Goal: Information Seeking & Learning: Learn about a topic

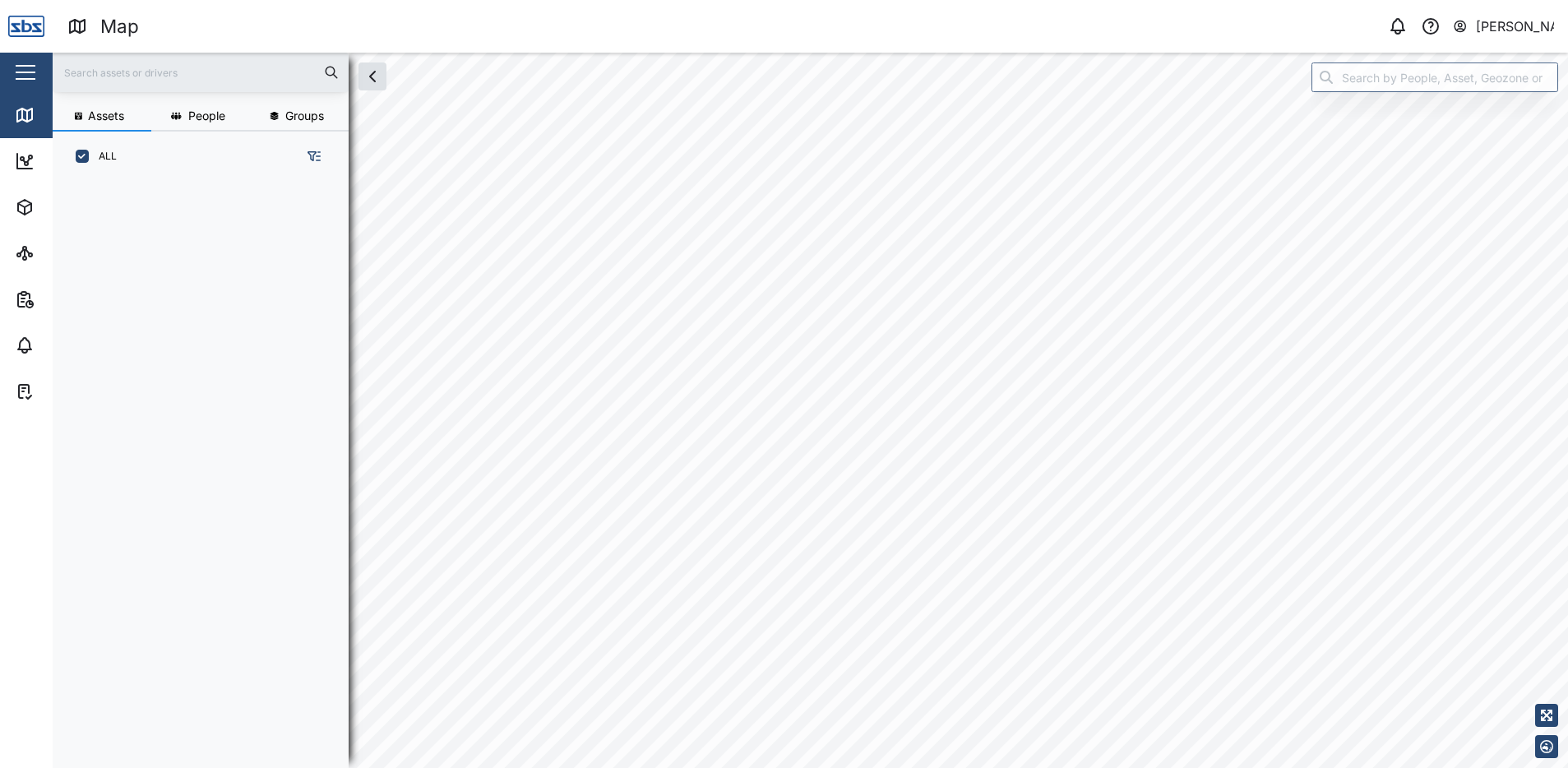
scroll to position [566, 257]
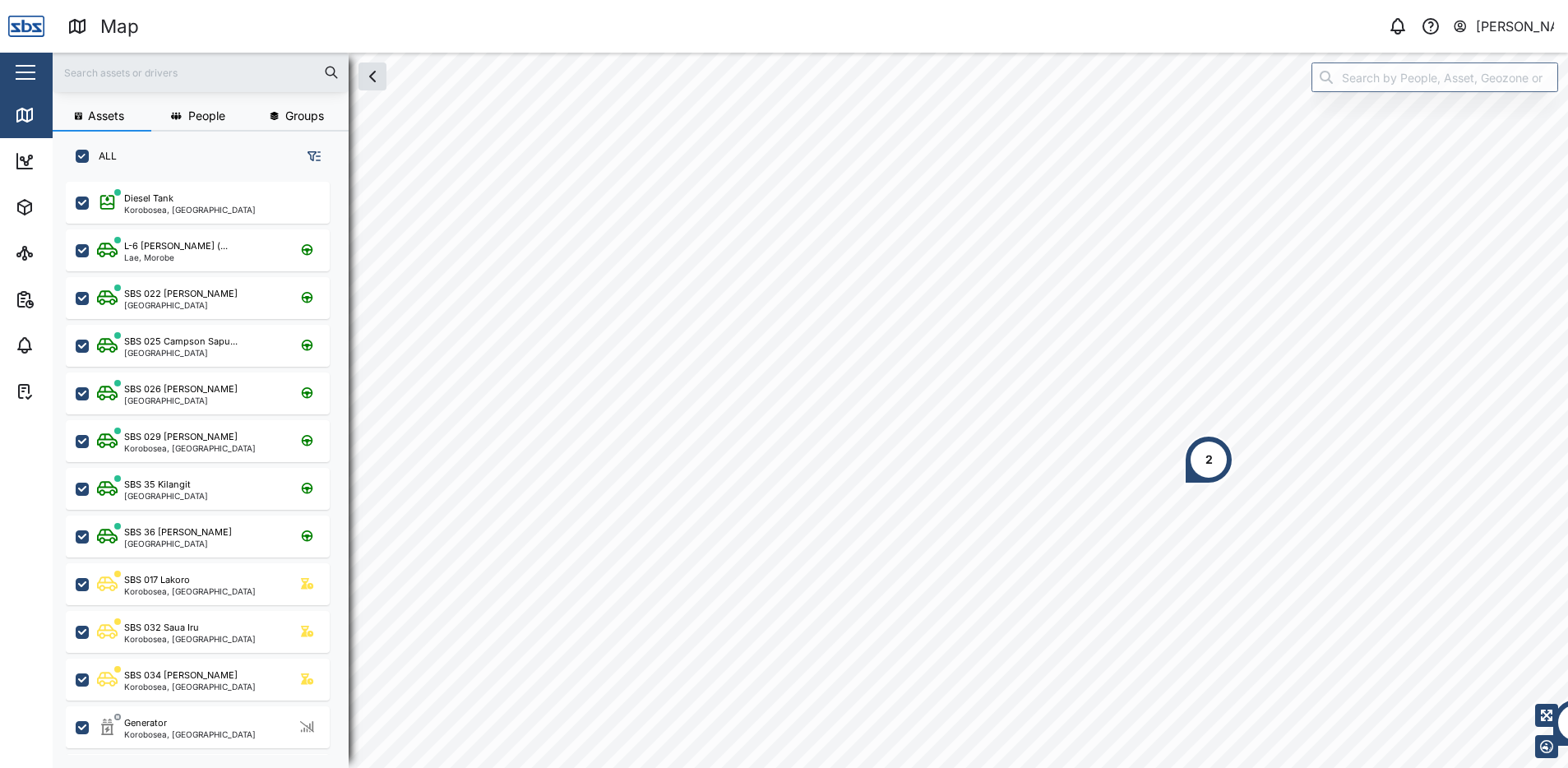
click at [1214, 463] on div "2" at bounding box center [1208, 459] width 50 height 50
click at [916, 432] on div "5" at bounding box center [914, 426] width 8 height 18
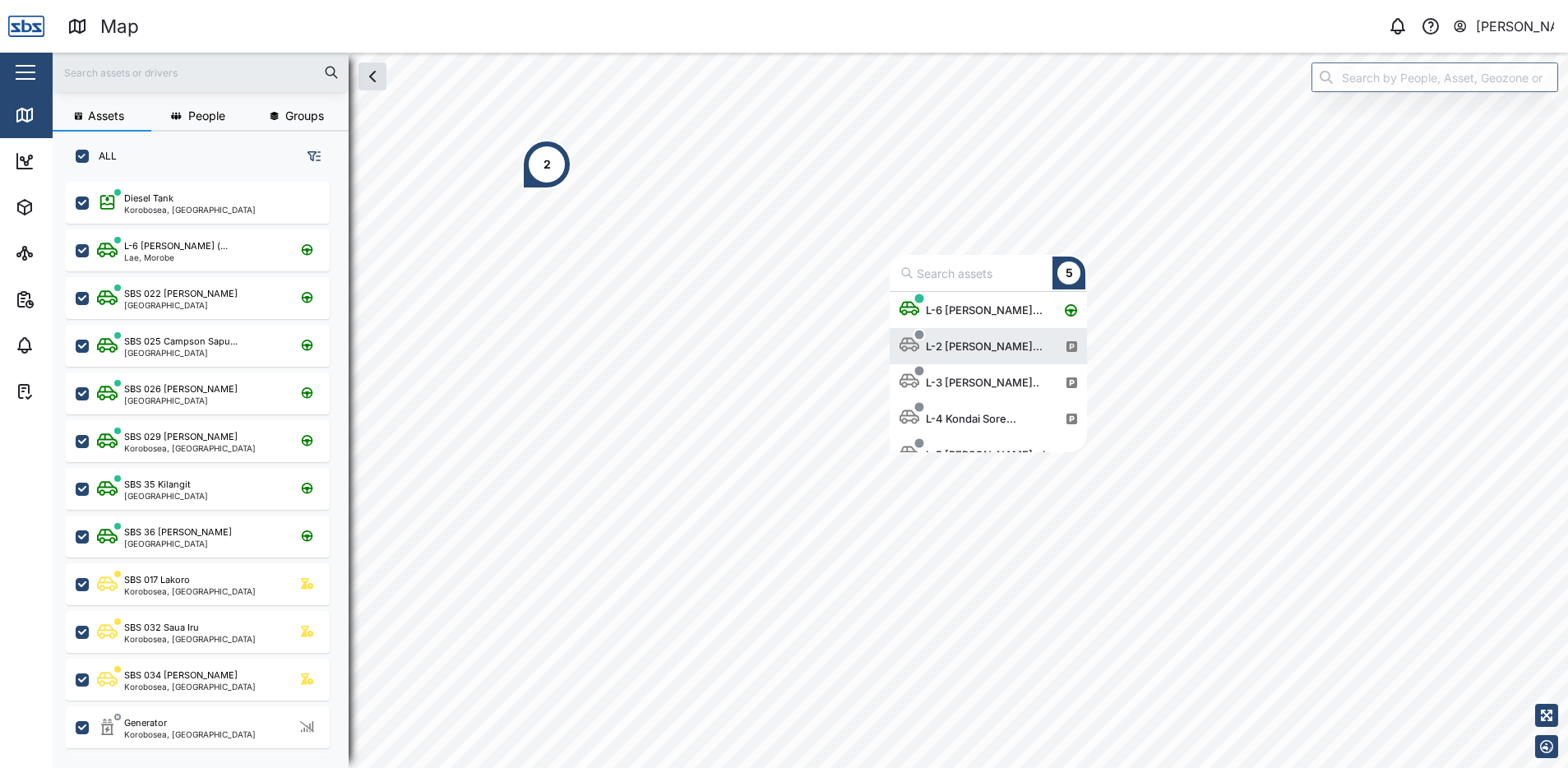
scroll to position [148, 185]
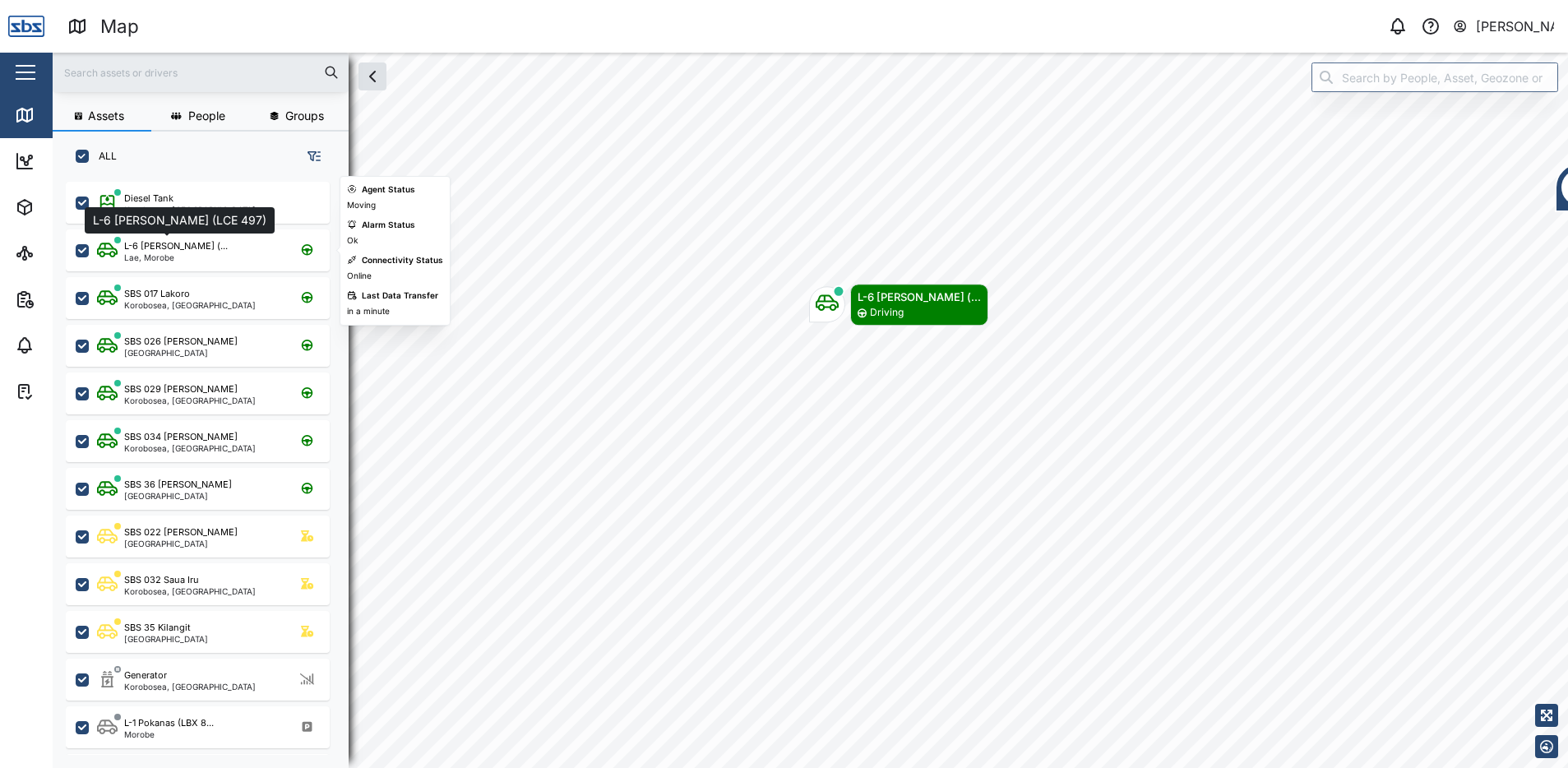
click at [167, 241] on div "L-6 [PERSON_NAME] (..." at bounding box center [176, 246] width 103 height 14
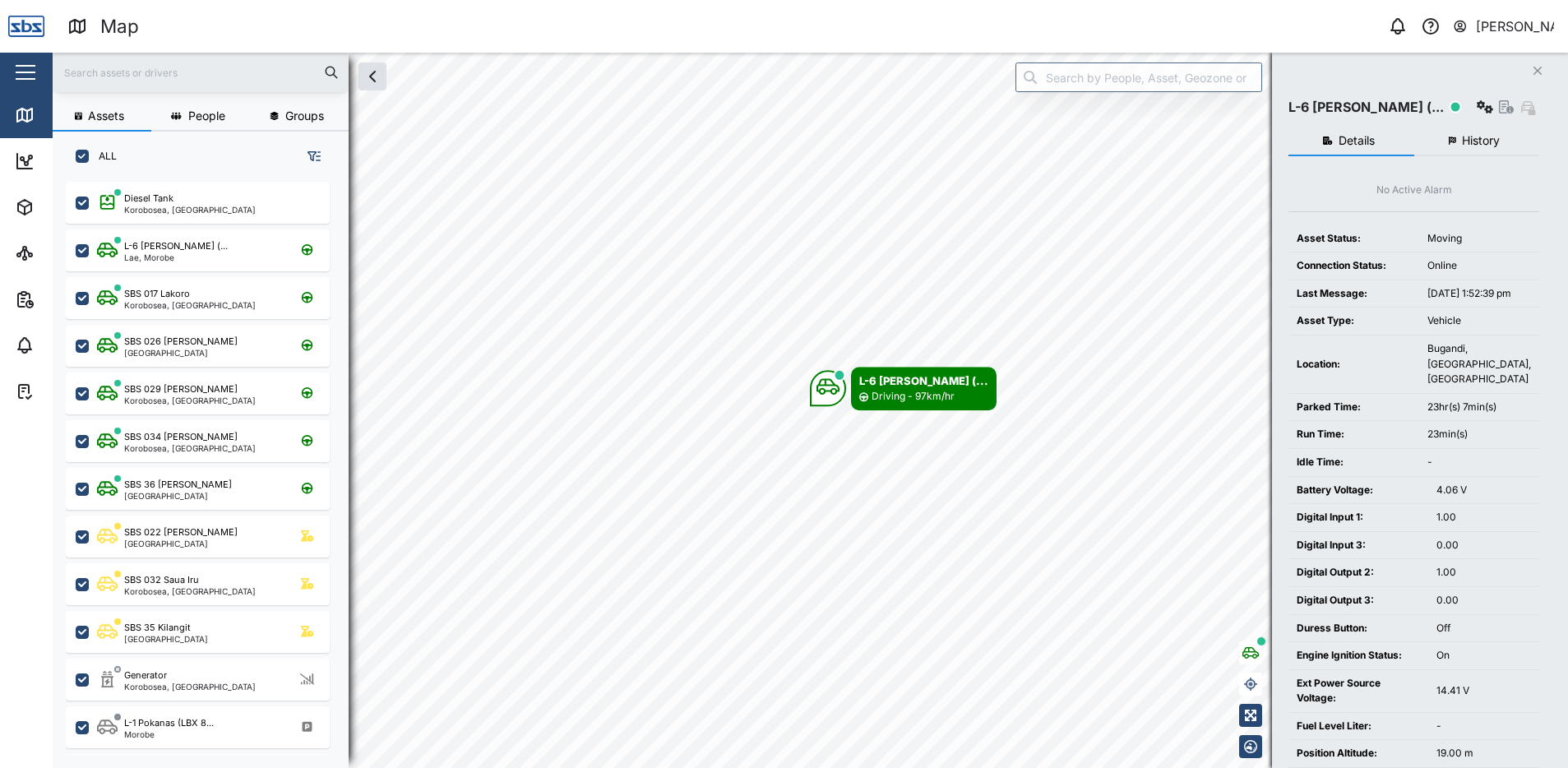
click at [1470, 141] on span "History" at bounding box center [1480, 140] width 38 height 12
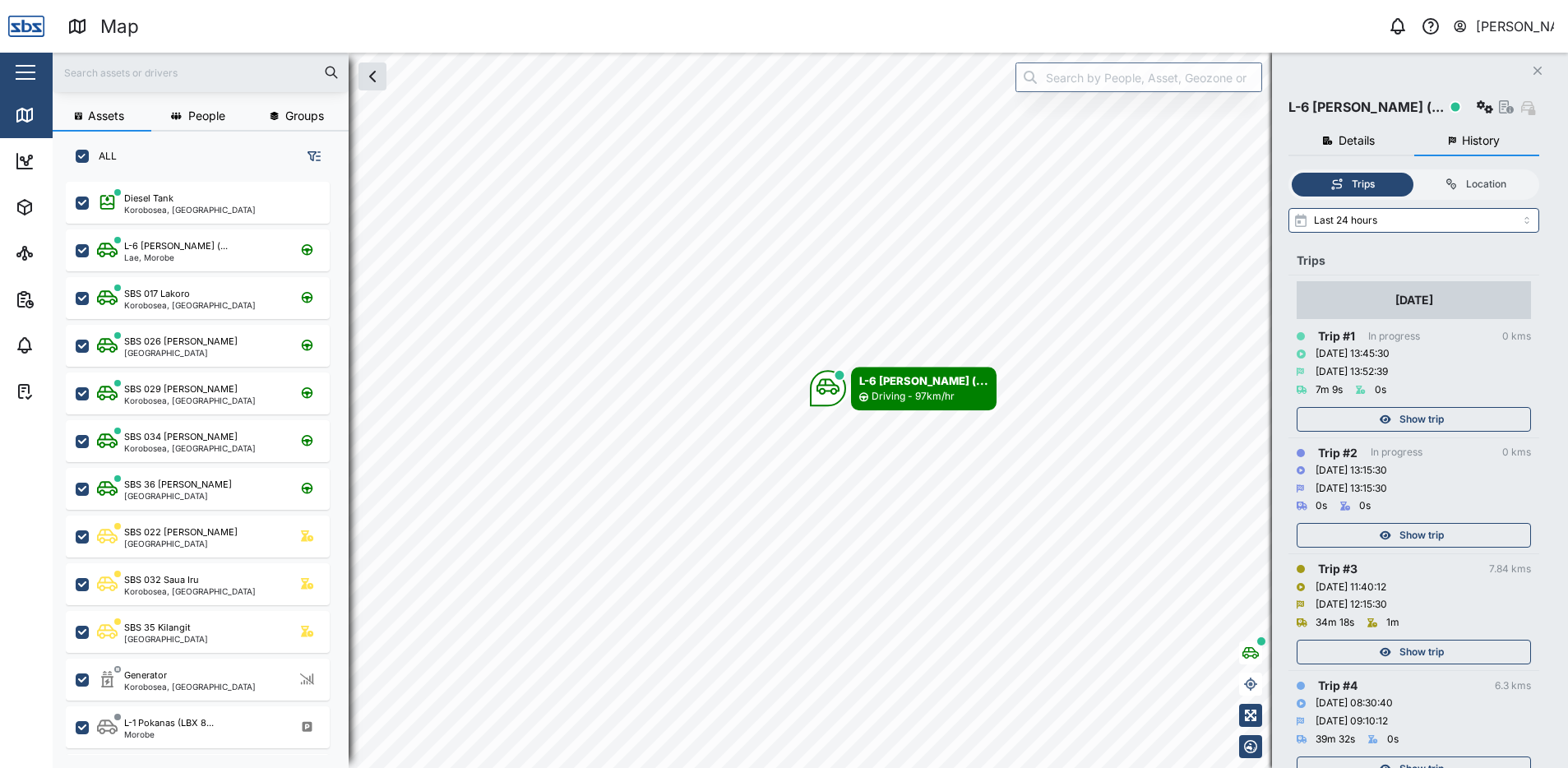
click at [1394, 413] on div "Show trip" at bounding box center [1412, 419] width 214 height 23
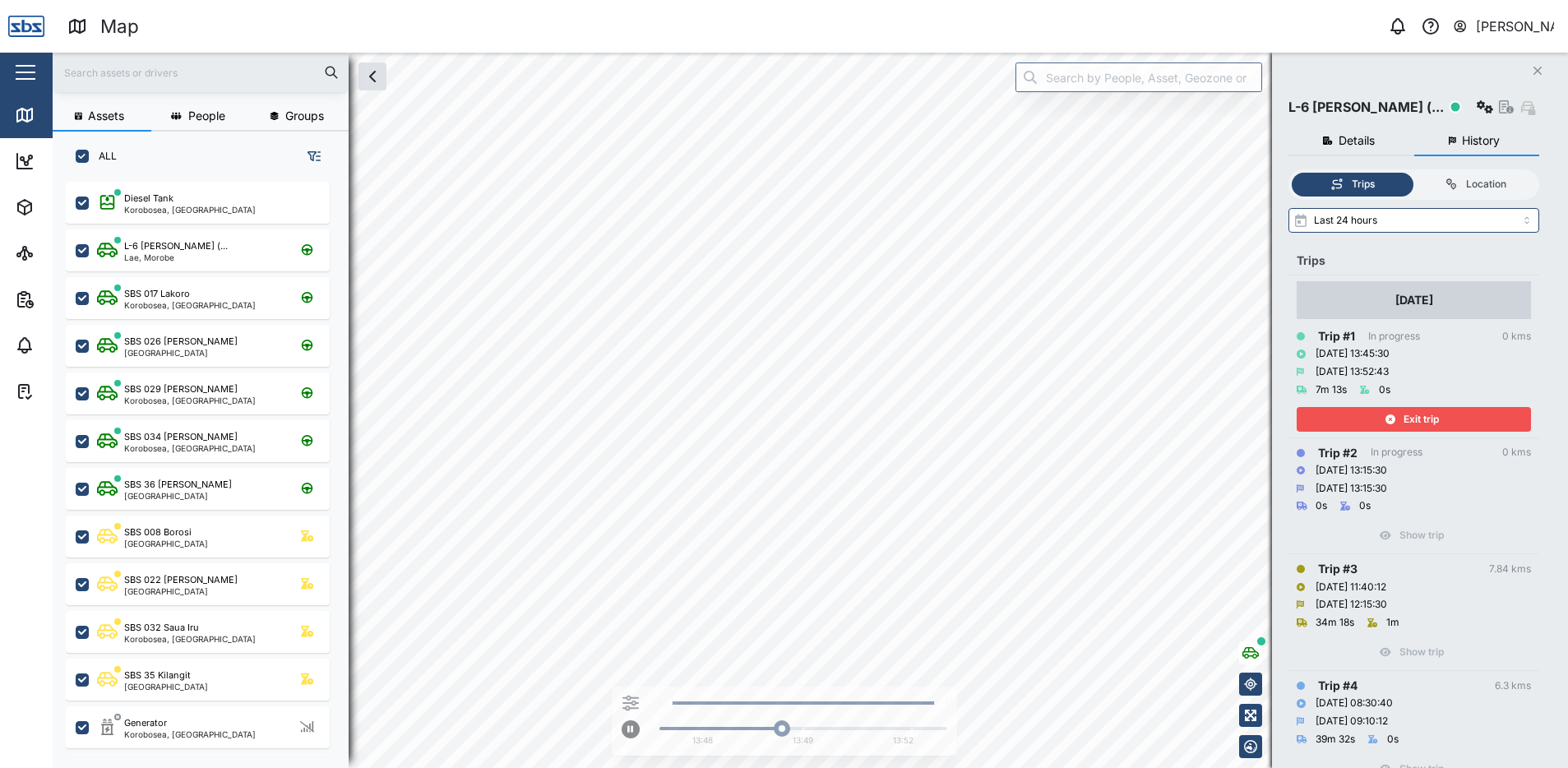
click at [1394, 413] on div "Exit trip" at bounding box center [1412, 419] width 214 height 23
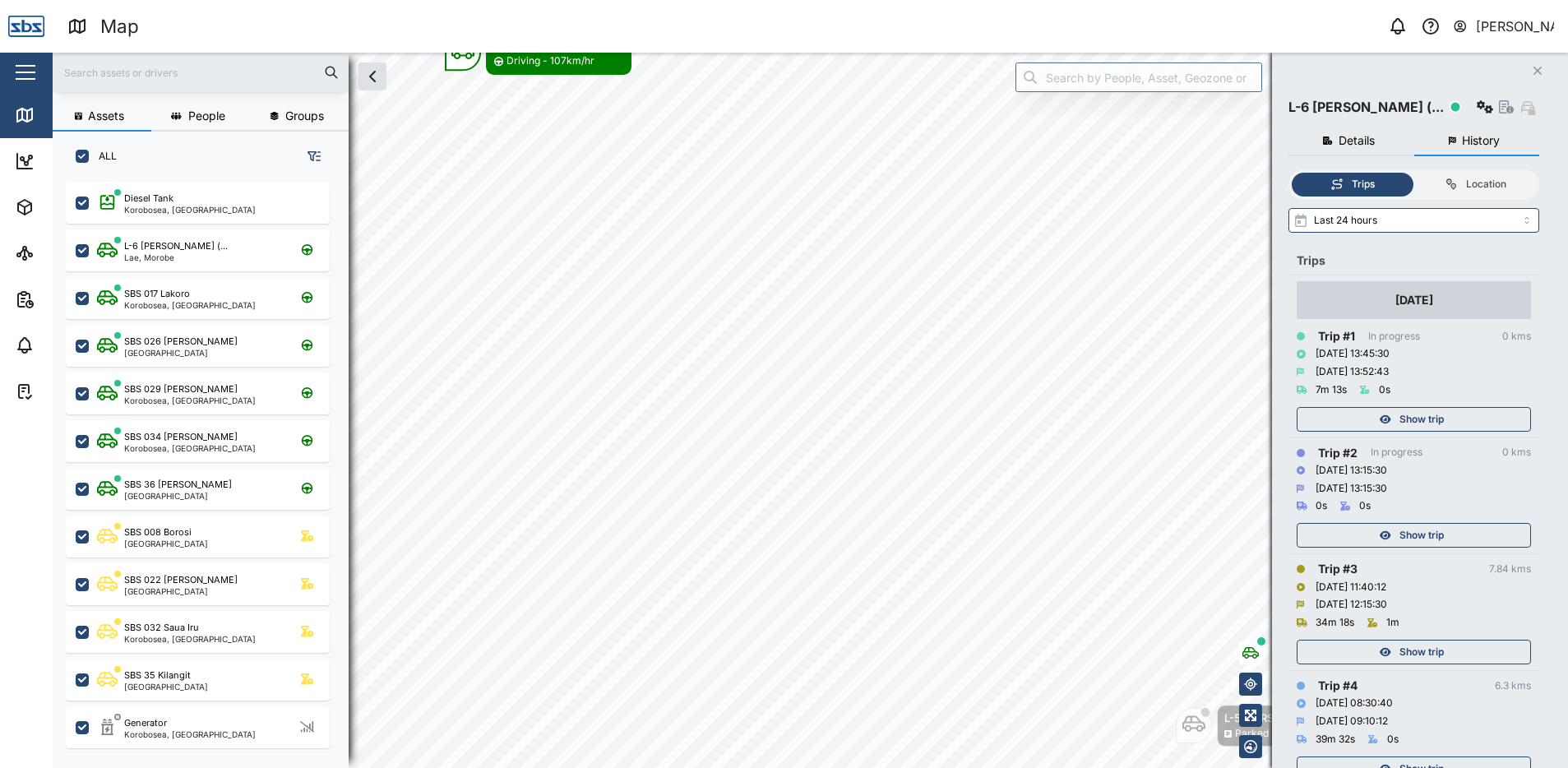
click at [1400, 532] on span "Show trip" at bounding box center [1421, 534] width 45 height 23
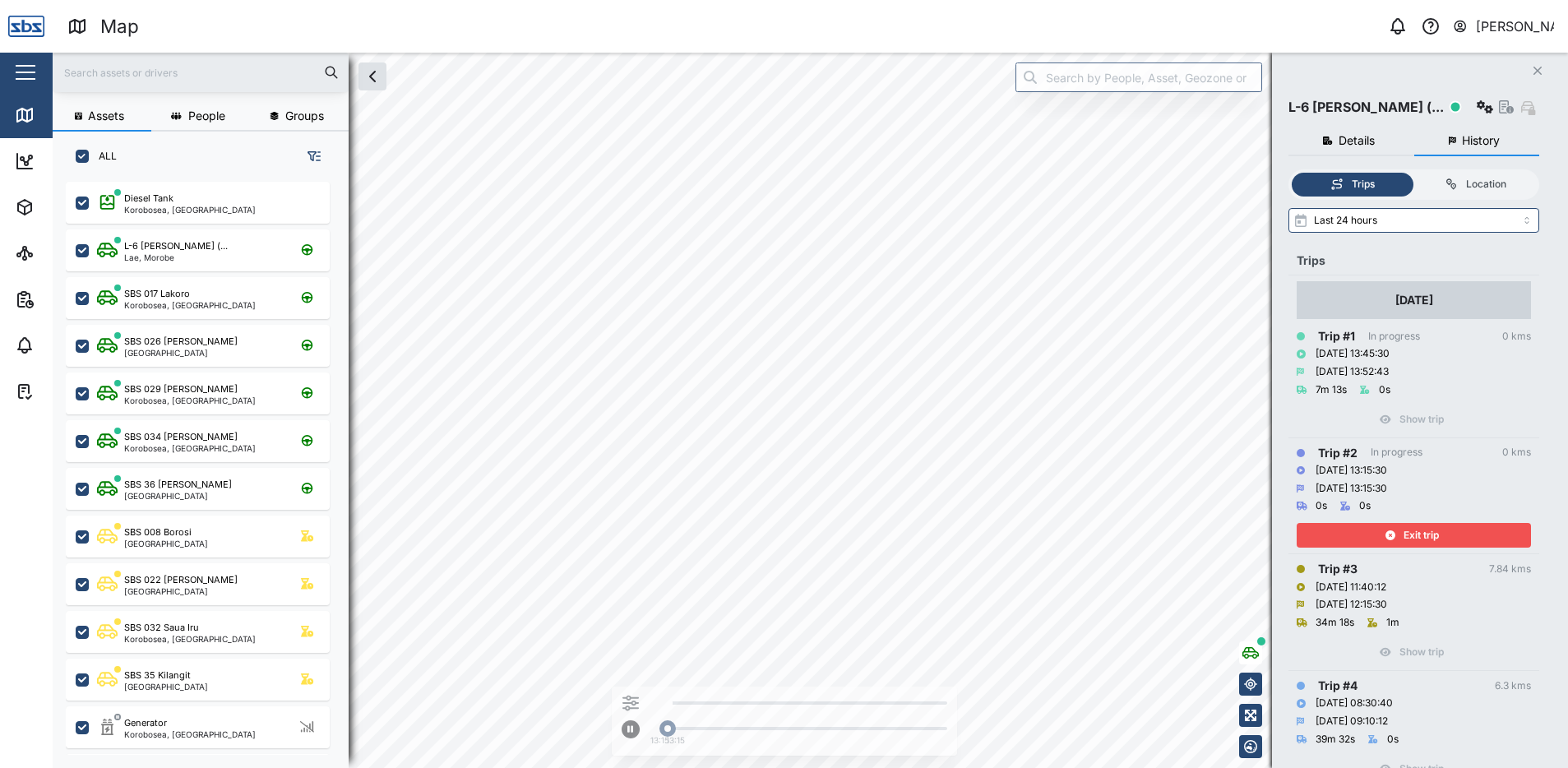
click at [1400, 532] on div "Exit trip" at bounding box center [1412, 534] width 214 height 23
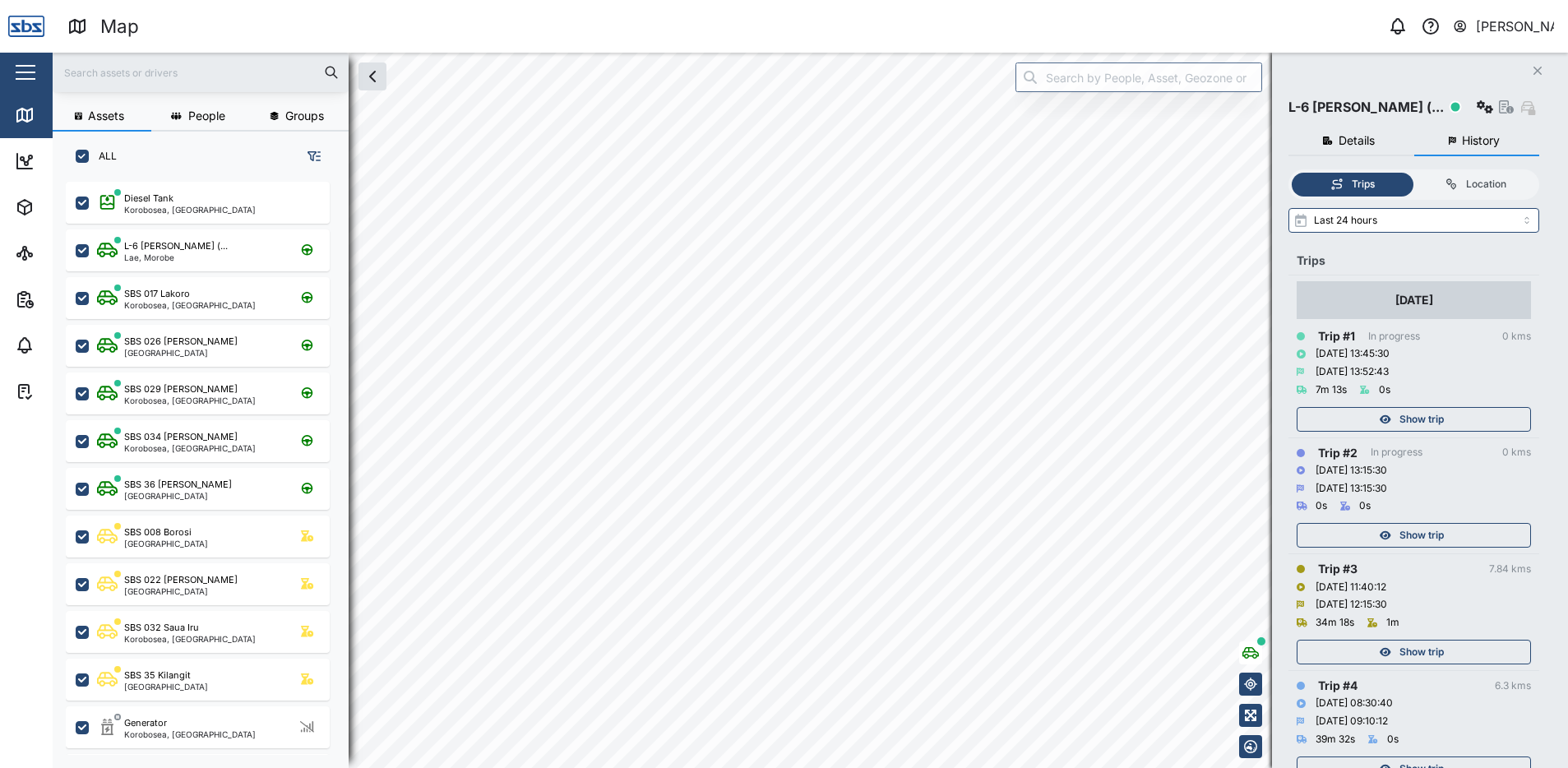
click at [1424, 649] on span "Show trip" at bounding box center [1421, 651] width 45 height 23
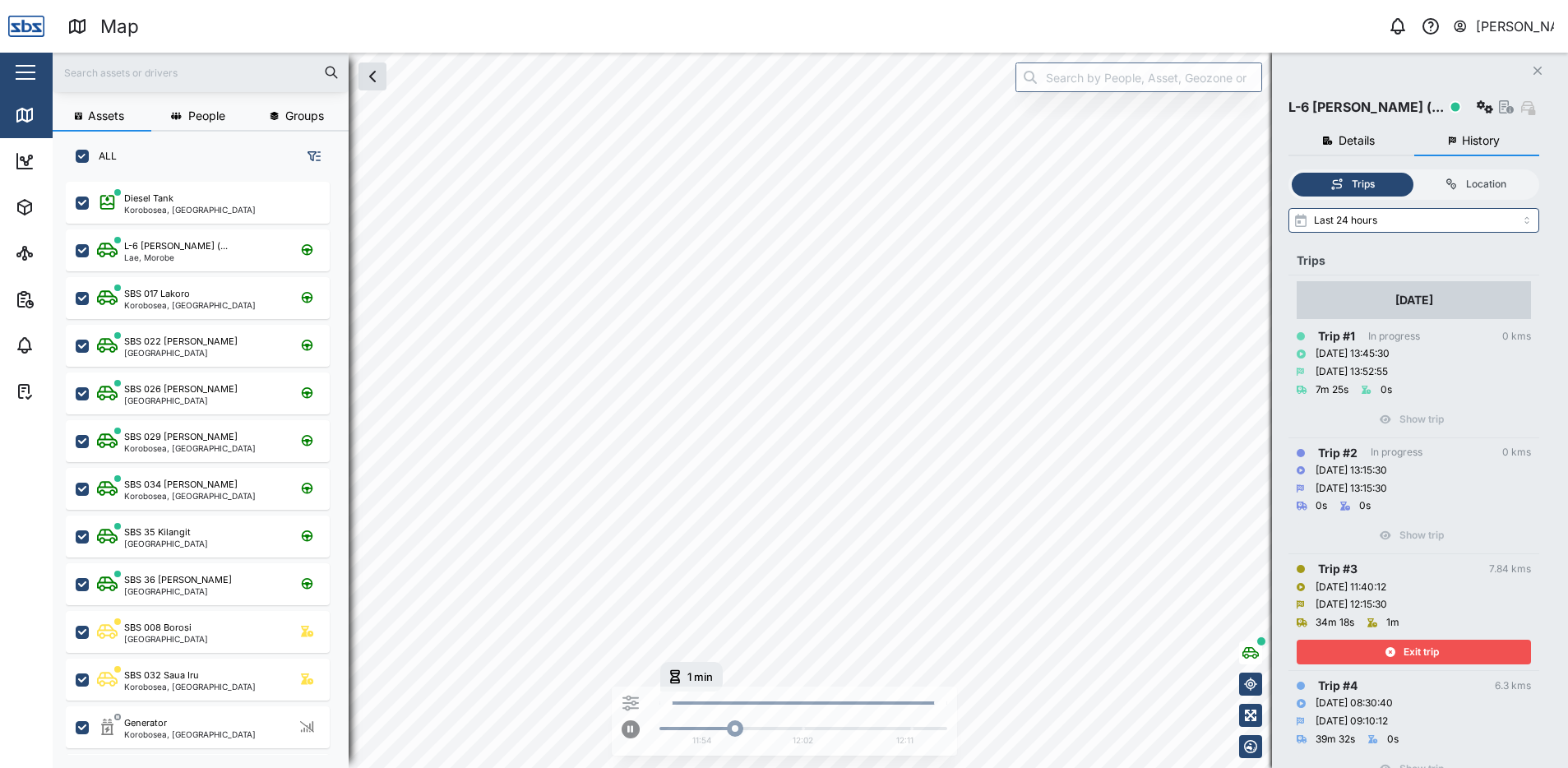
click at [1413, 650] on span "Exit trip" at bounding box center [1421, 651] width 35 height 23
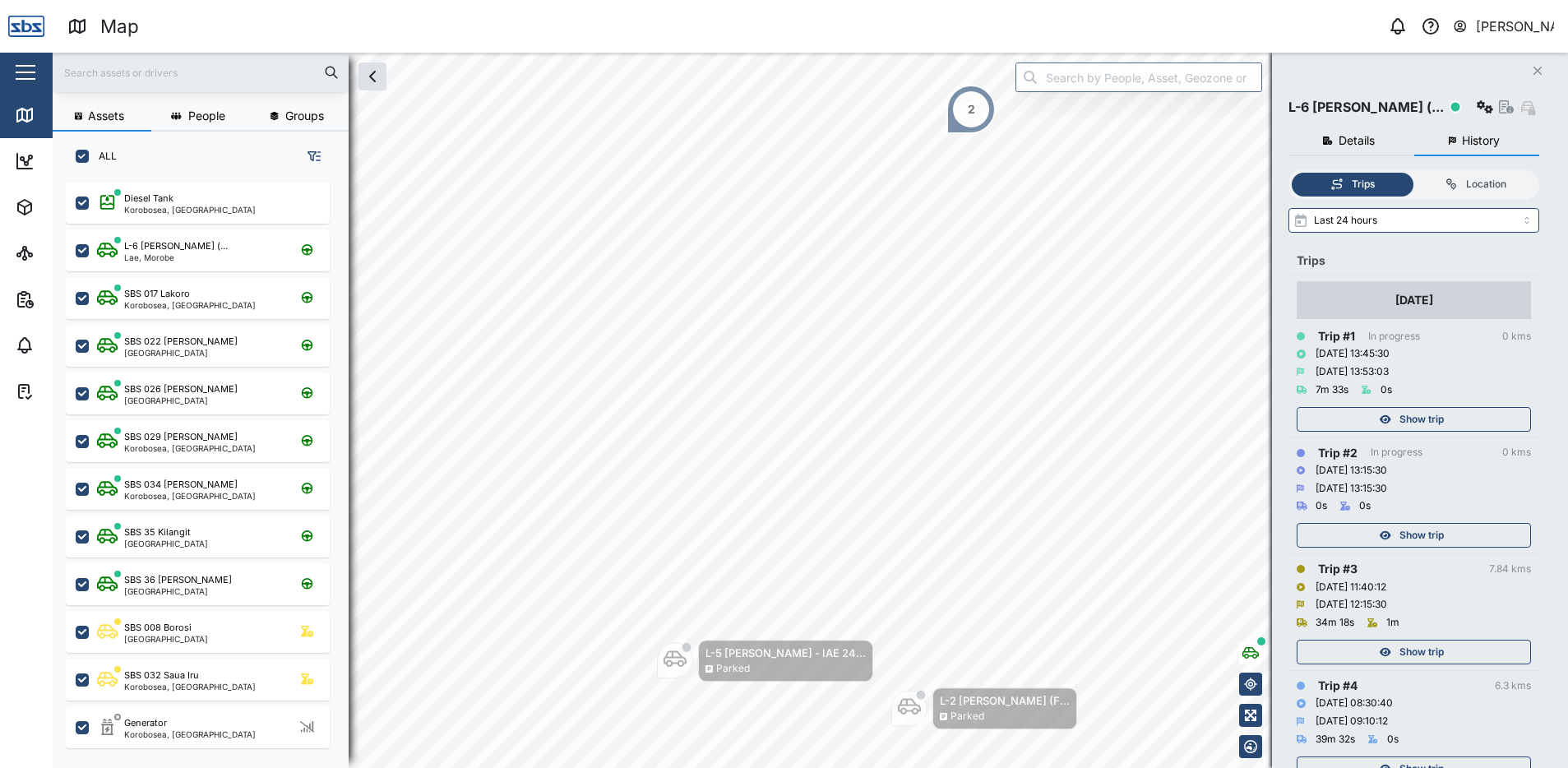
click at [1412, 409] on span "Show trip" at bounding box center [1421, 419] width 45 height 23
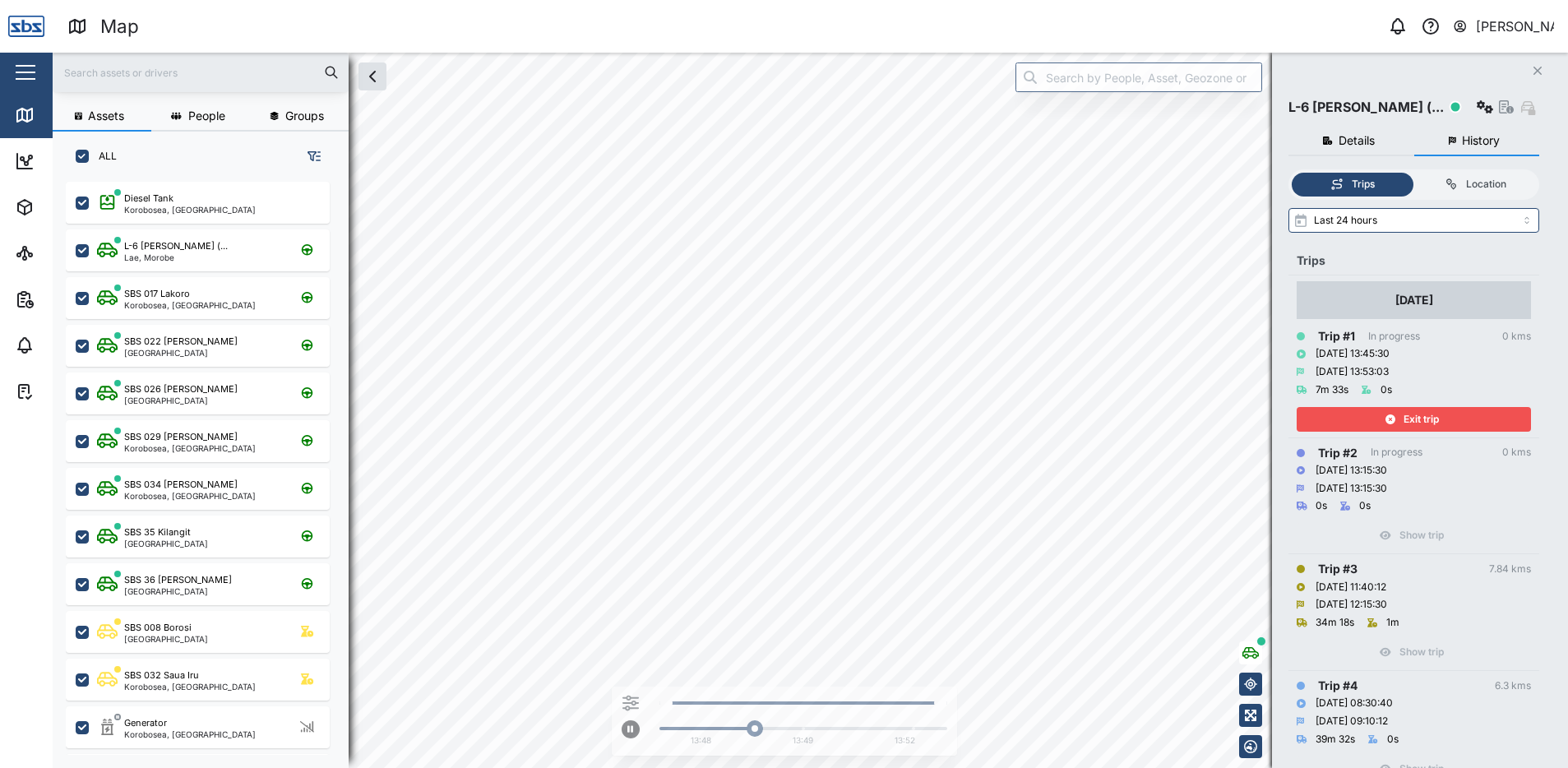
click at [1406, 411] on span "Exit trip" at bounding box center [1421, 419] width 35 height 23
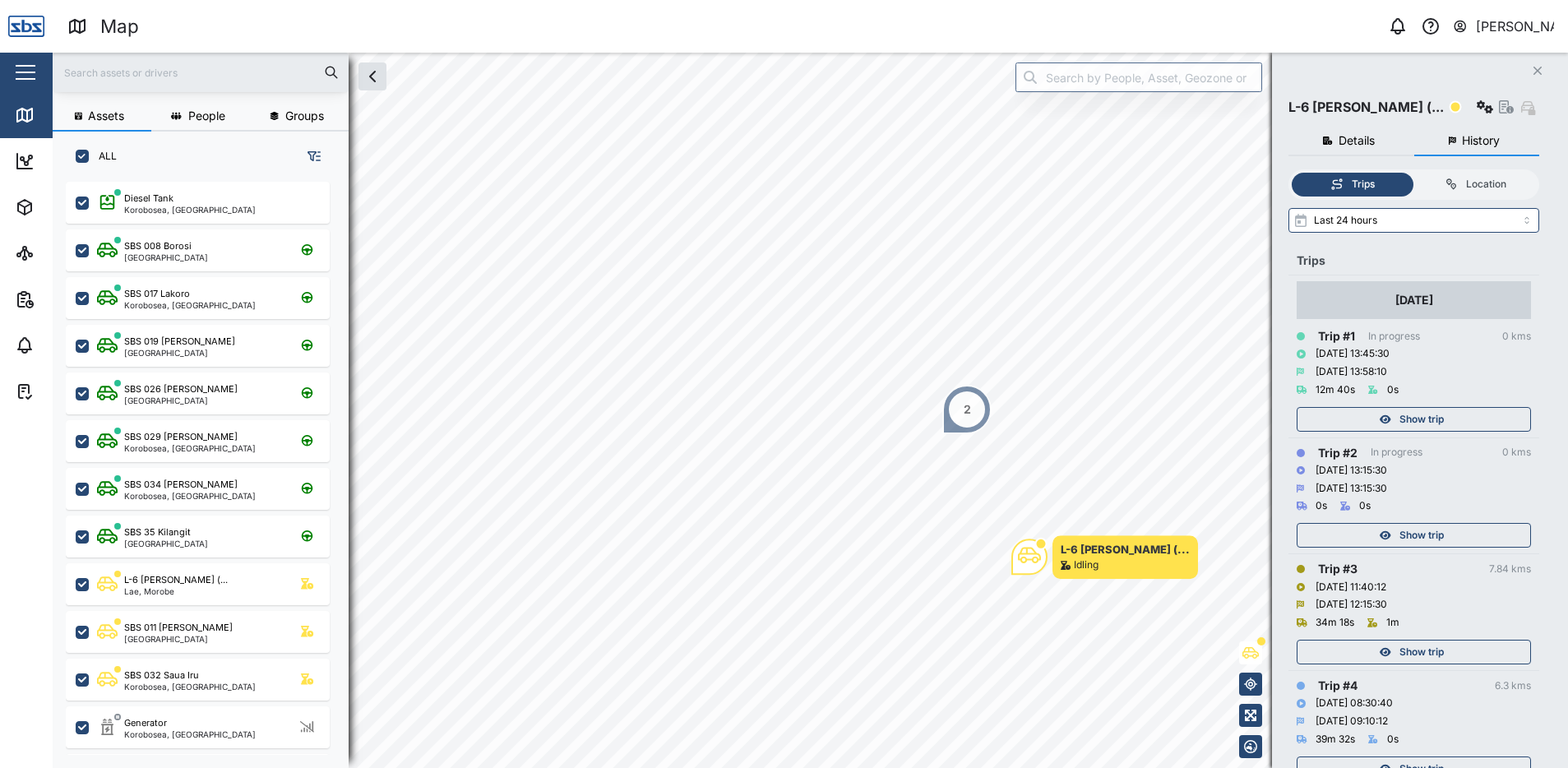
click at [1400, 425] on span "Show trip" at bounding box center [1421, 419] width 45 height 23
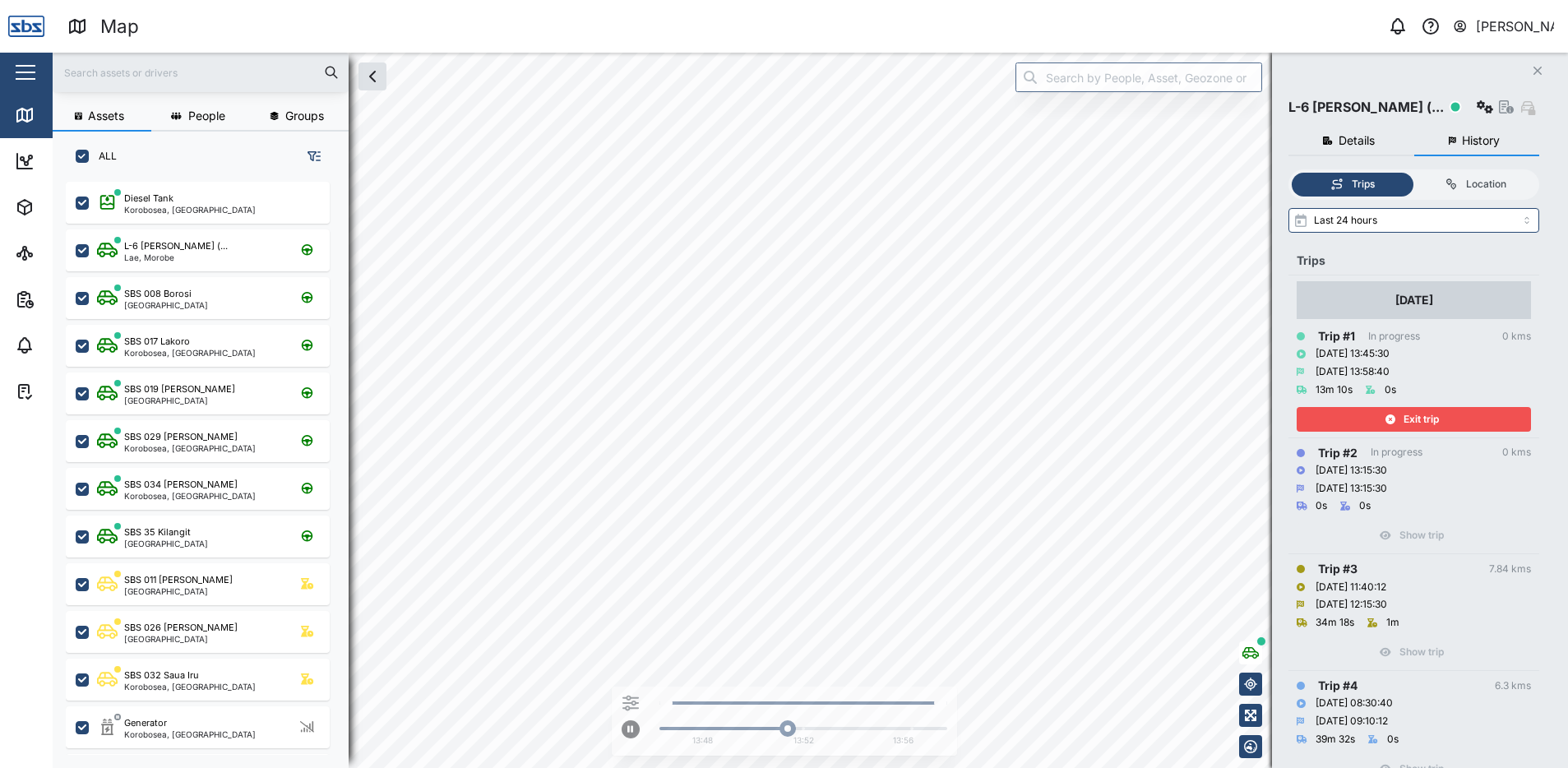
click at [1417, 416] on span "Exit trip" at bounding box center [1421, 419] width 35 height 23
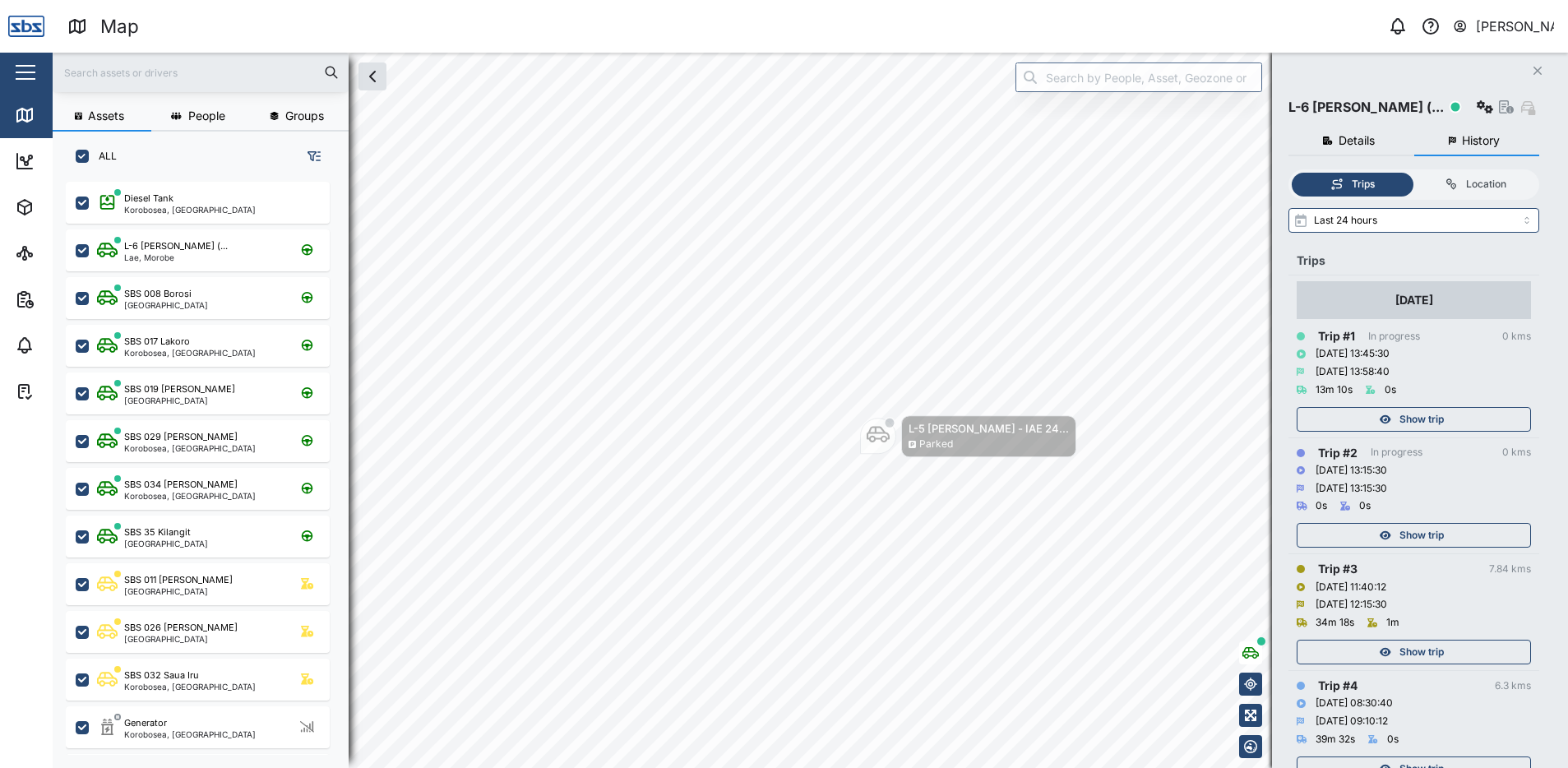
click at [1428, 541] on span "Show trip" at bounding box center [1421, 534] width 45 height 23
click at [1424, 539] on div "Show trip" at bounding box center [1413, 531] width 235 height 33
click at [1430, 656] on span "Show trip" at bounding box center [1421, 651] width 45 height 23
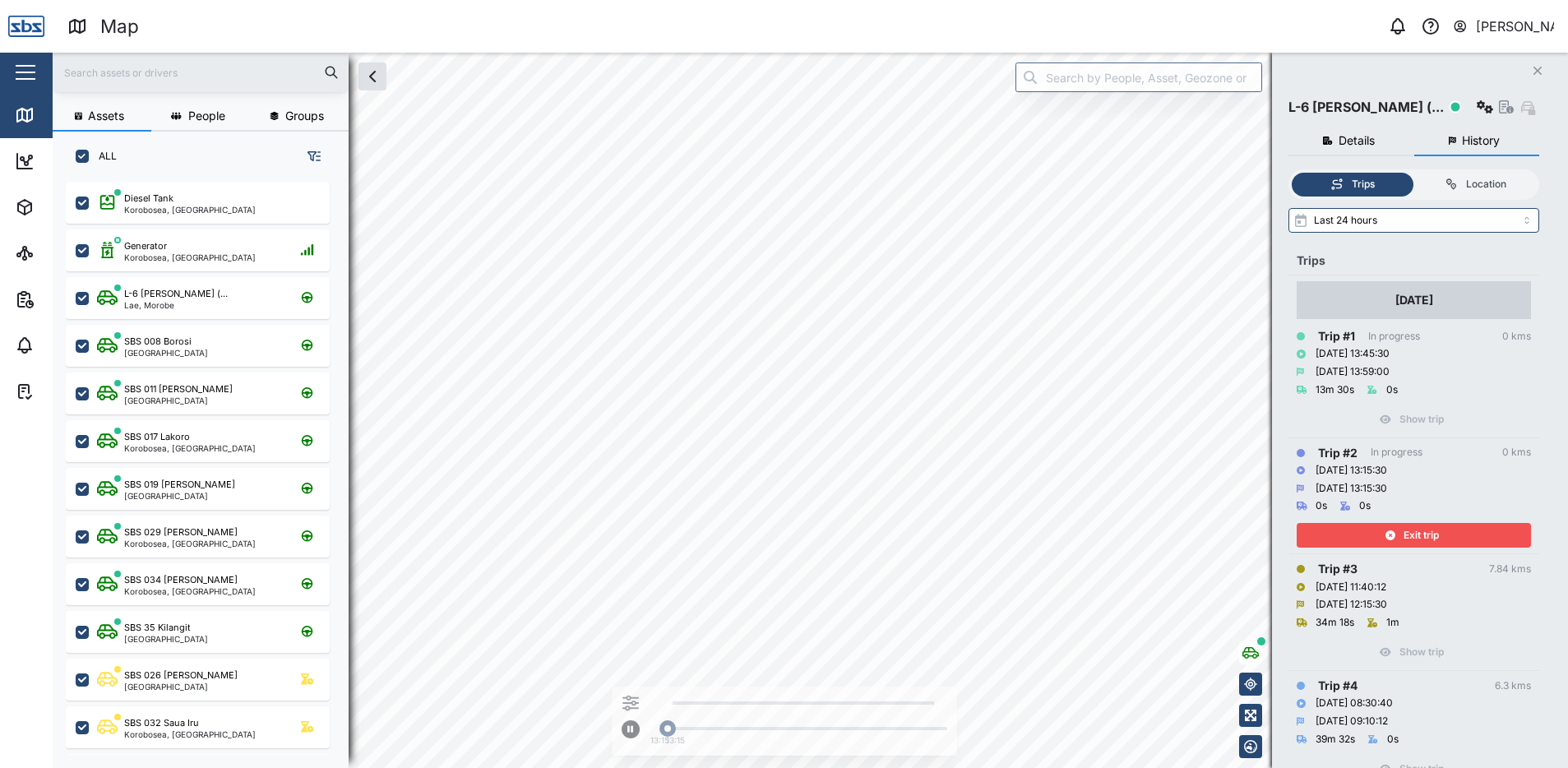
click at [1422, 533] on span "Exit trip" at bounding box center [1421, 534] width 35 height 23
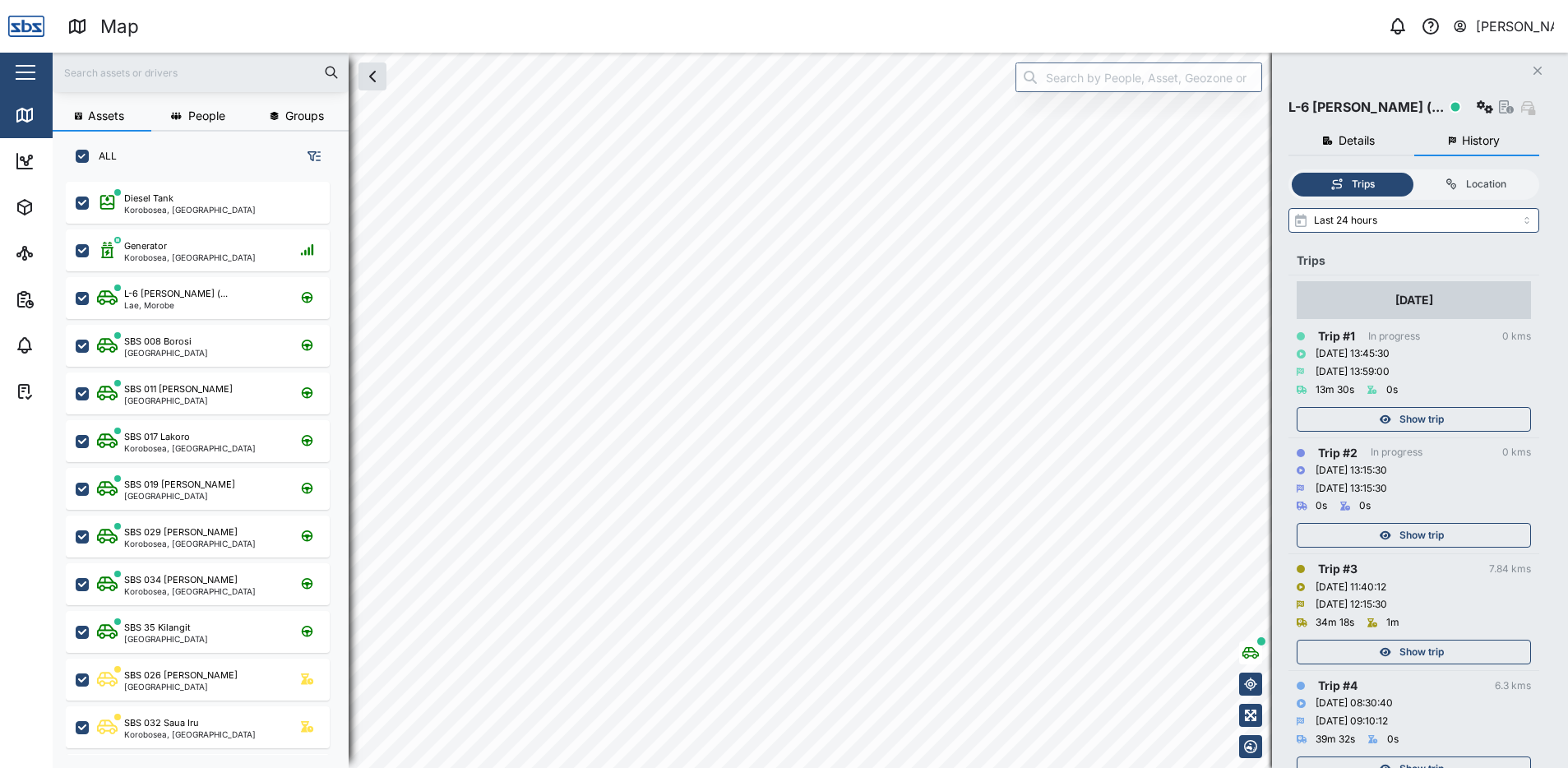
click at [1424, 658] on span "Show trip" at bounding box center [1421, 651] width 45 height 23
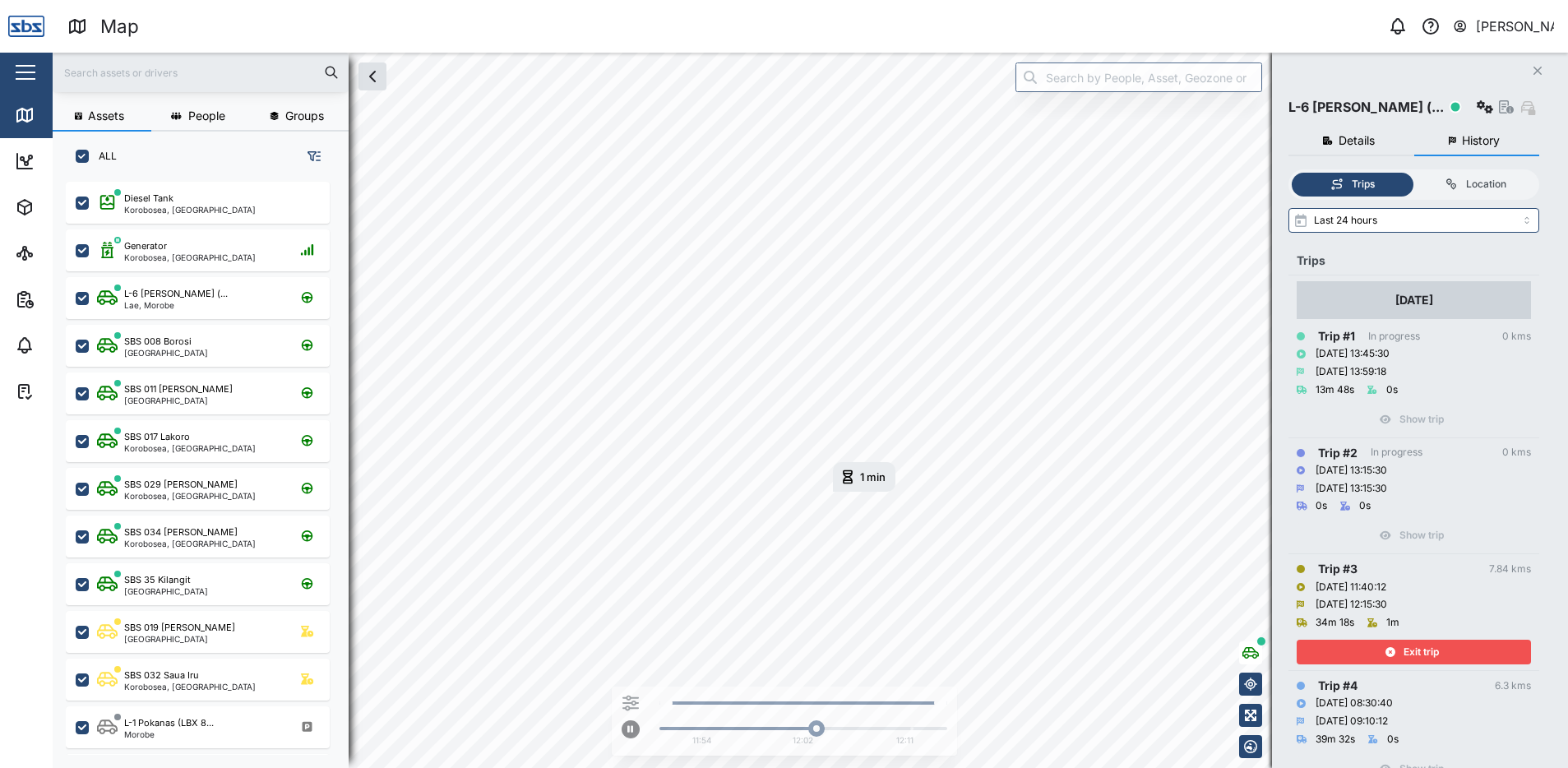
click at [1411, 651] on span "Exit trip" at bounding box center [1421, 651] width 35 height 23
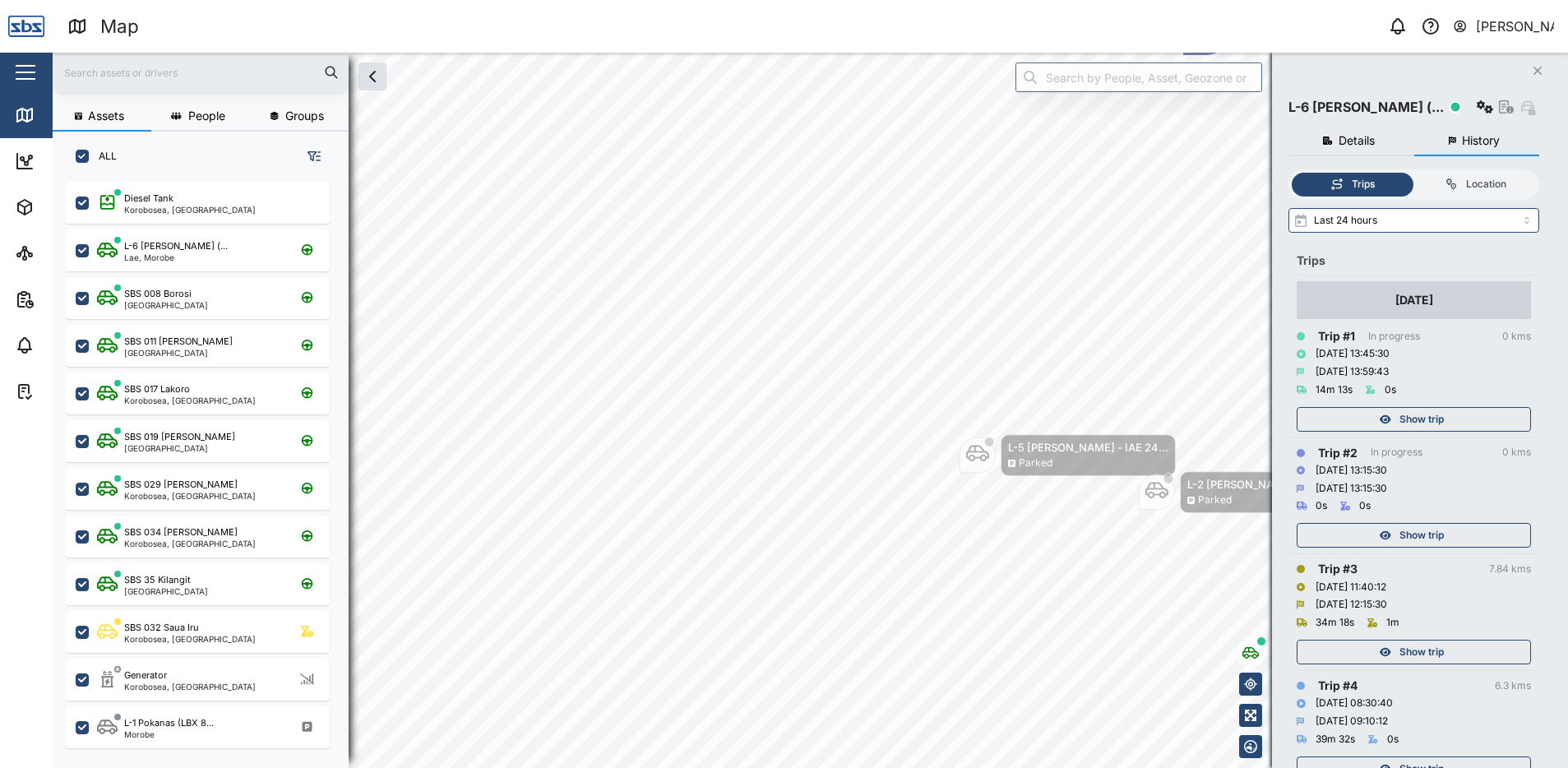
click at [1530, 69] on button "Close" at bounding box center [1537, 70] width 23 height 23
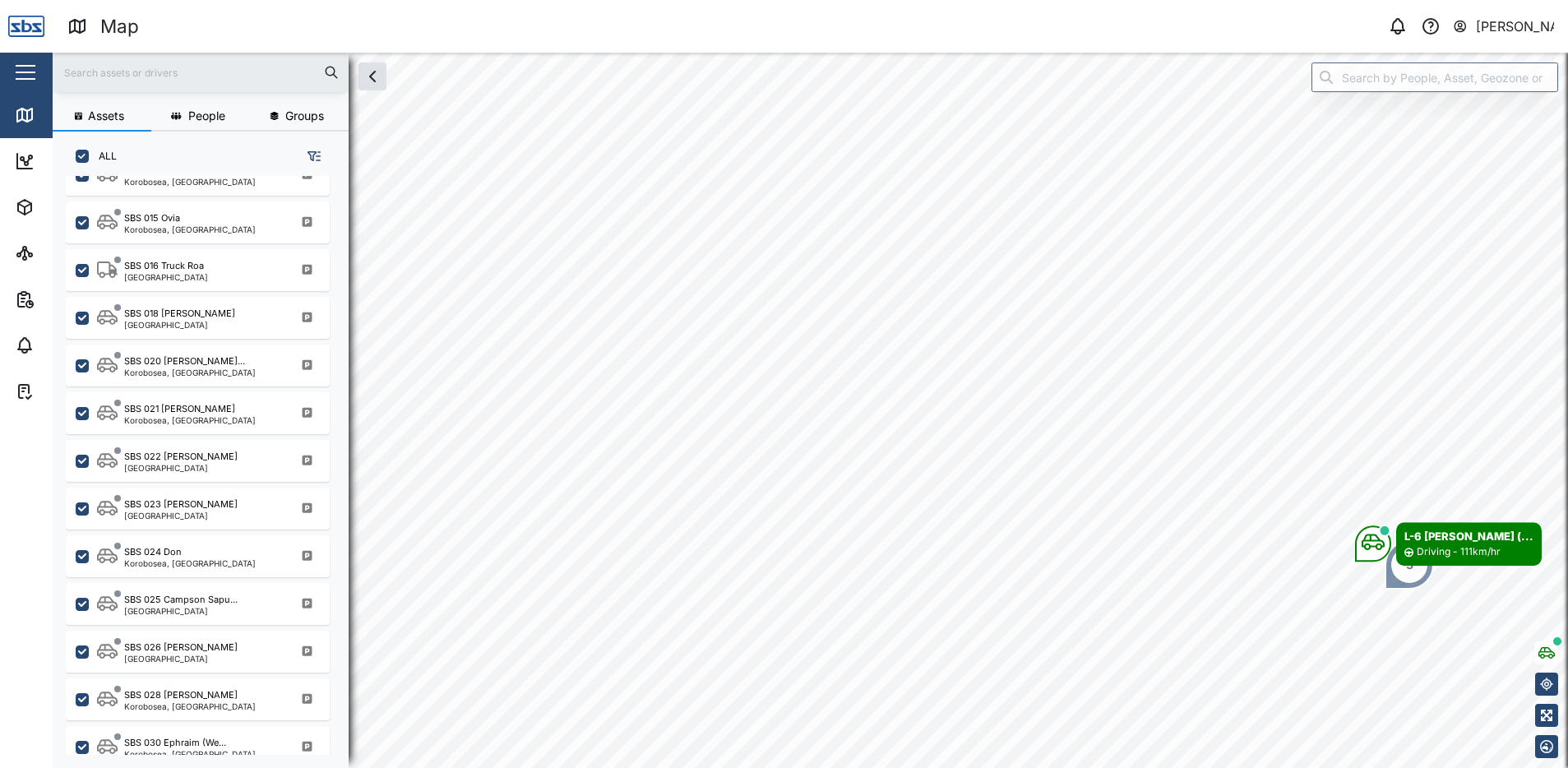
scroll to position [1397, 0]
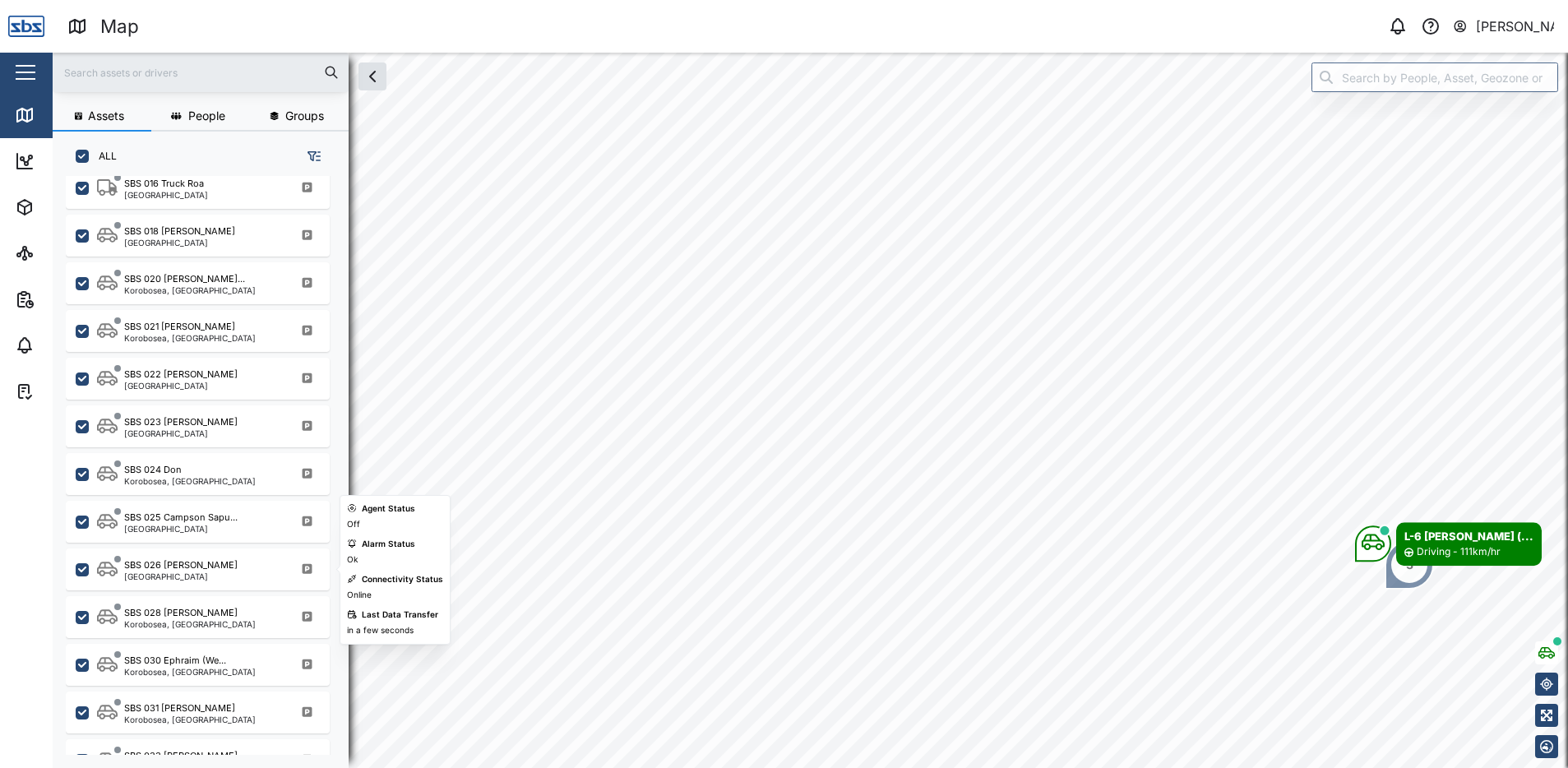
click at [184, 572] on div "[GEOGRAPHIC_DATA]" at bounding box center [181, 576] width 114 height 8
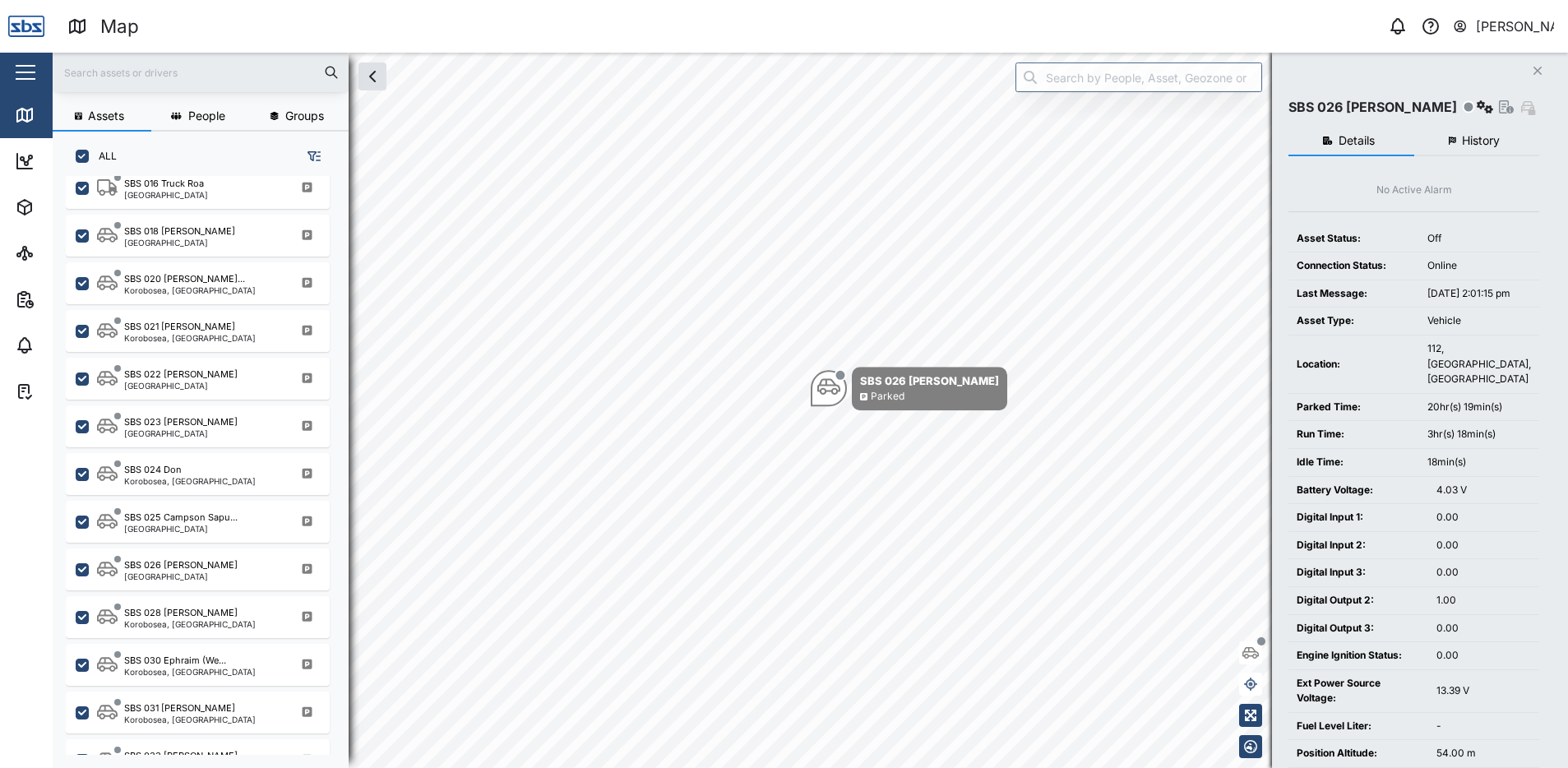
click at [1470, 141] on span "History" at bounding box center [1480, 140] width 38 height 12
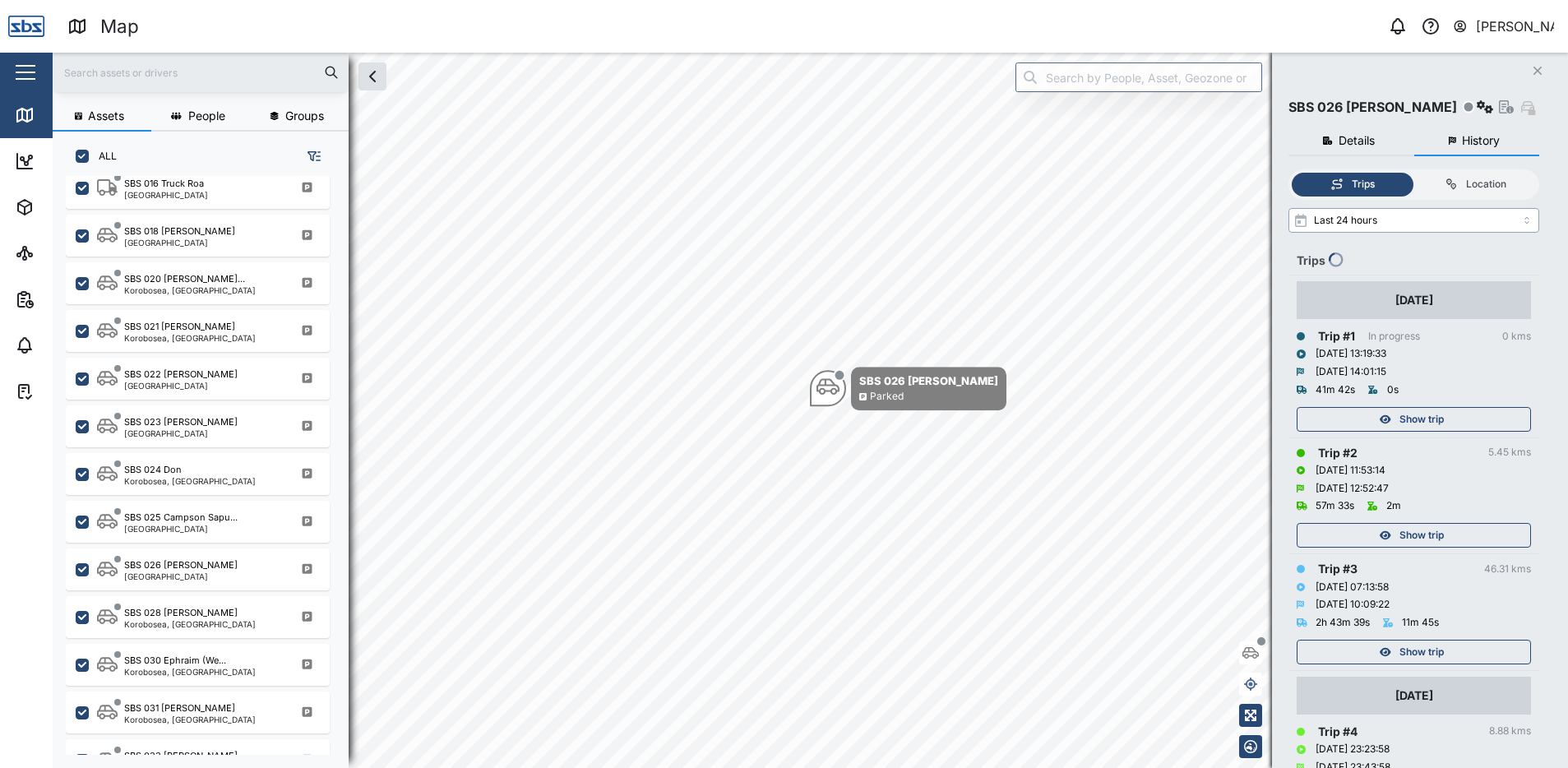
click at [1523, 220] on input "Last 24 hours" at bounding box center [1413, 220] width 251 height 24
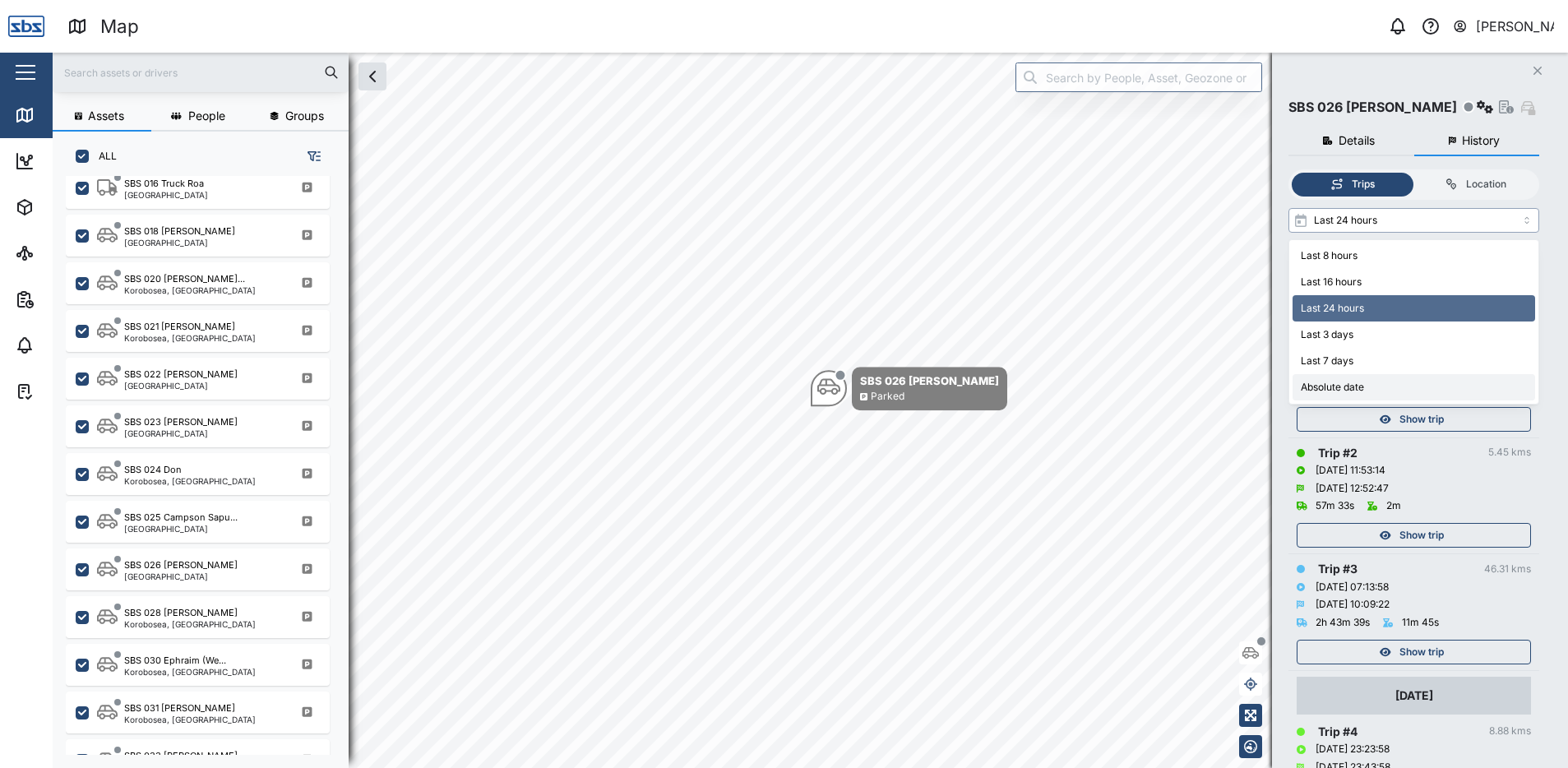
type input "Absolute date"
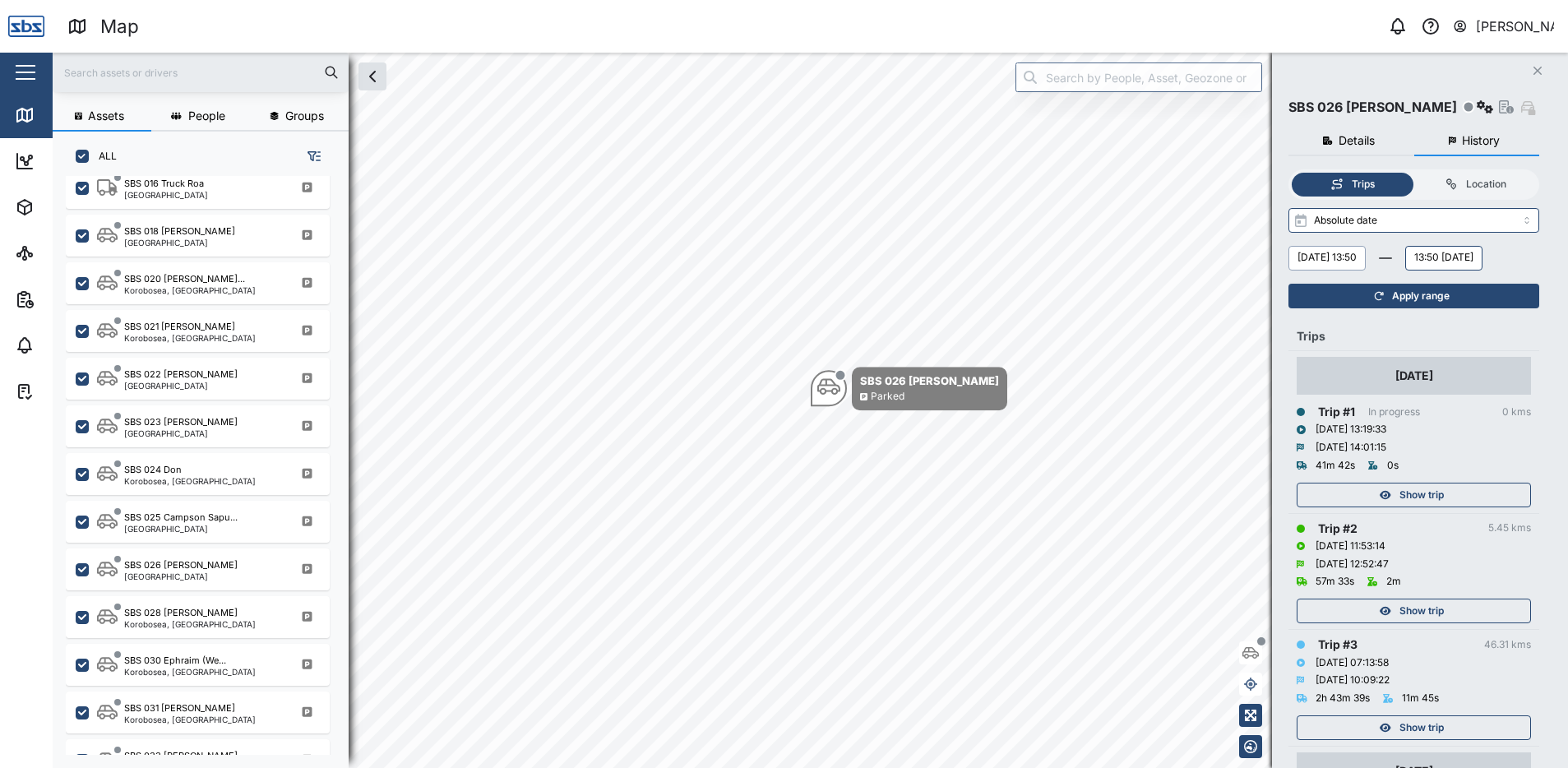
click at [1365, 257] on button "[DATE] 13:50" at bounding box center [1327, 257] width 77 height 24
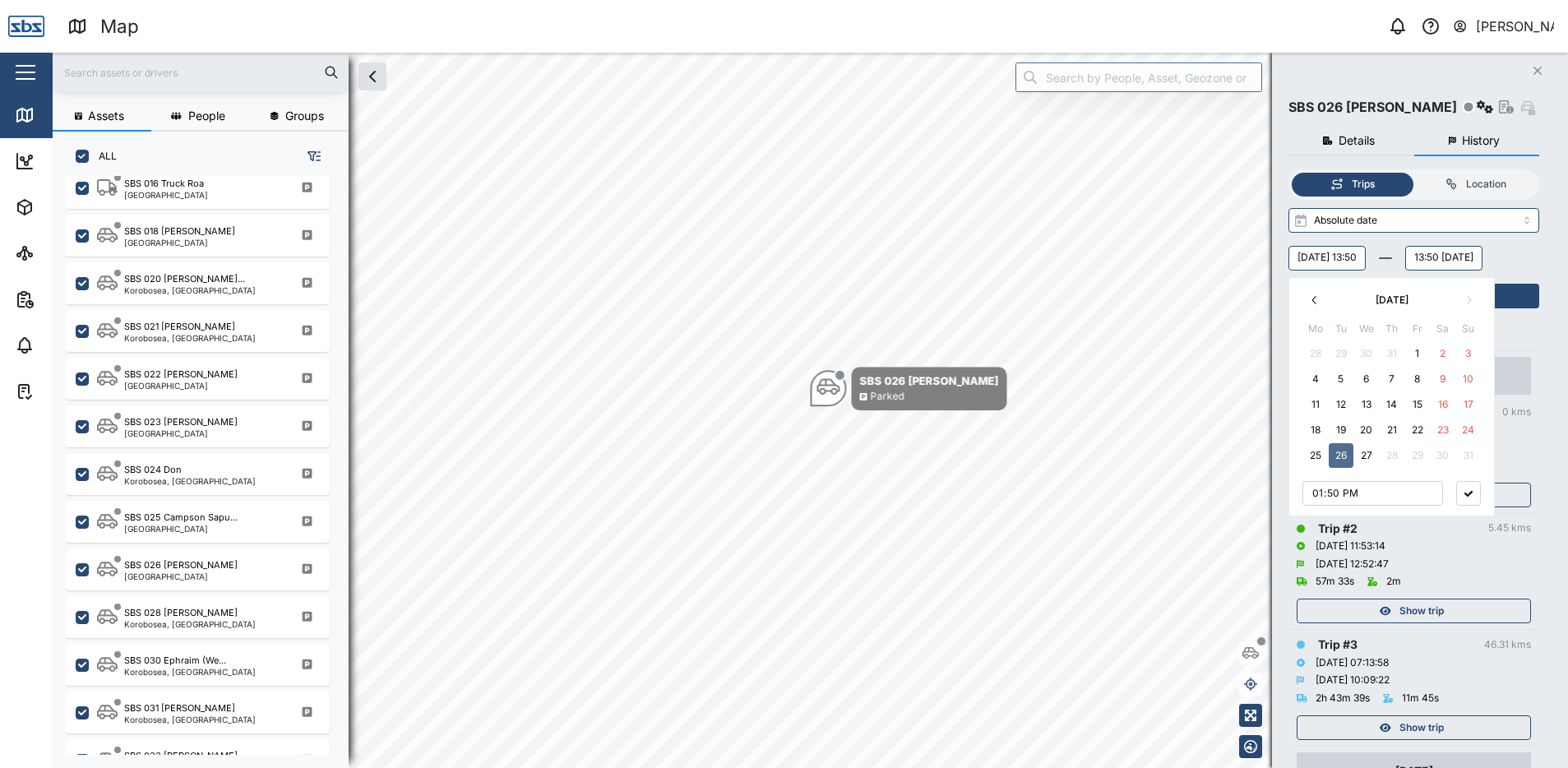
click at [1314, 427] on button "18" at bounding box center [1315, 429] width 24 height 24
click at [1470, 493] on icon "button" at bounding box center [1468, 493] width 8 height 6
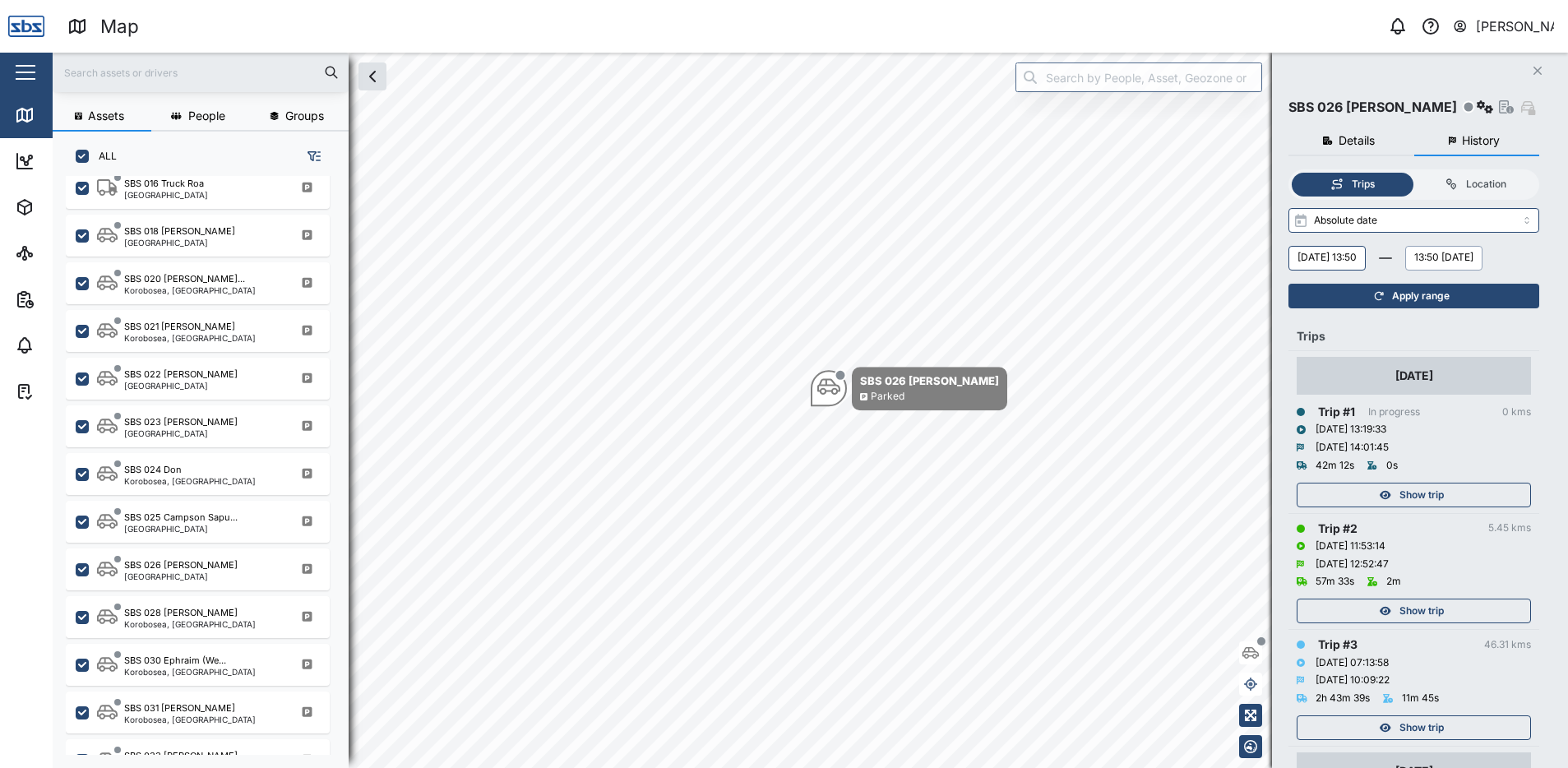
click at [1405, 270] on button "13:50 [DATE]" at bounding box center [1444, 257] width 77 height 24
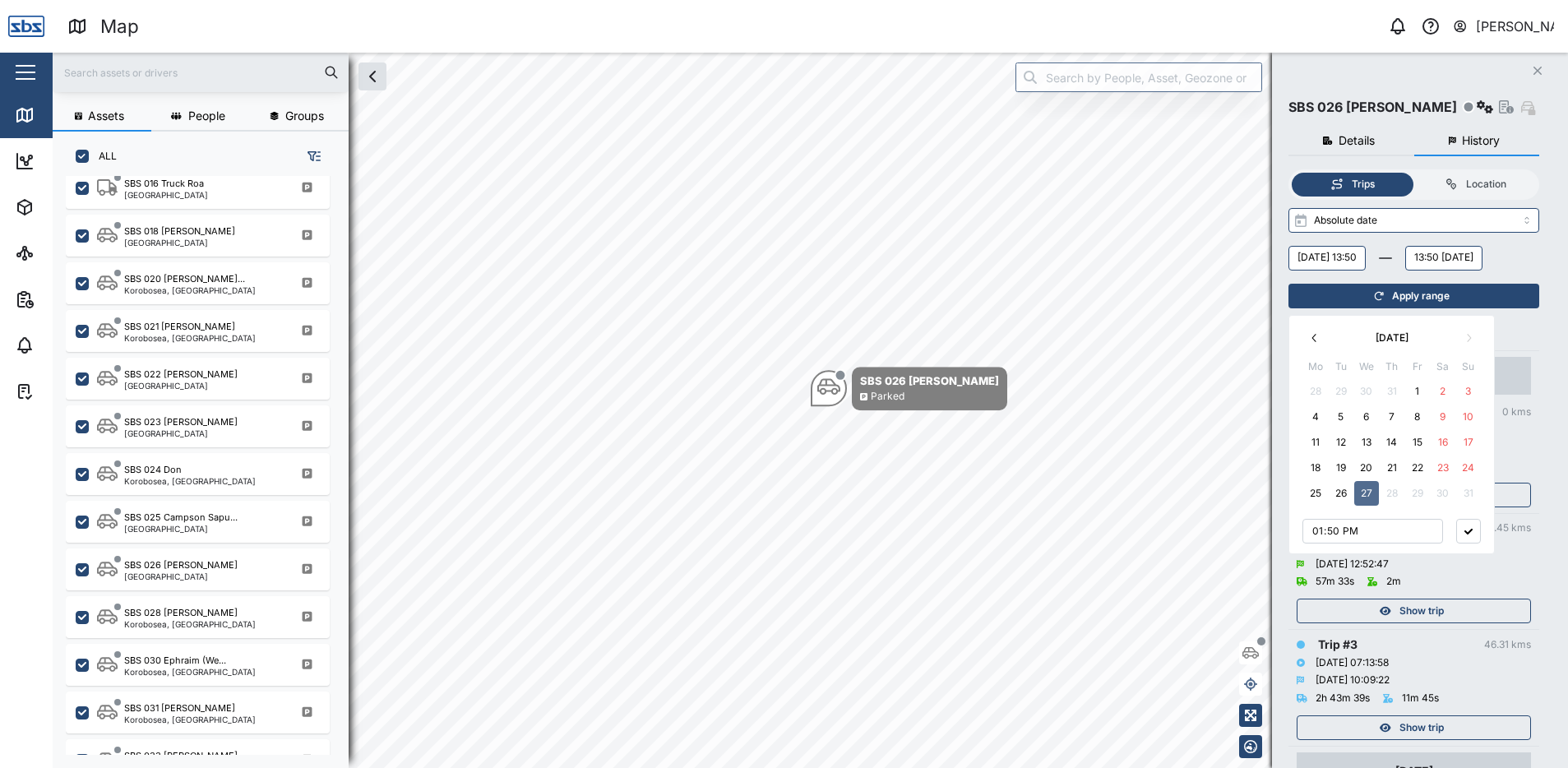
click at [1338, 467] on button "19" at bounding box center [1340, 467] width 24 height 24
click at [1465, 526] on button "button" at bounding box center [1468, 531] width 24 height 24
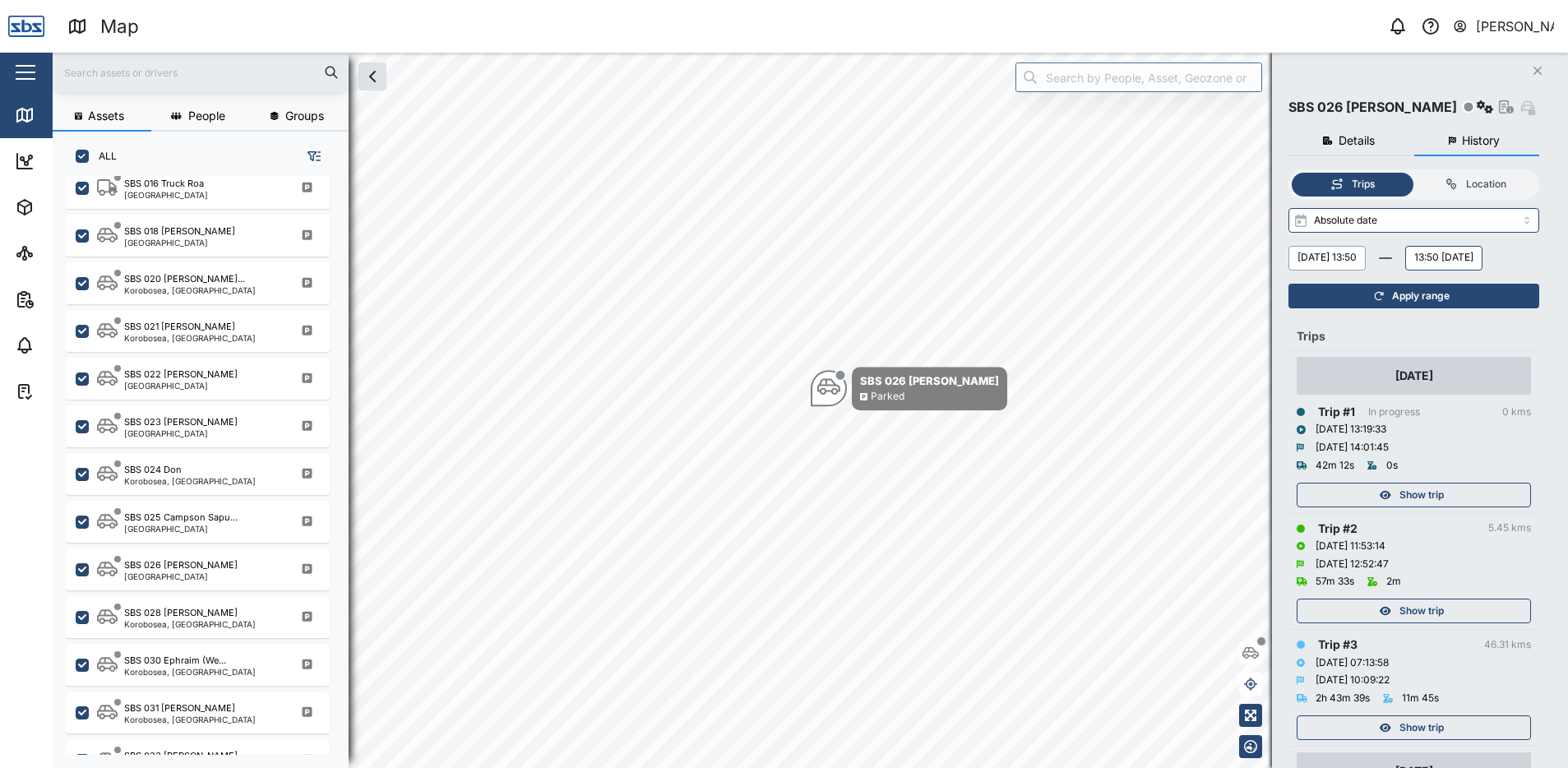
click at [1352, 252] on button "[DATE] 13:50" at bounding box center [1327, 257] width 77 height 24
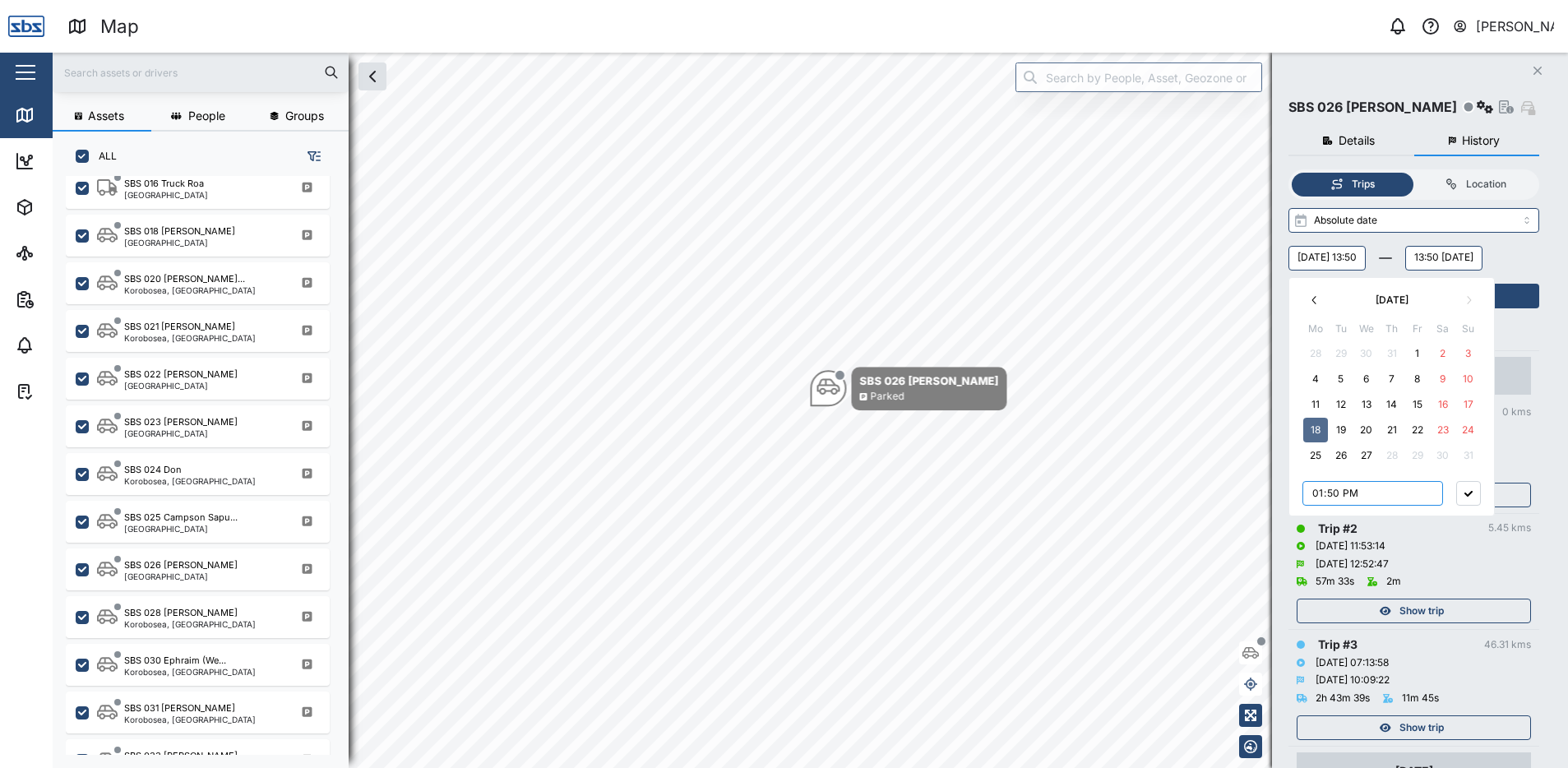
click at [1368, 495] on input "13:50" at bounding box center [1372, 493] width 140 height 24
click at [1347, 493] on input "13:50" at bounding box center [1372, 493] width 140 height 24
type input "01:50"
click at [1470, 491] on icon "button" at bounding box center [1468, 493] width 8 height 6
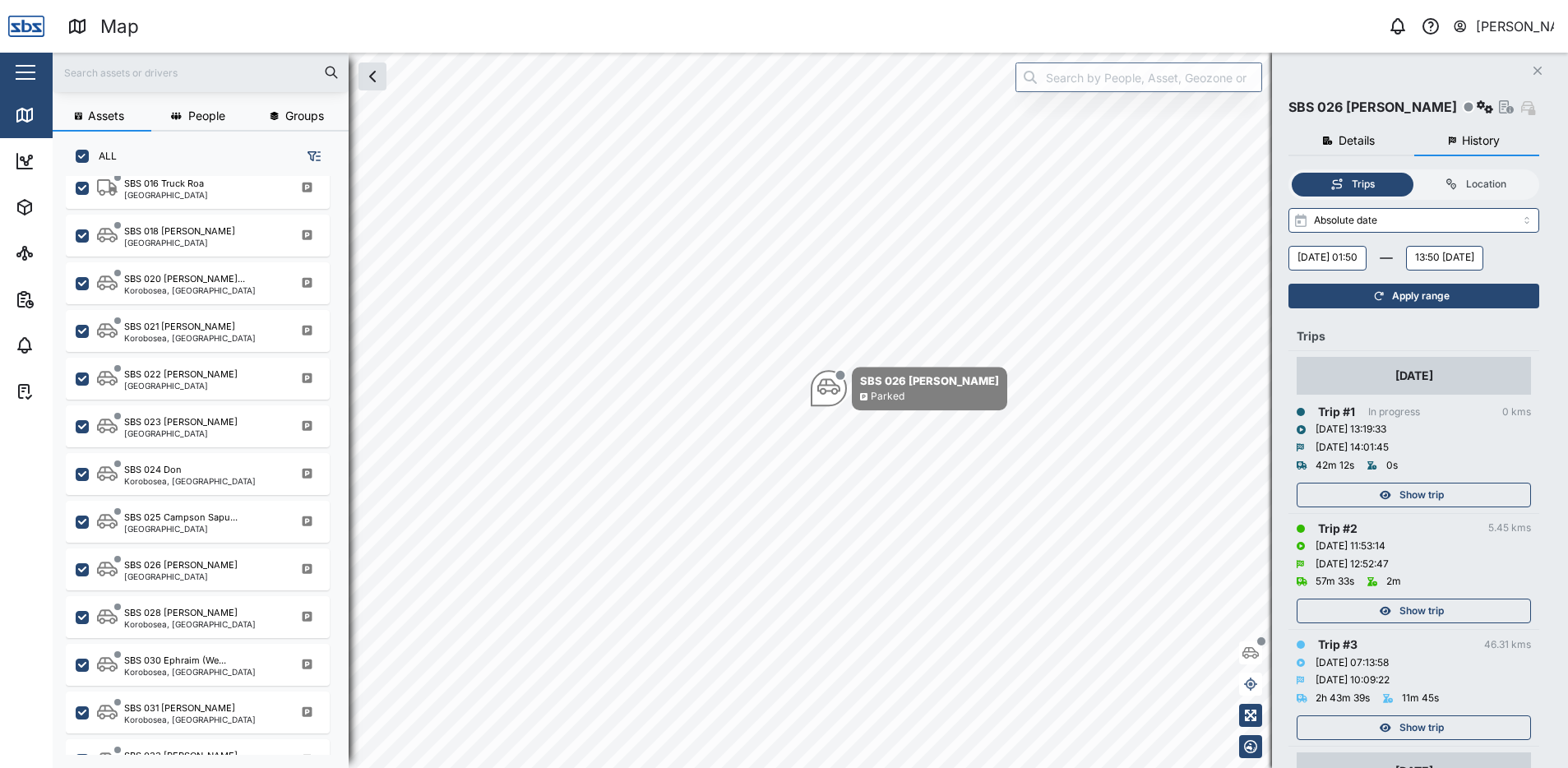
click at [1417, 307] on span "Apply range" at bounding box center [1420, 295] width 57 height 23
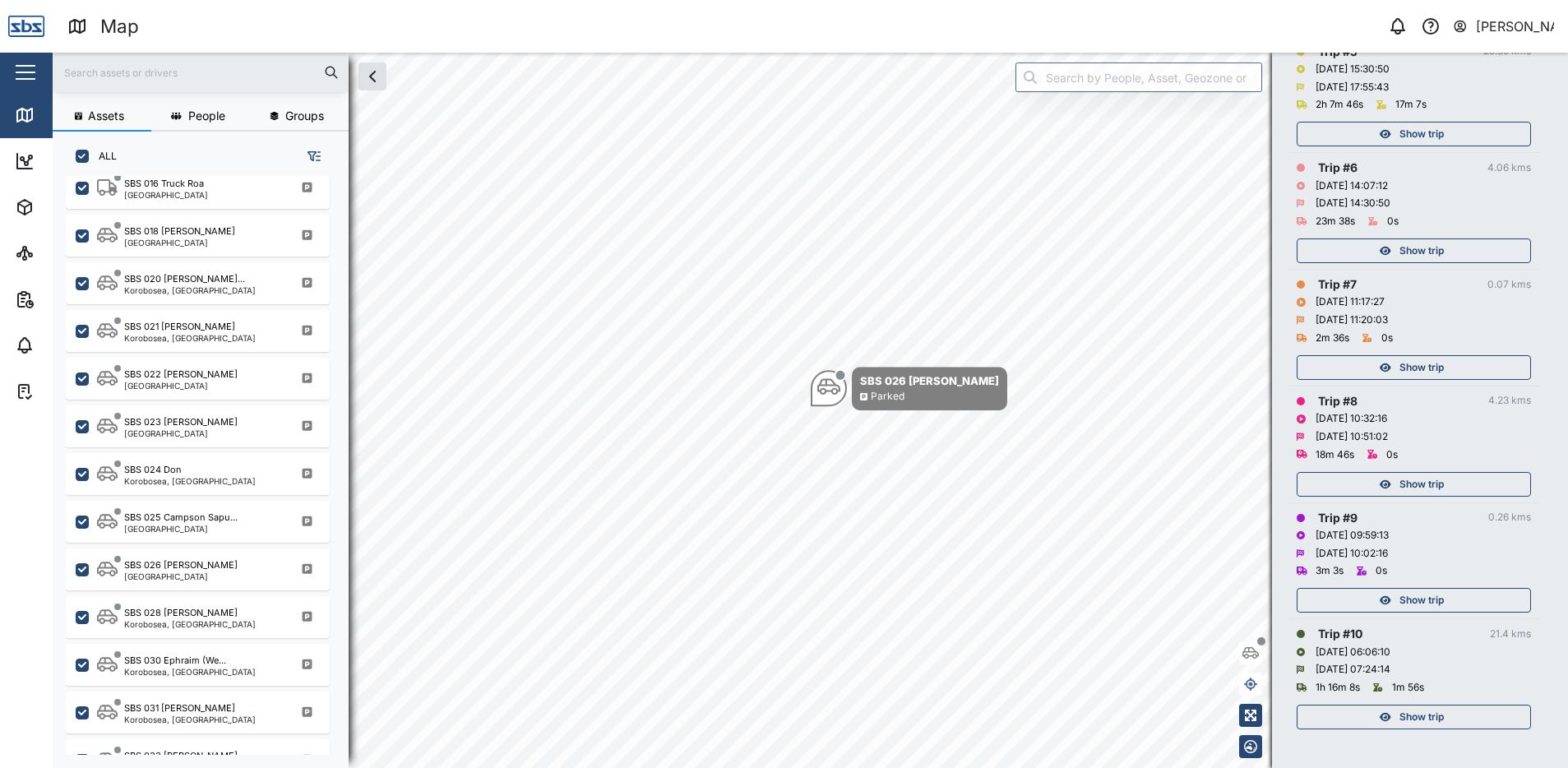
scroll to position [910, 0]
click at [1412, 717] on span "Show trip" at bounding box center [1421, 716] width 45 height 23
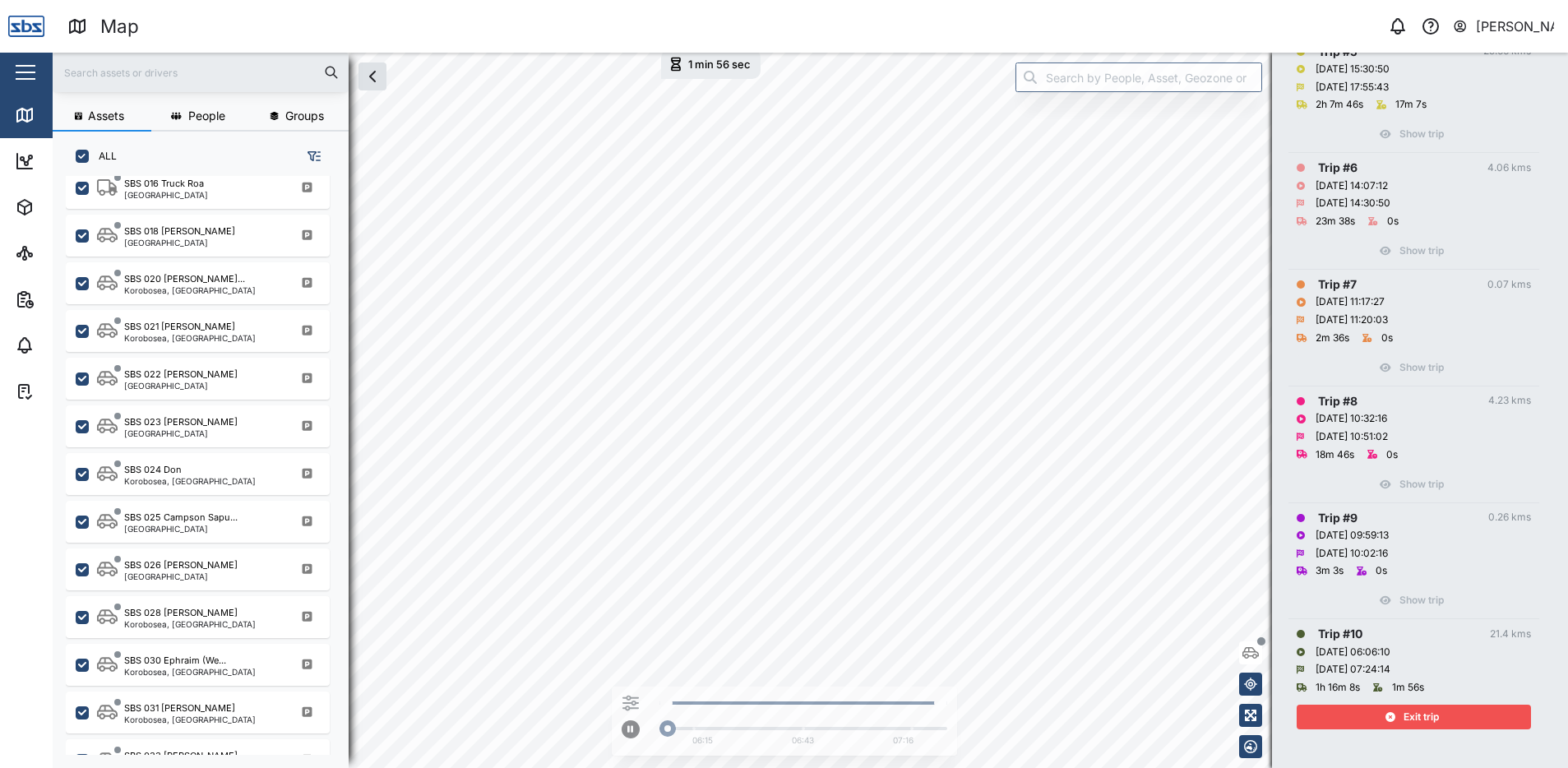
drag, startPoint x: 1430, startPoint y: 710, endPoint x: 1414, endPoint y: 664, distance: 48.7
click at [1430, 713] on span "Exit trip" at bounding box center [1421, 716] width 35 height 23
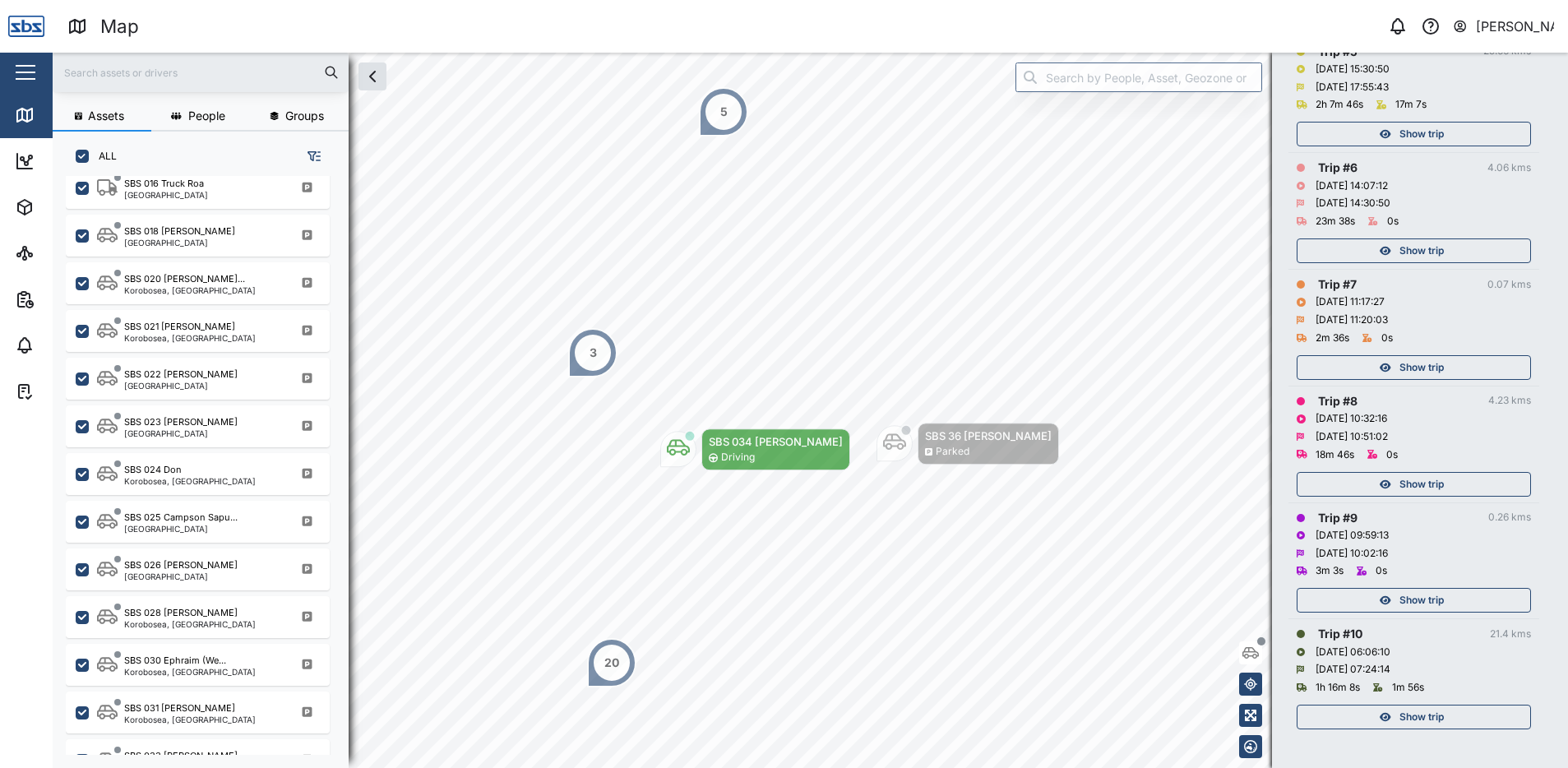
click at [1393, 601] on div "Show trip" at bounding box center [1412, 600] width 214 height 23
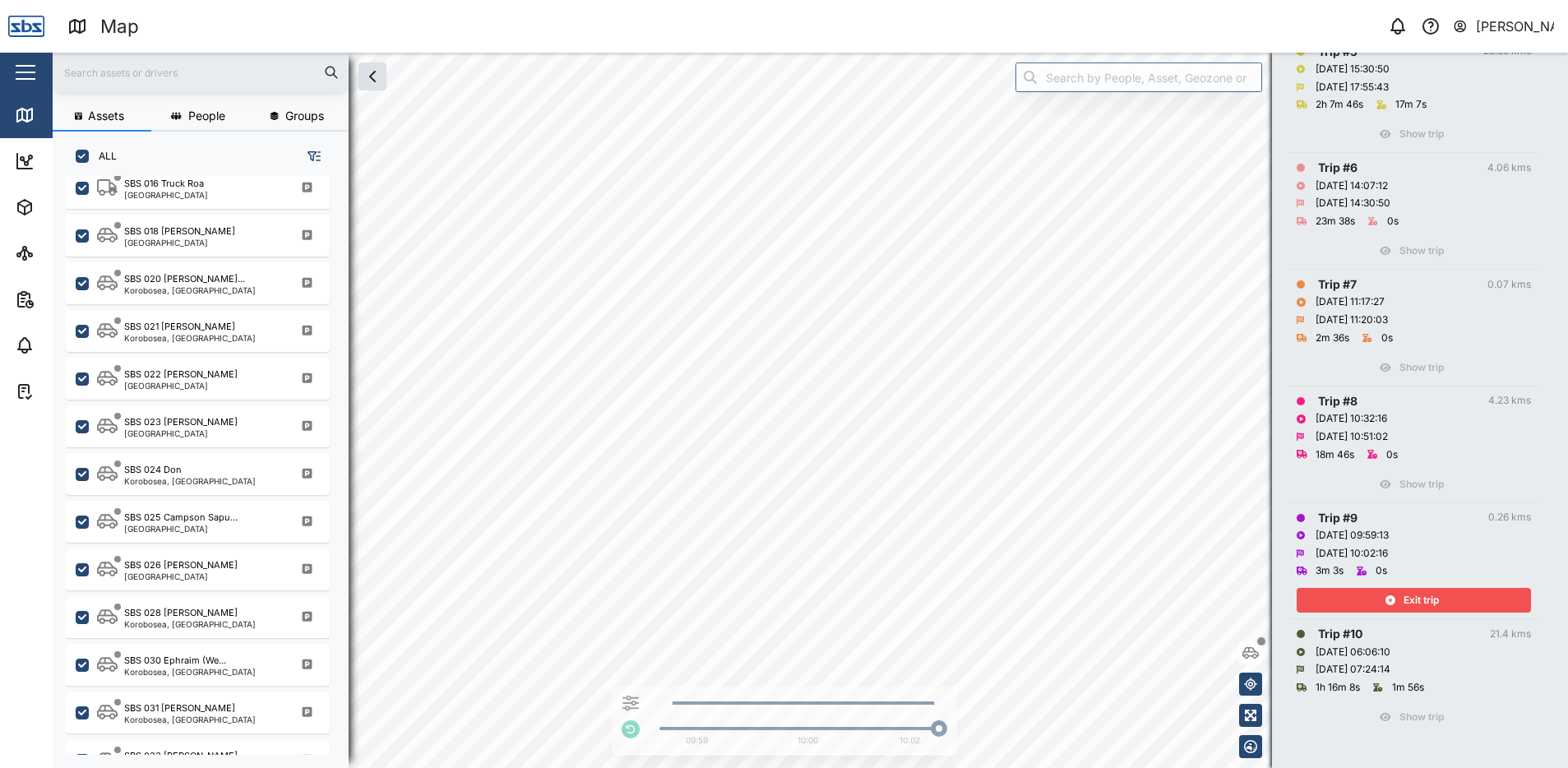
click at [1393, 598] on icon "button" at bounding box center [1391, 600] width 10 height 10
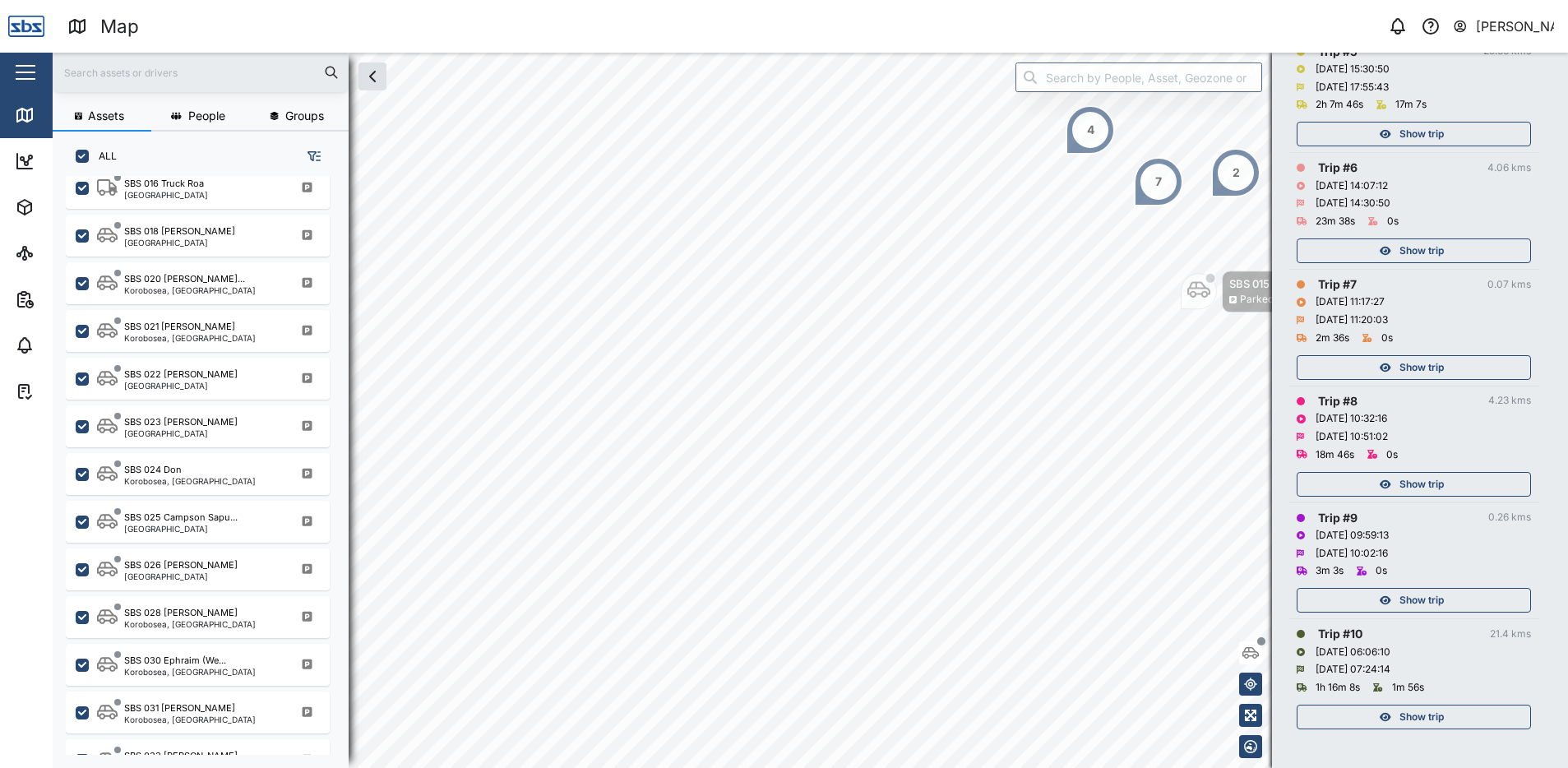
click at [1390, 486] on icon "button" at bounding box center [1385, 485] width 12 height 10
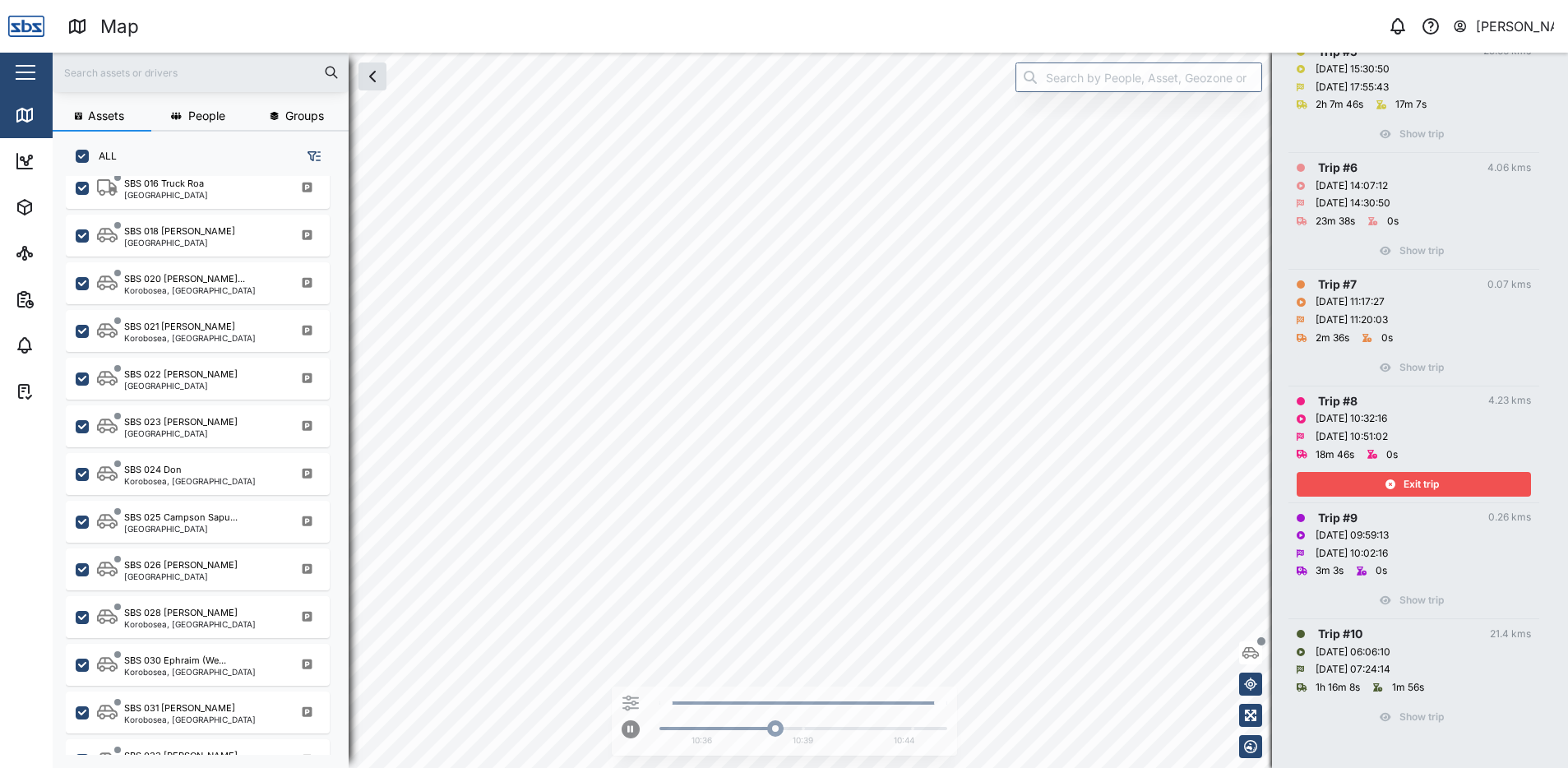
click at [1387, 479] on icon "button" at bounding box center [1391, 485] width 10 height 10
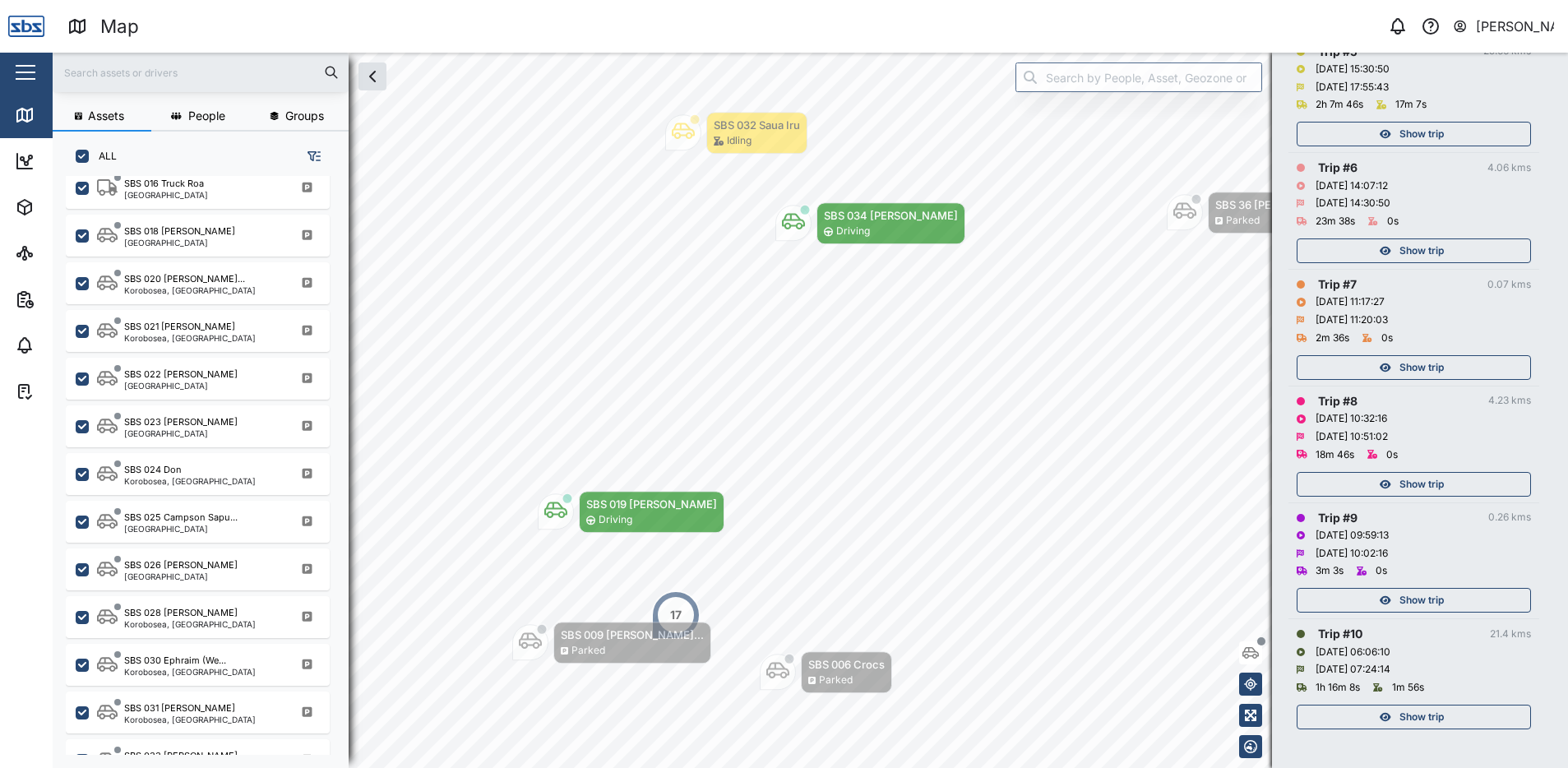
click at [1399, 367] on span "Show trip" at bounding box center [1421, 367] width 45 height 23
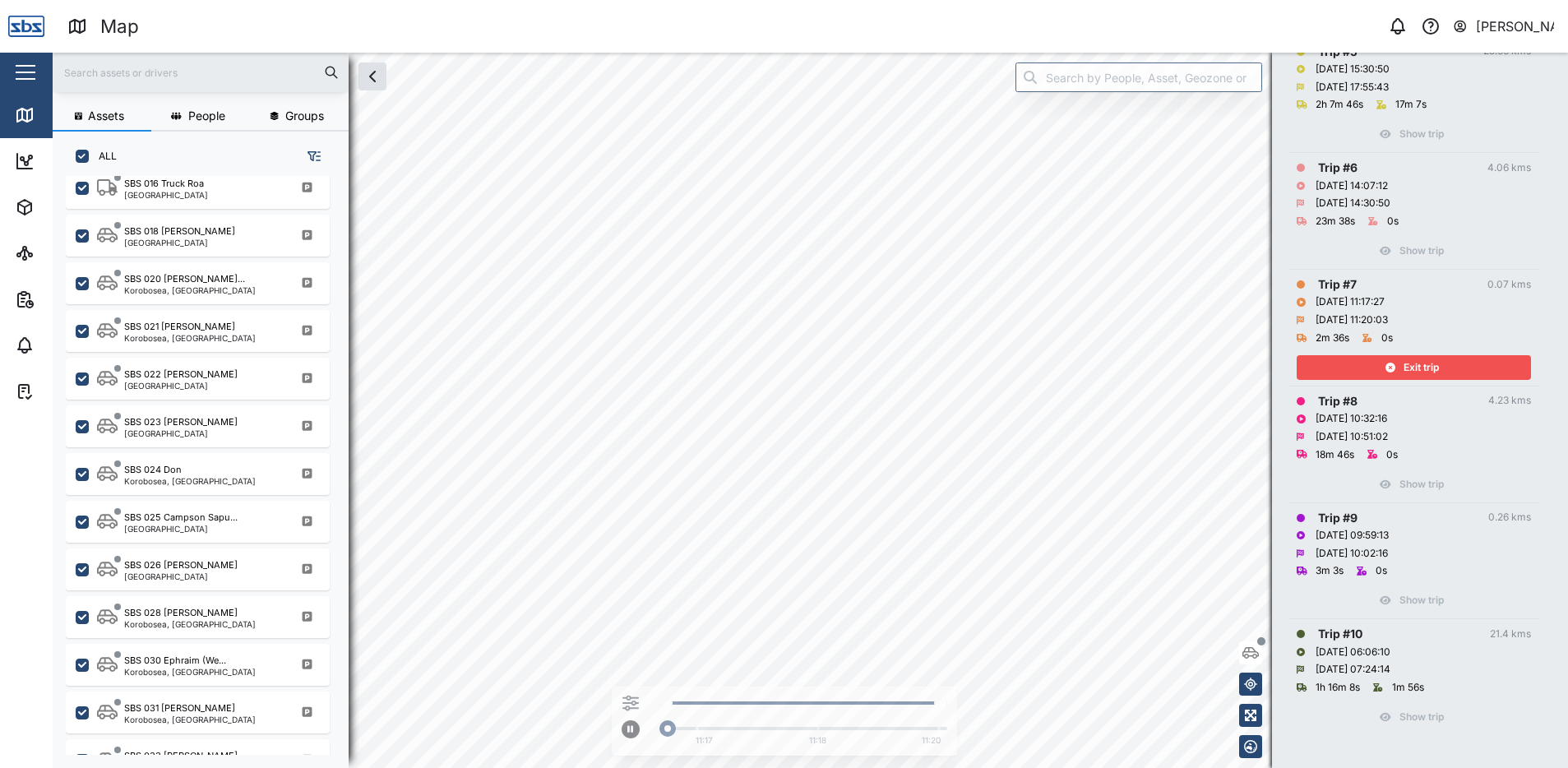
click at [1441, 369] on div "Exit trip" at bounding box center [1412, 367] width 214 height 23
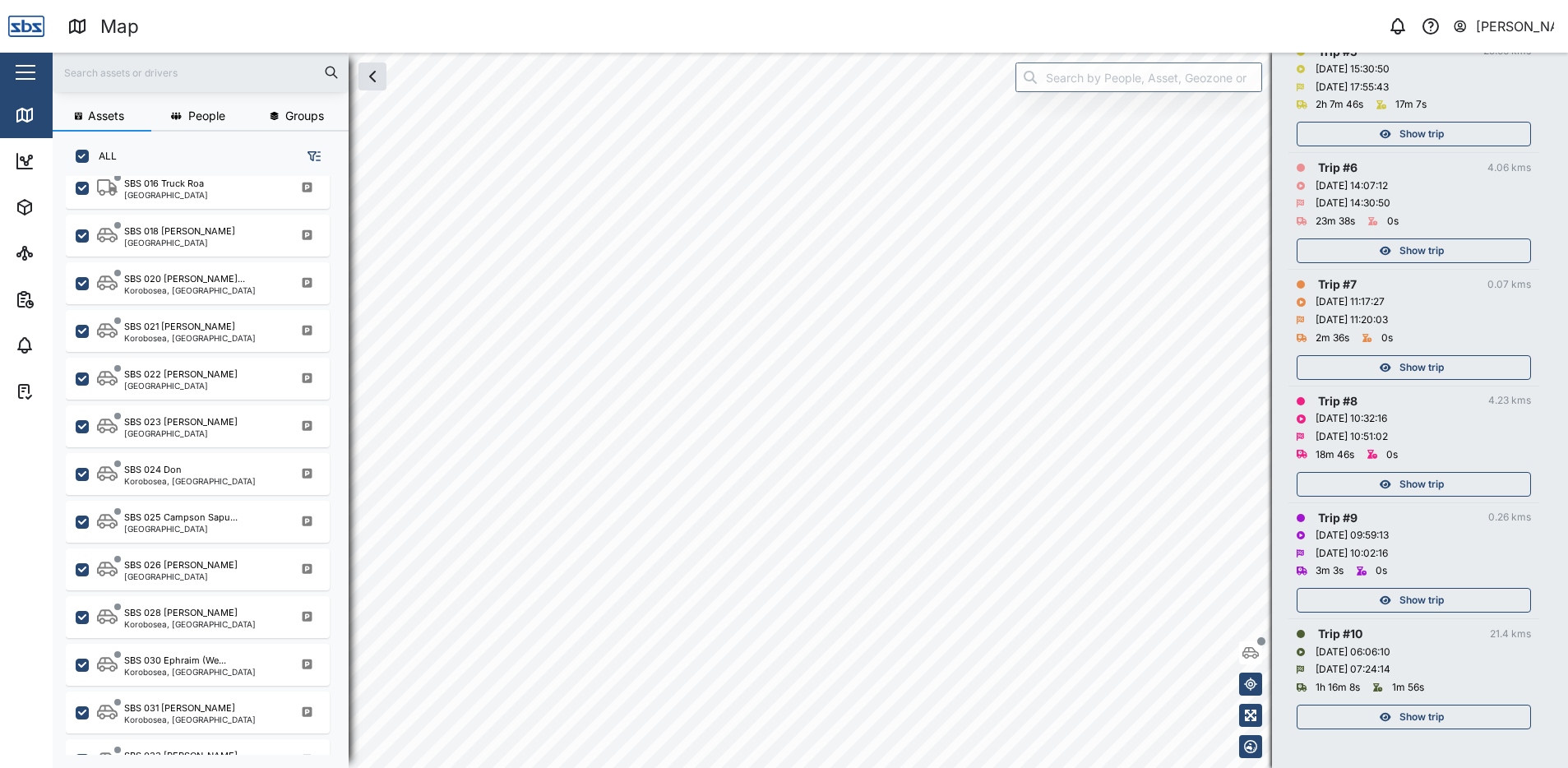
click at [1417, 246] on span "Show trip" at bounding box center [1421, 250] width 45 height 23
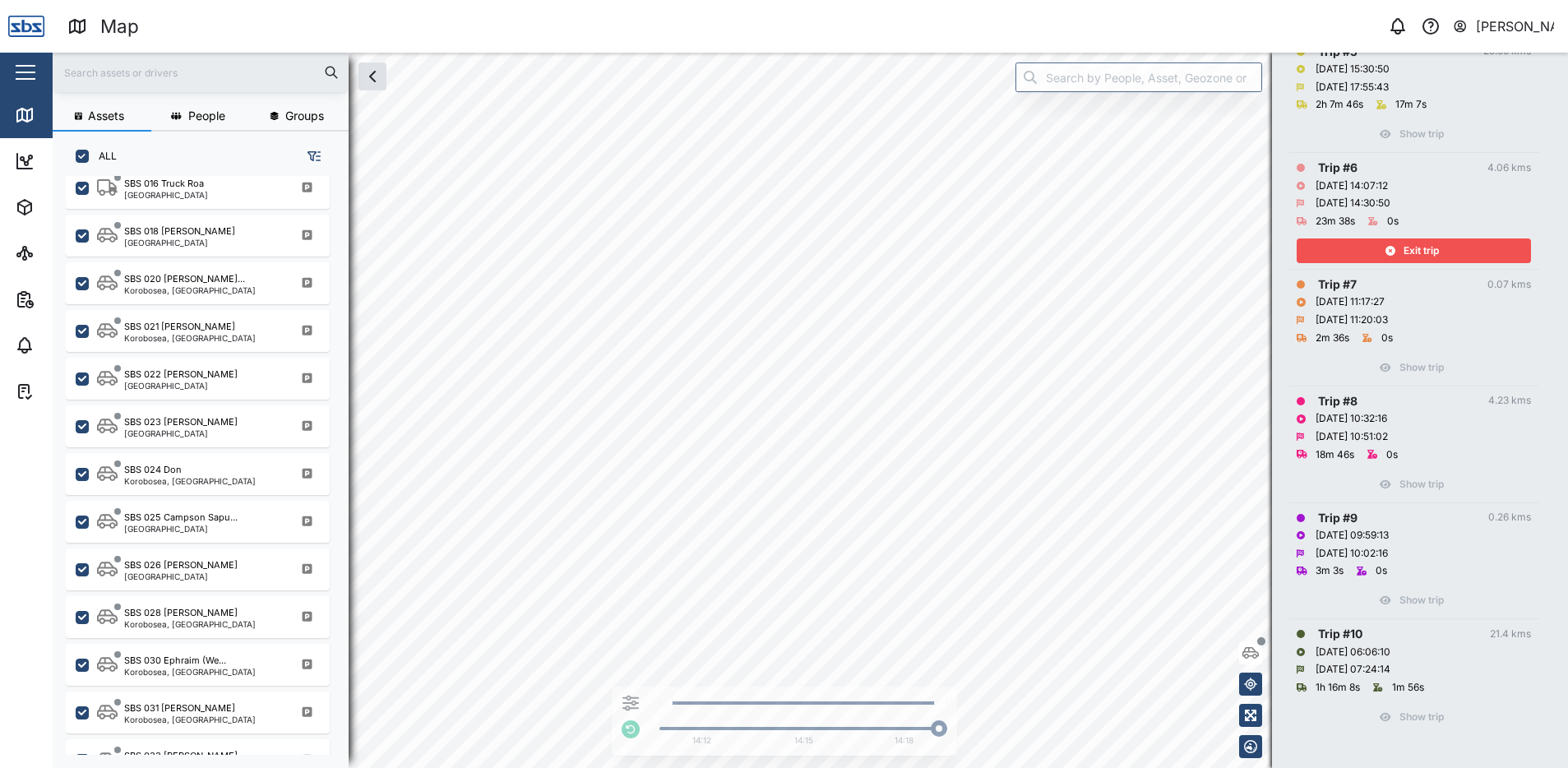
click at [1401, 249] on div "Exit trip" at bounding box center [1412, 250] width 214 height 23
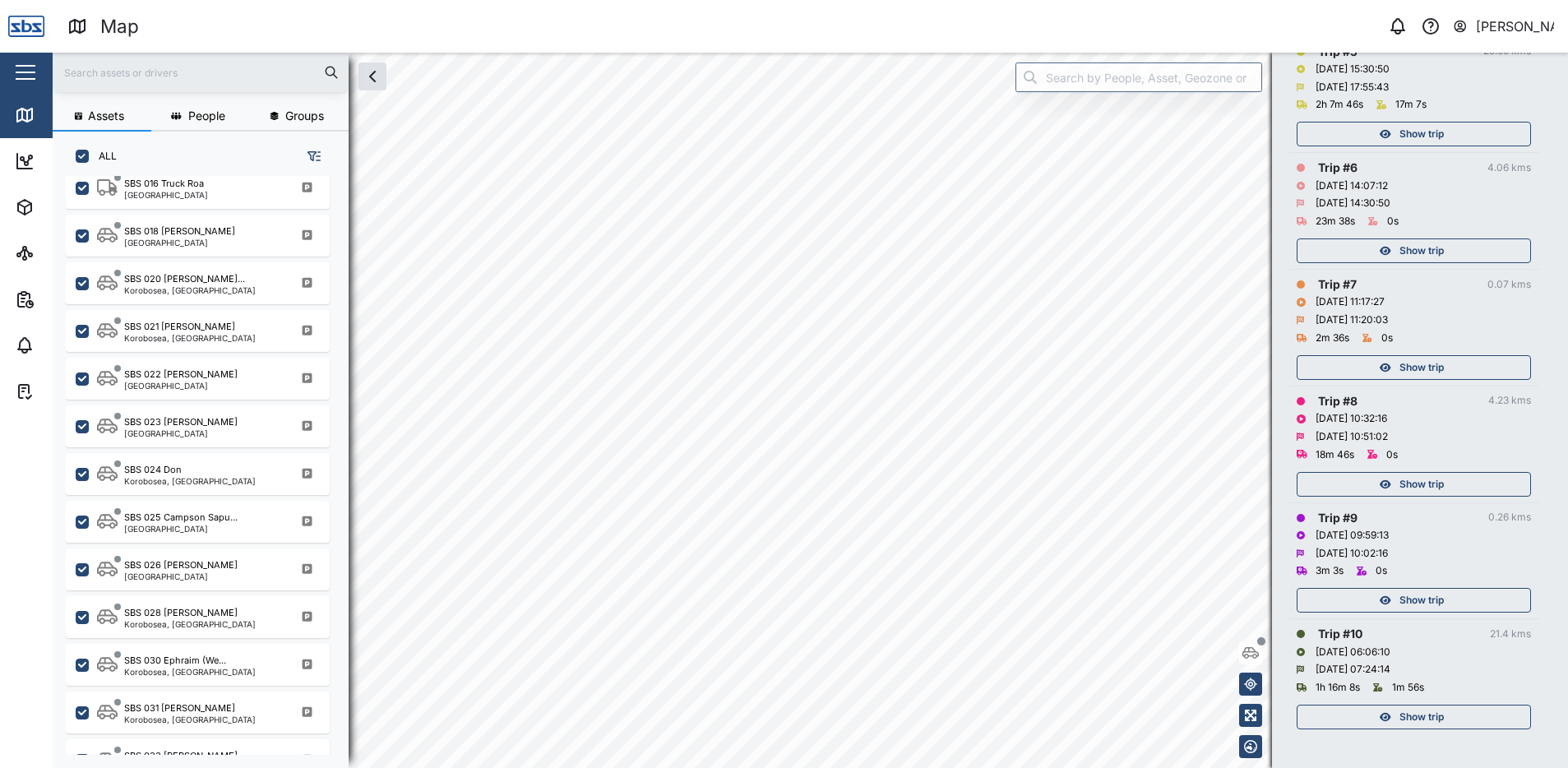
click at [1413, 140] on span "Show trip" at bounding box center [1421, 134] width 45 height 23
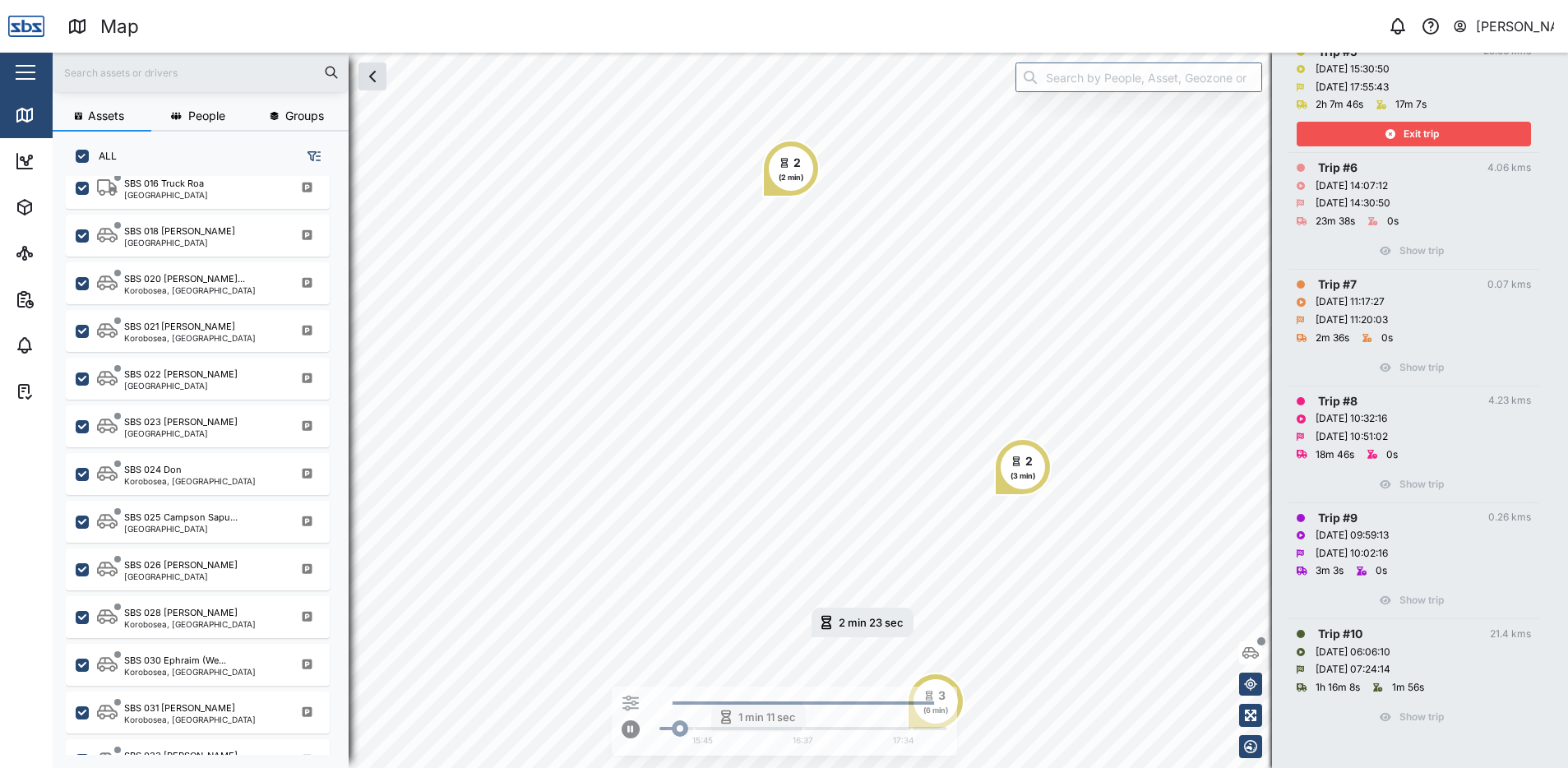
drag, startPoint x: 1412, startPoint y: 134, endPoint x: 1407, endPoint y: 141, distance: 8.6
click at [1412, 132] on span "Exit trip" at bounding box center [1421, 134] width 35 height 23
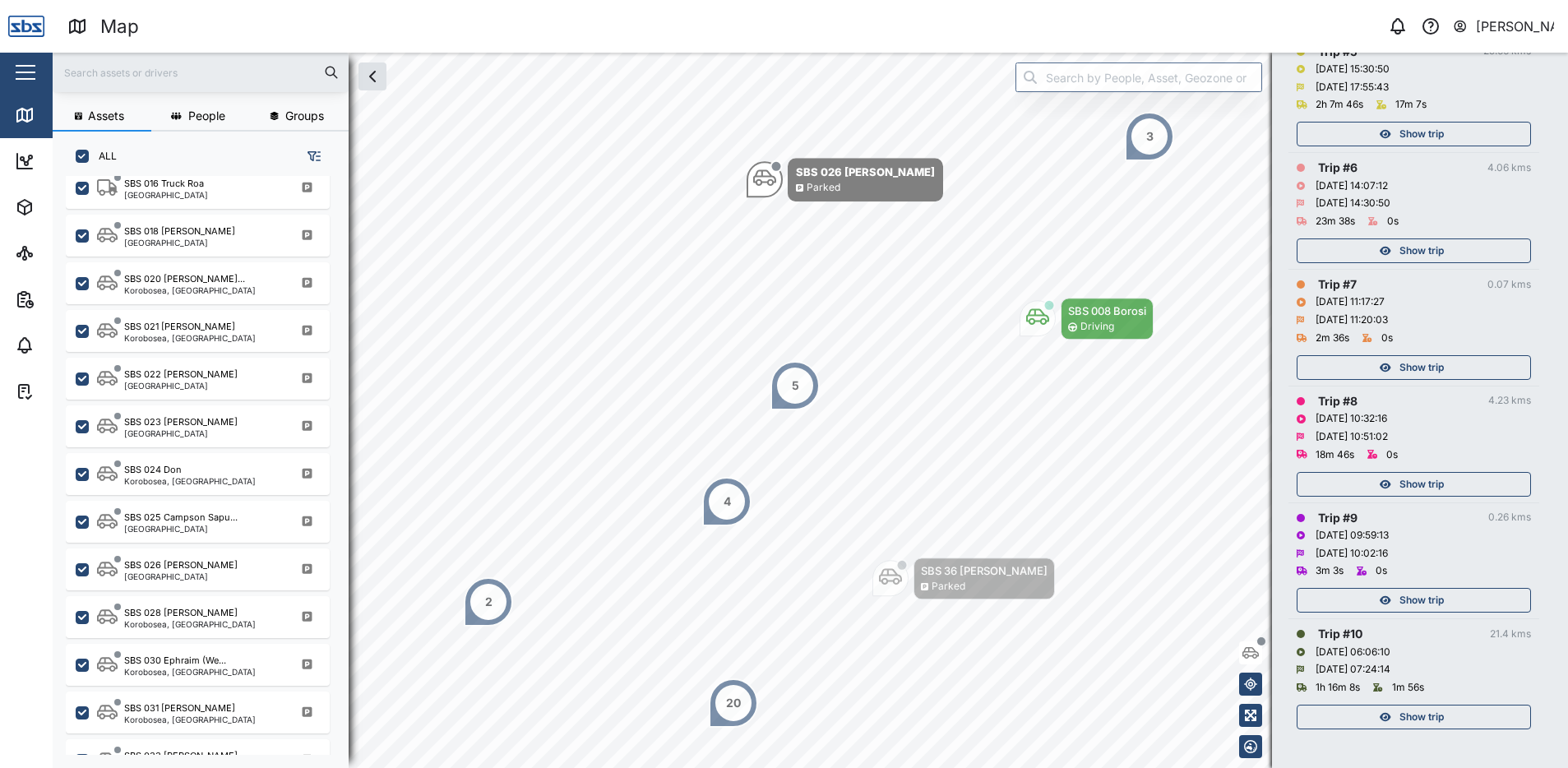
scroll to position [499, 0]
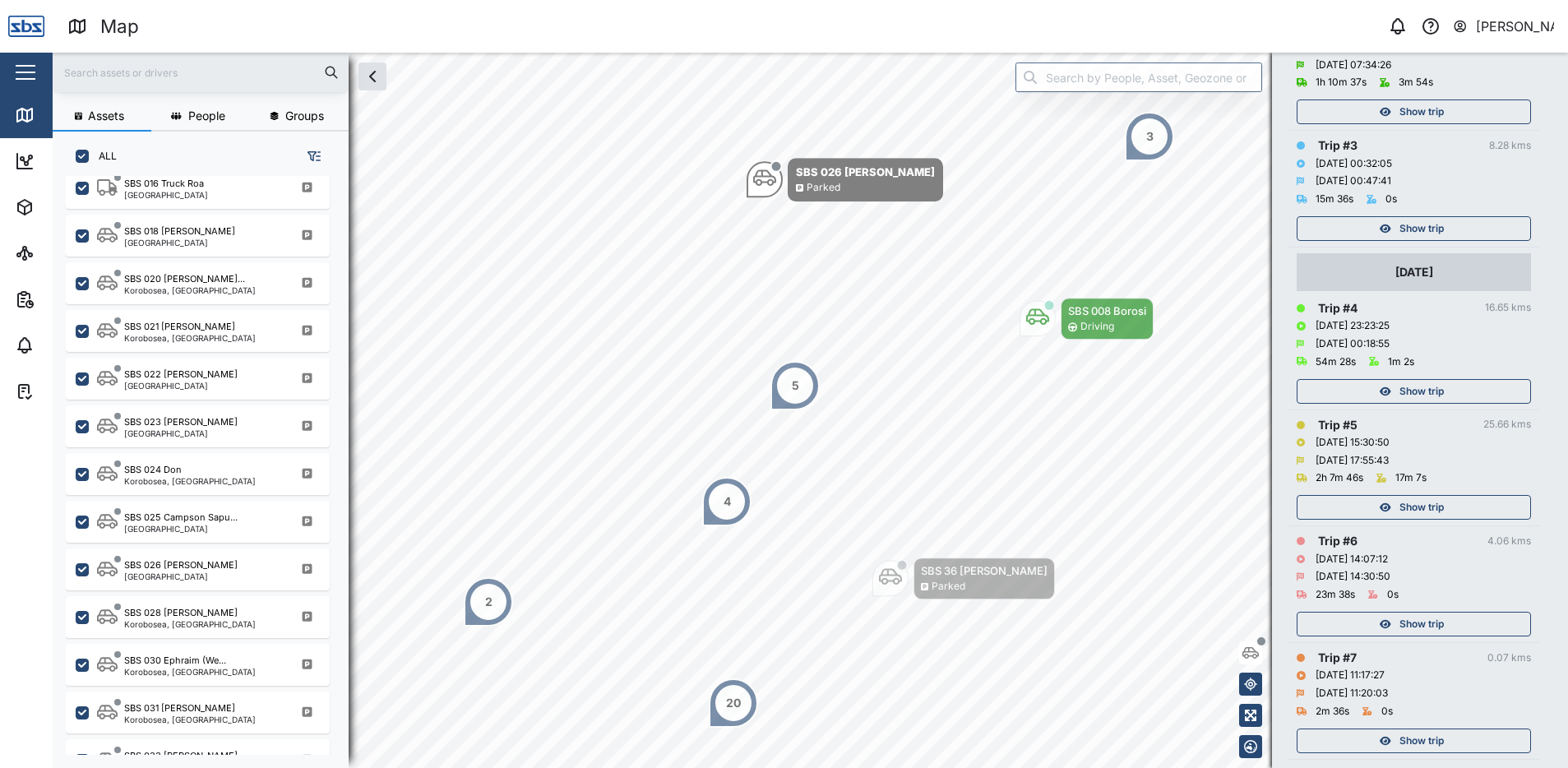
click at [1411, 403] on span "Show trip" at bounding box center [1421, 390] width 45 height 23
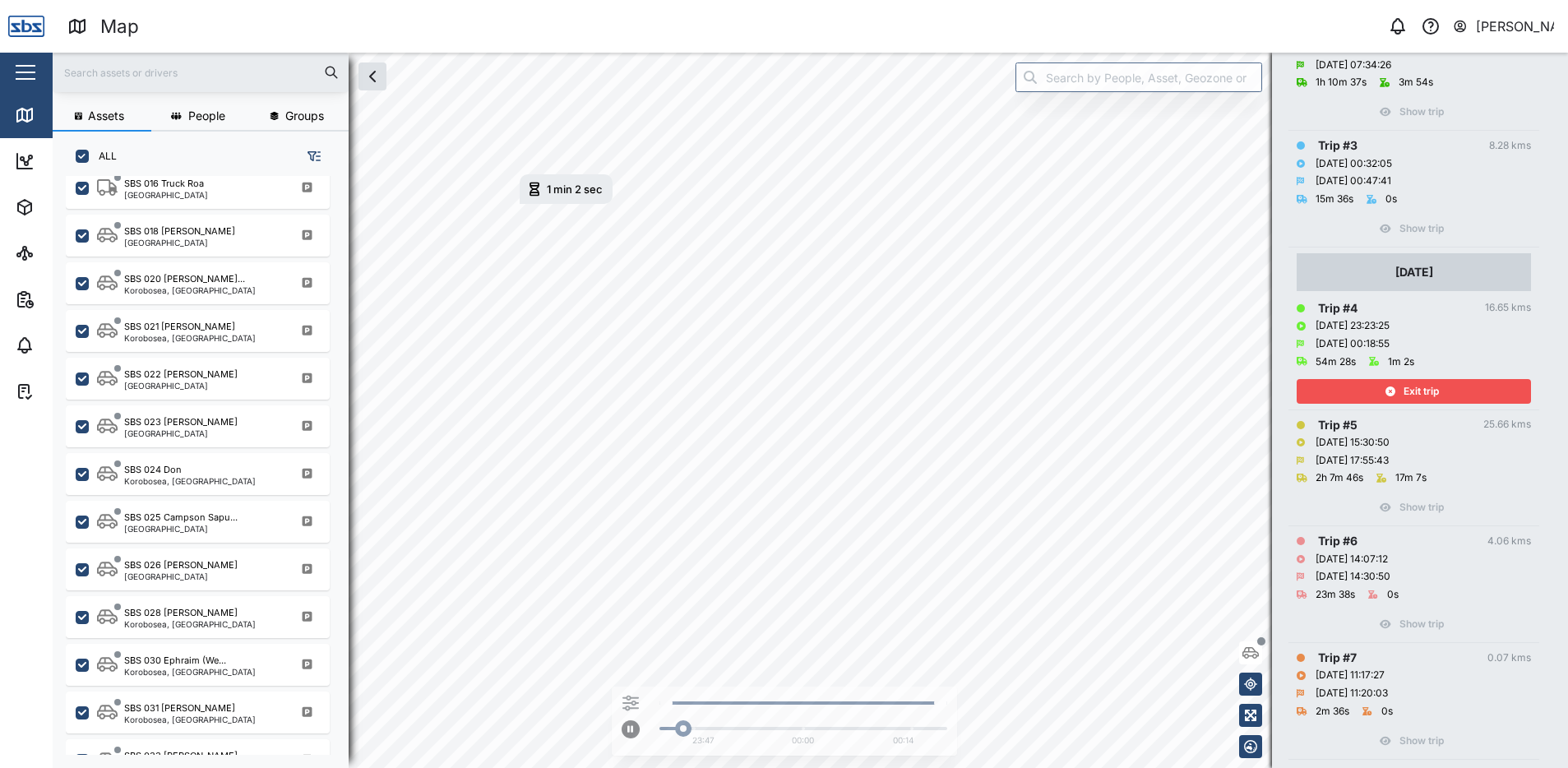
click at [1411, 403] on span "Exit trip" at bounding box center [1421, 390] width 35 height 23
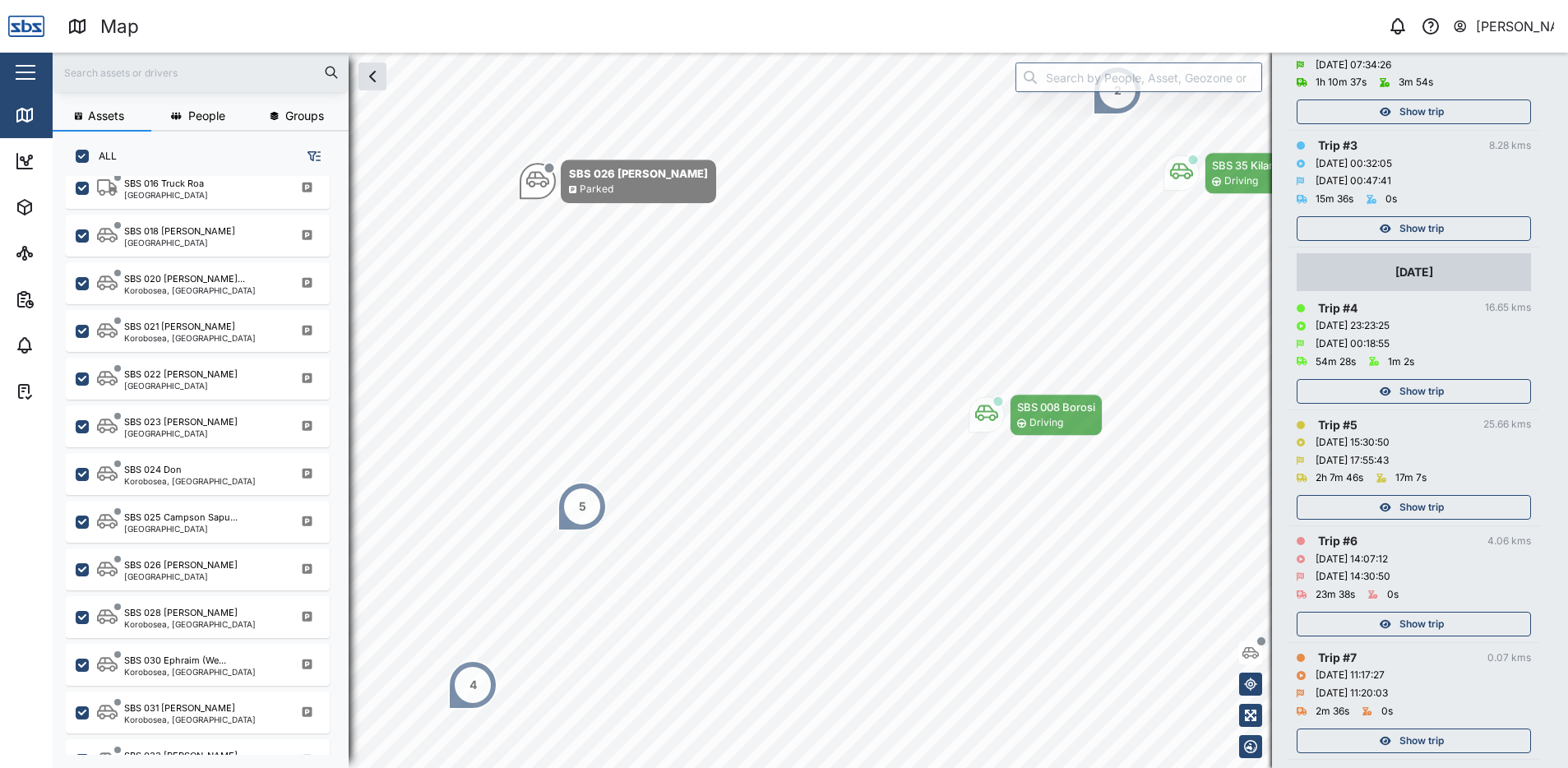
click at [1411, 519] on span "Show trip" at bounding box center [1421, 506] width 45 height 23
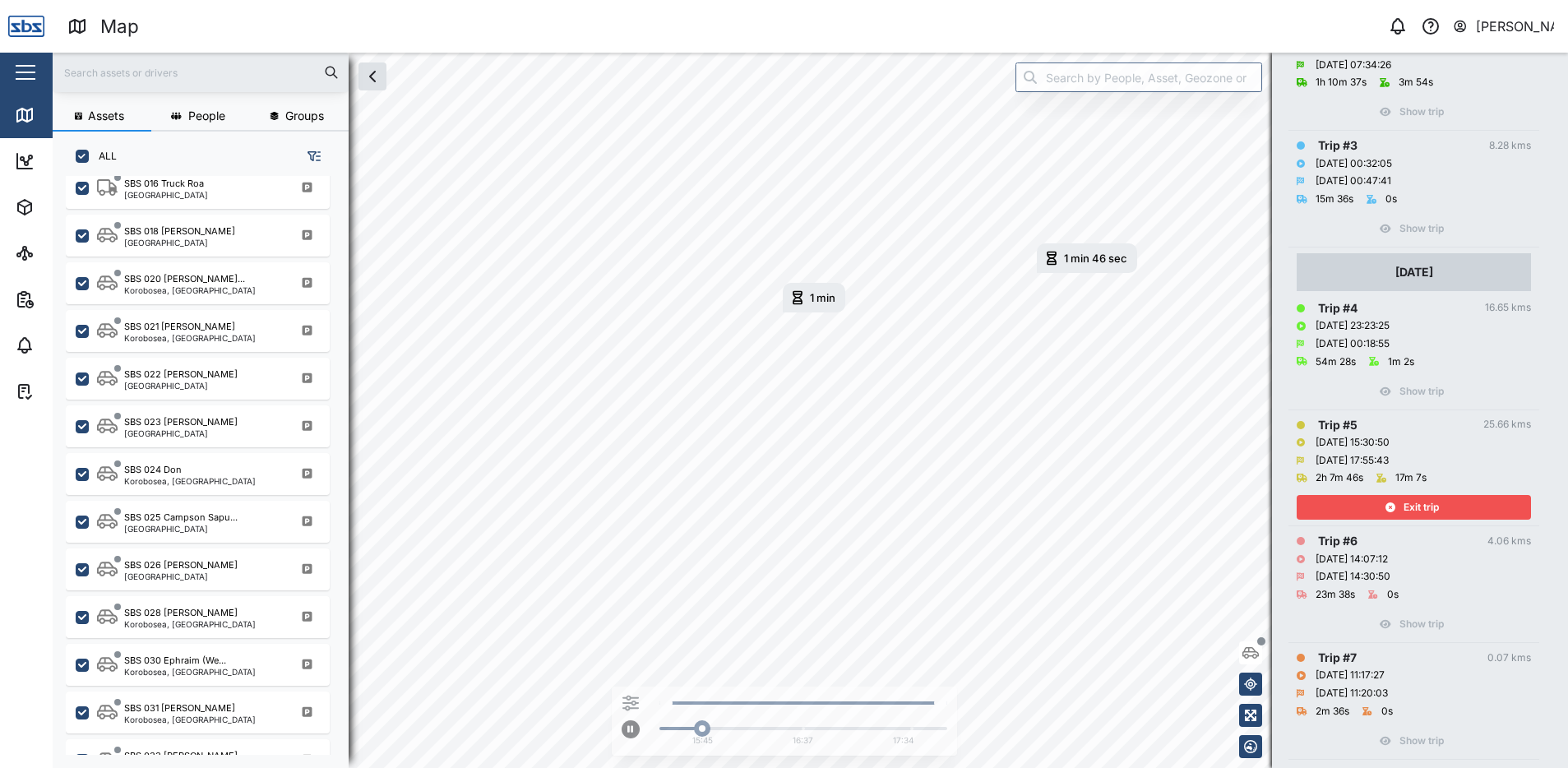
click at [1424, 519] on span "Exit trip" at bounding box center [1421, 506] width 35 height 23
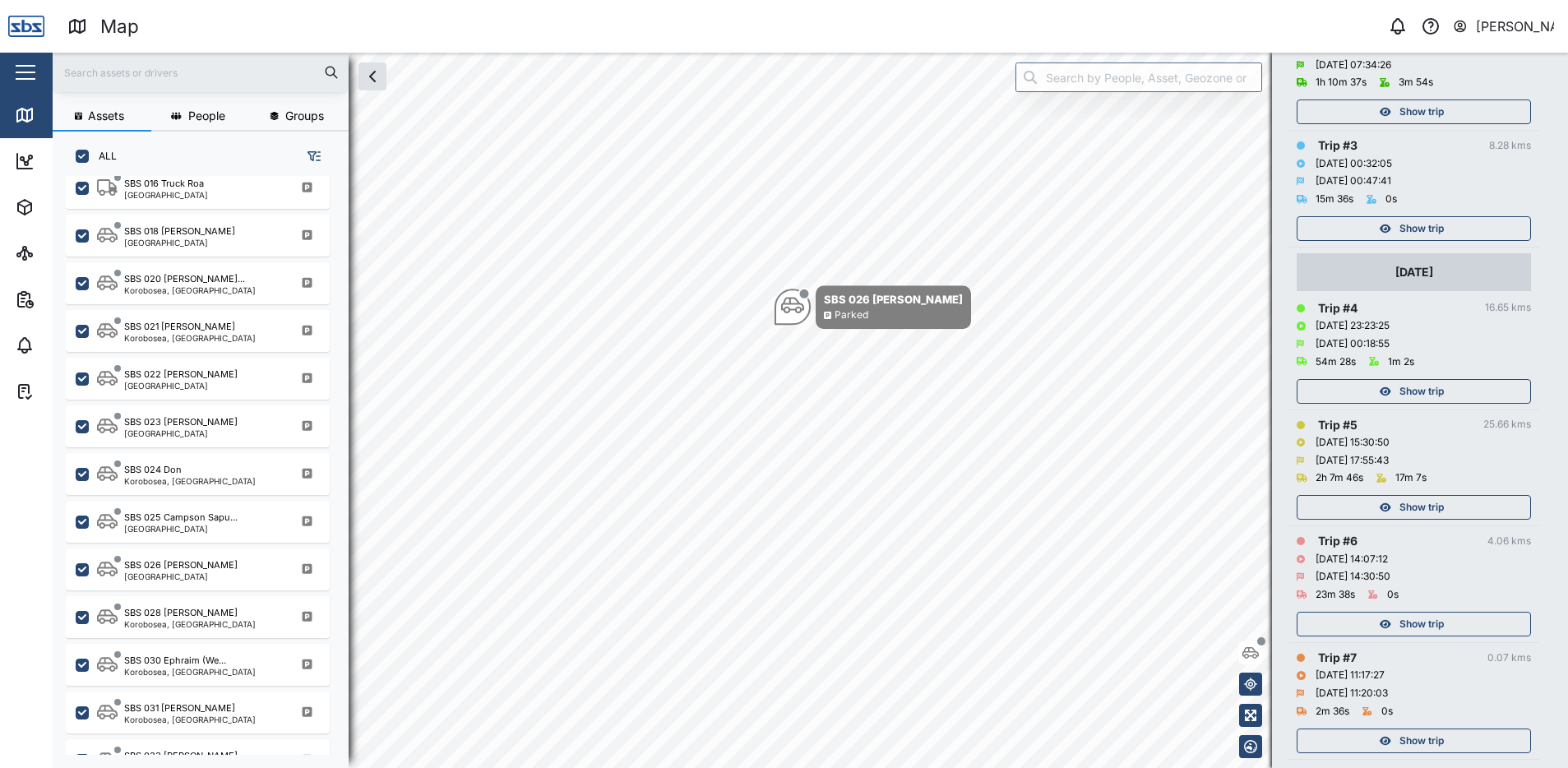
click at [1424, 403] on span "Show trip" at bounding box center [1421, 390] width 45 height 23
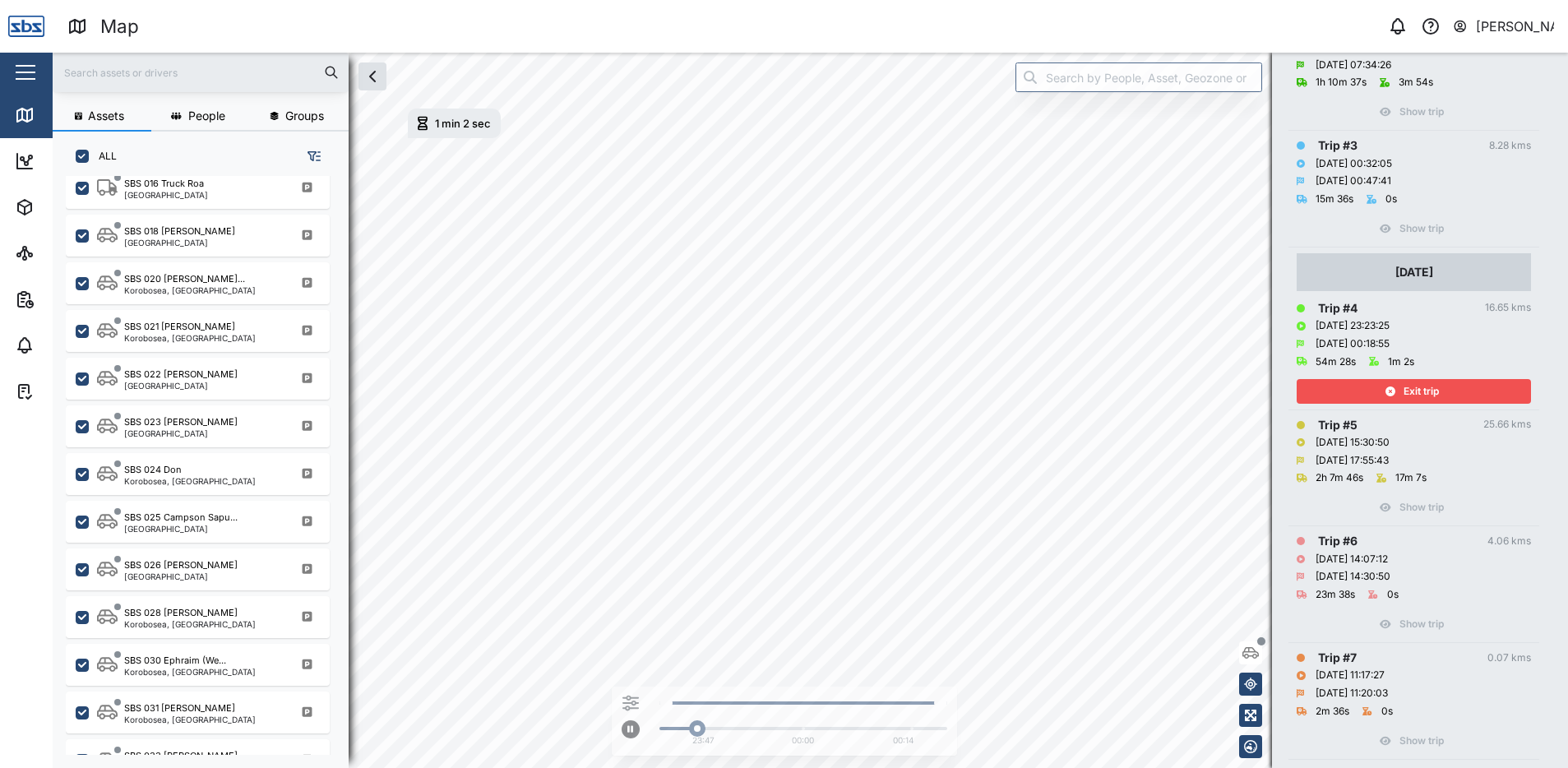
click at [1414, 403] on span "Exit trip" at bounding box center [1421, 390] width 35 height 23
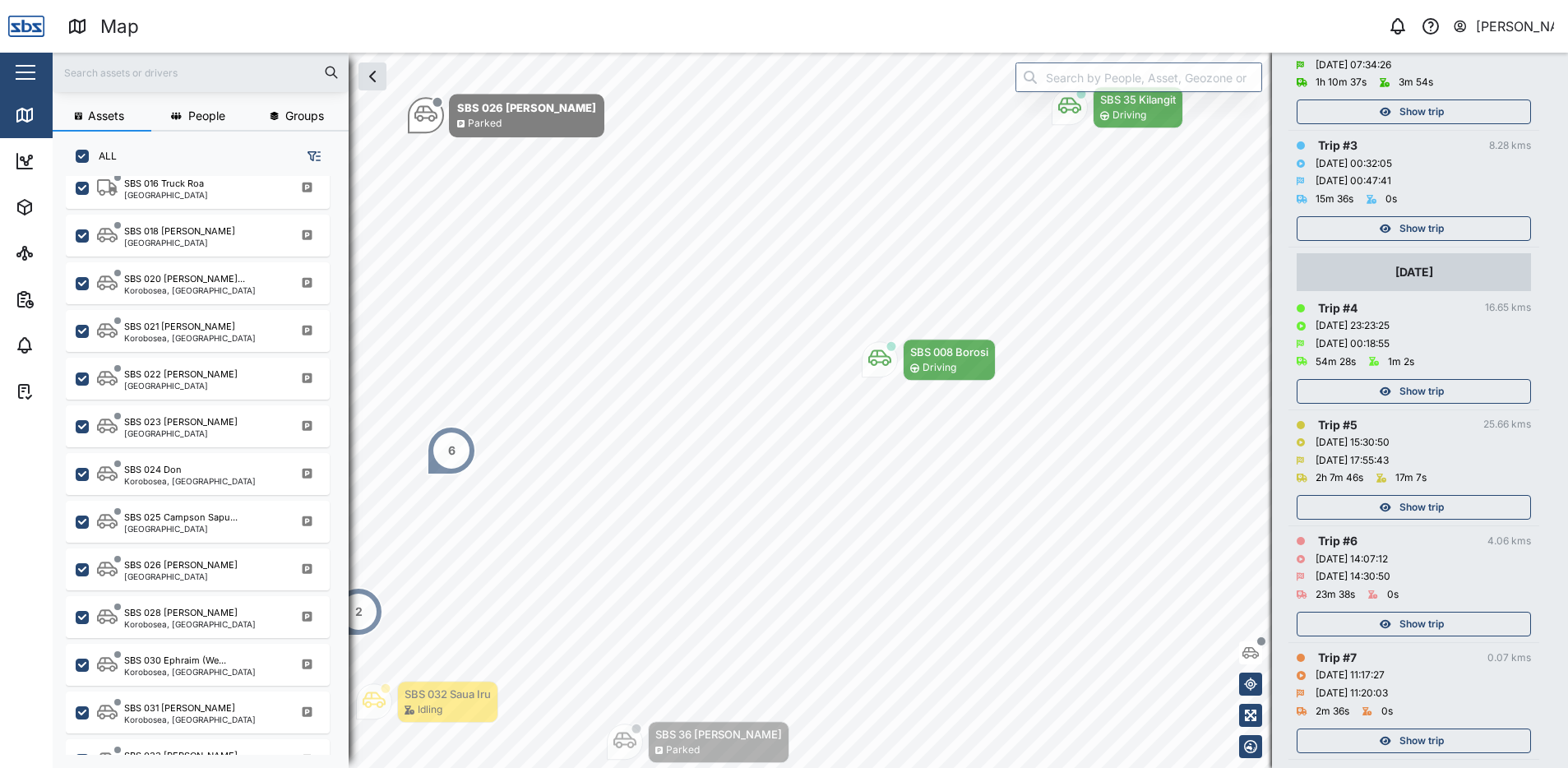
click at [1422, 240] on span "Show trip" at bounding box center [1421, 228] width 45 height 23
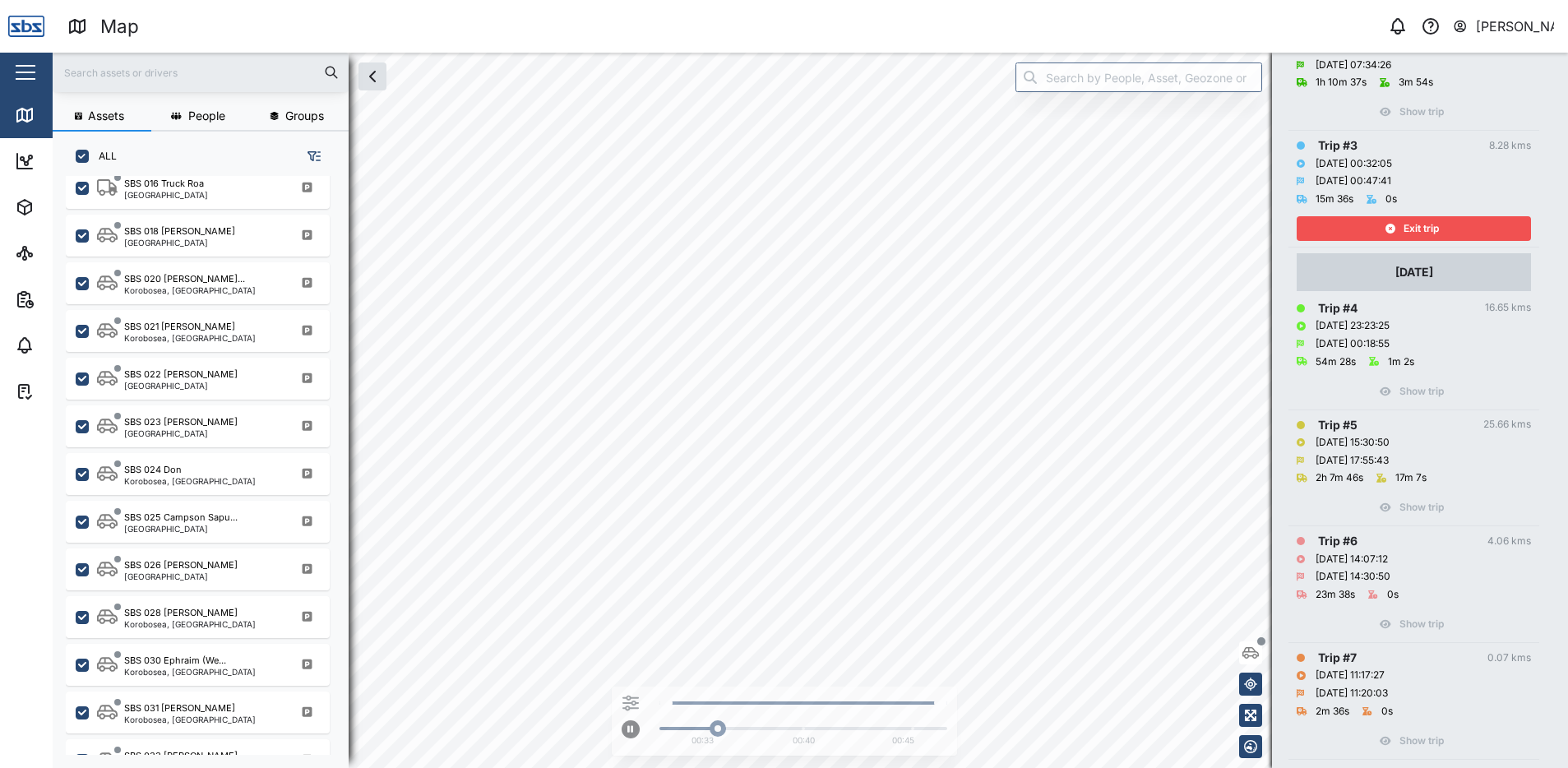
click at [1422, 240] on span "Exit trip" at bounding box center [1421, 228] width 35 height 23
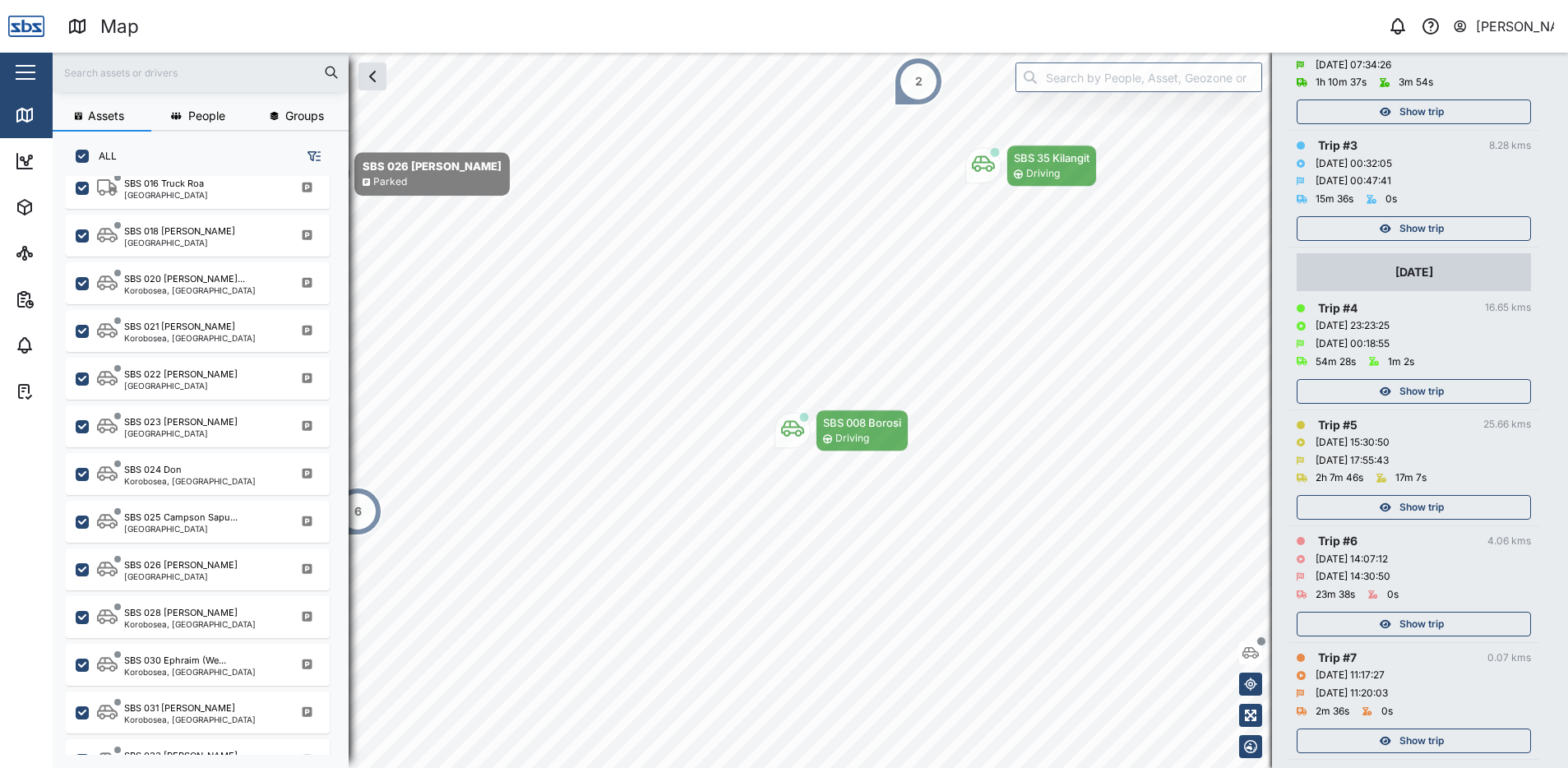
click at [1419, 124] on span "Show trip" at bounding box center [1421, 111] width 45 height 23
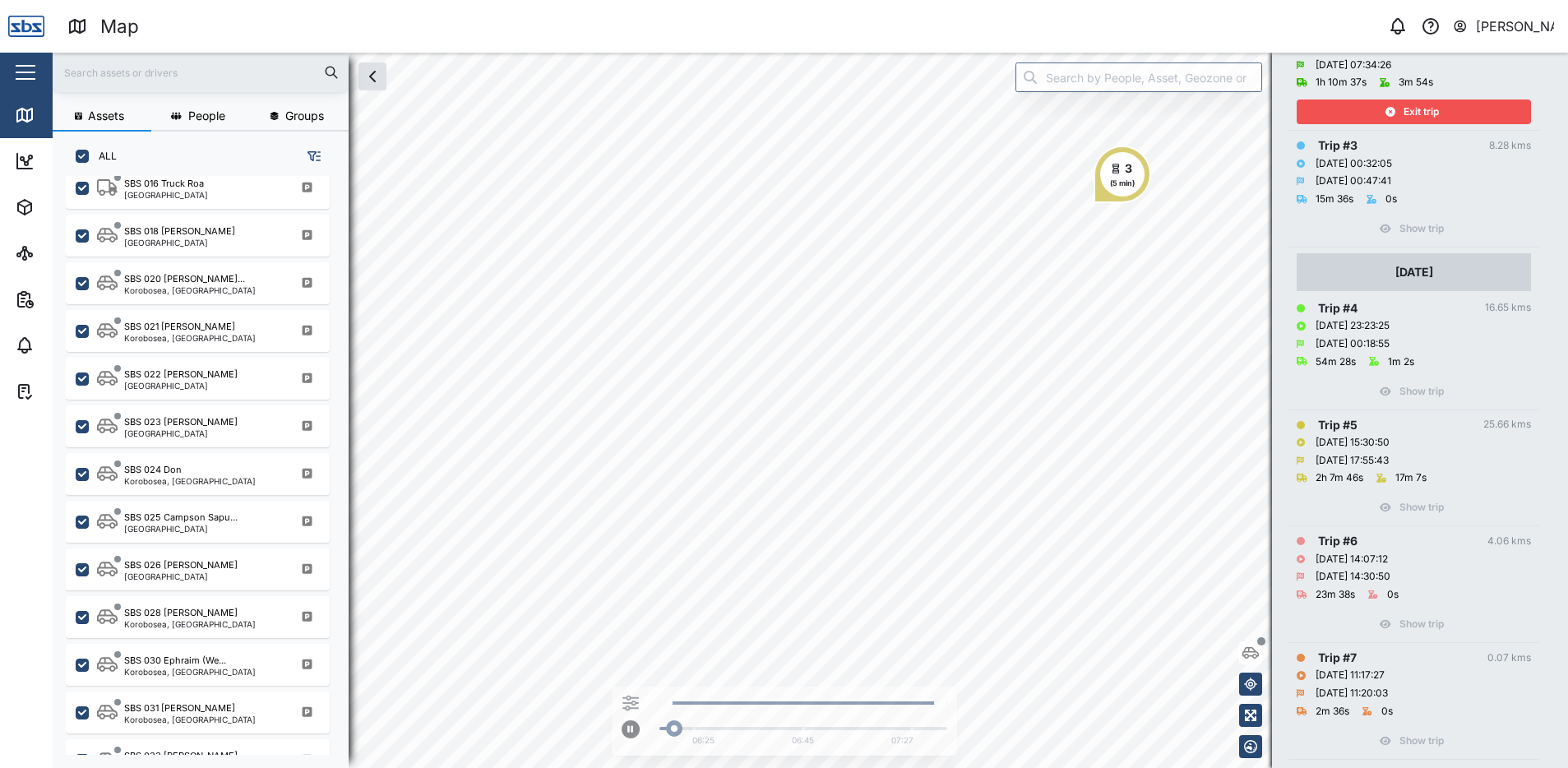
click at [1415, 124] on span "Exit trip" at bounding box center [1421, 111] width 35 height 23
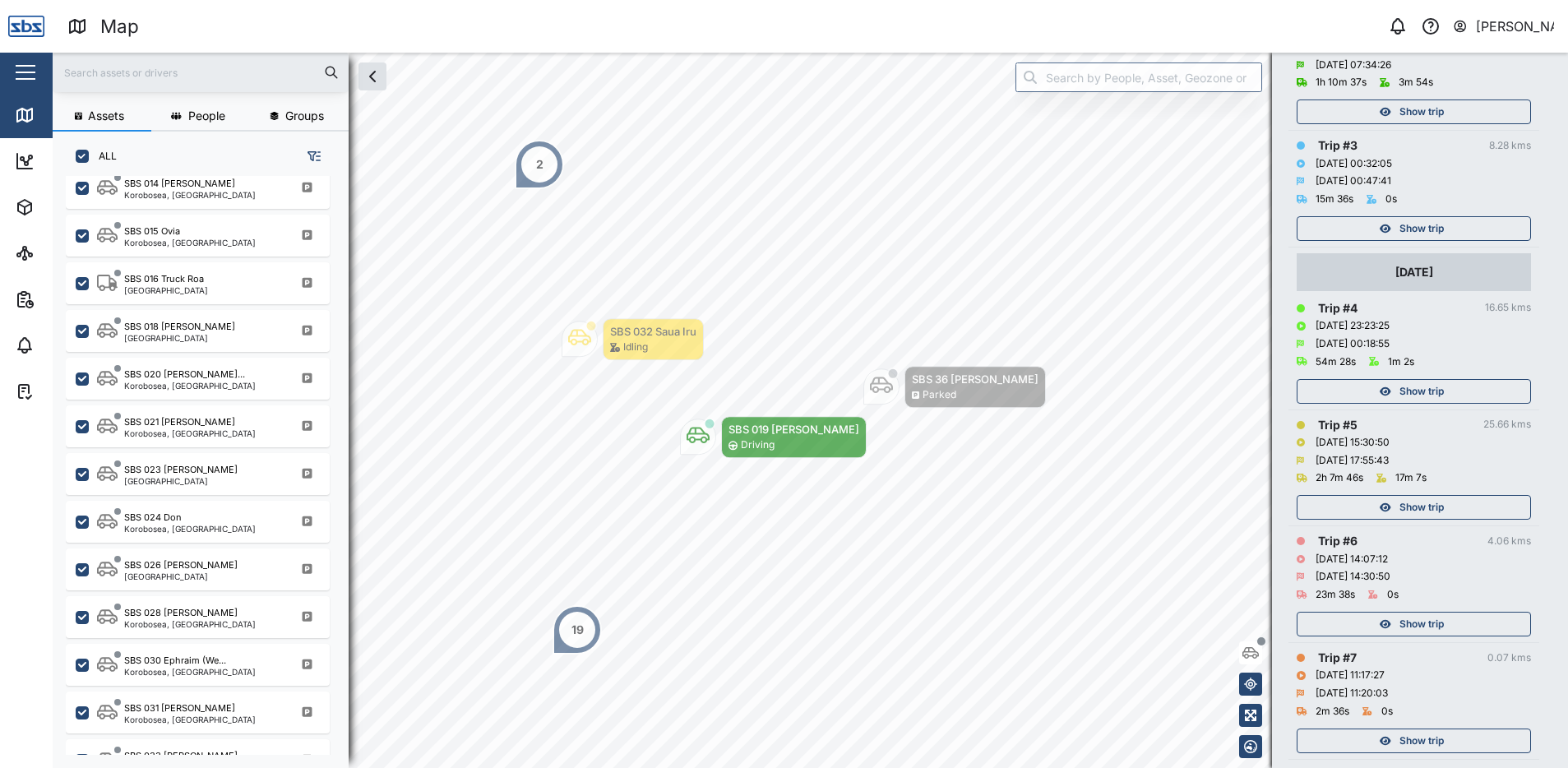
click at [1454, 403] on div "Show trip" at bounding box center [1412, 390] width 214 height 23
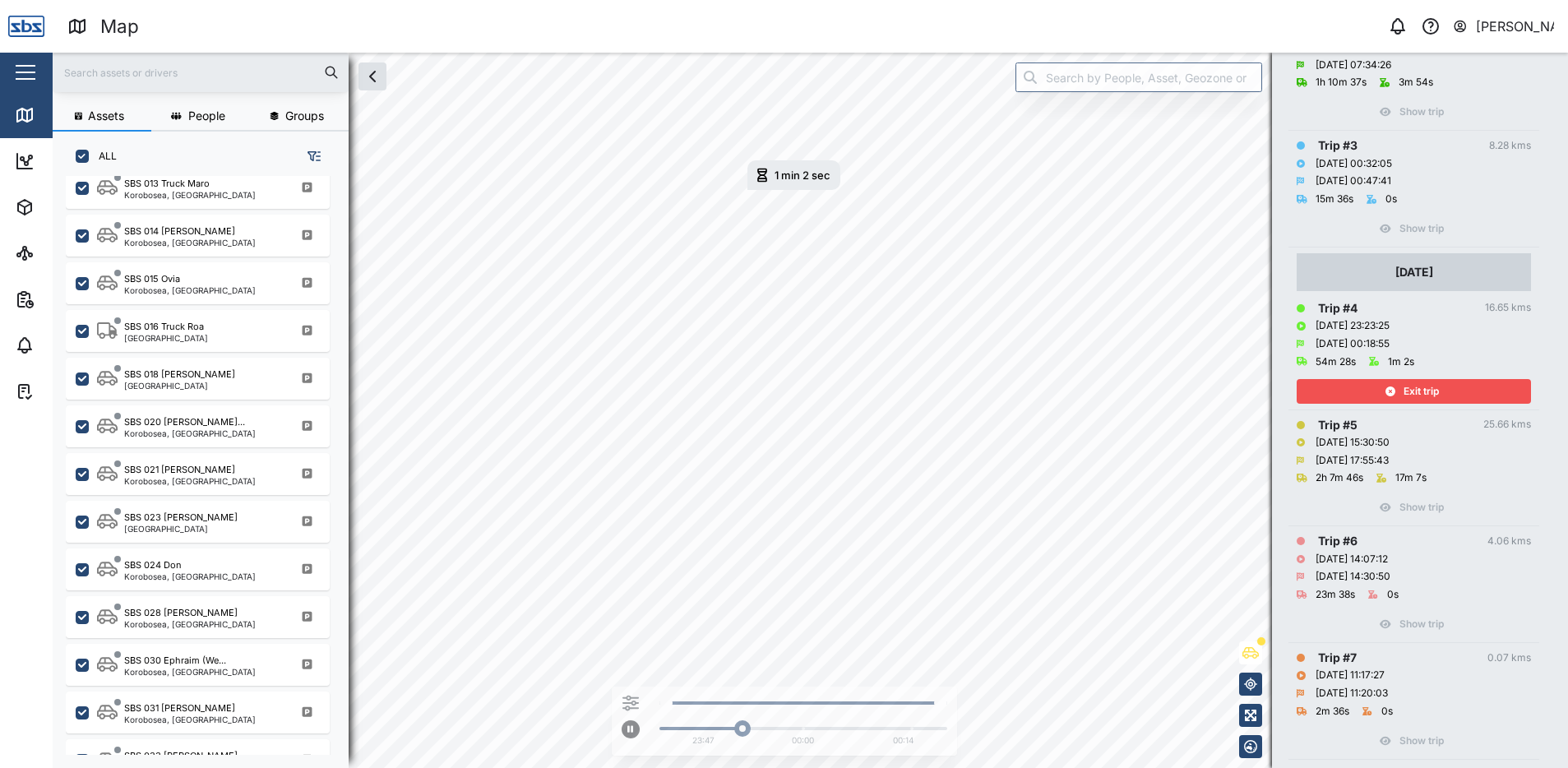
click at [1412, 403] on span "Exit trip" at bounding box center [1421, 390] width 35 height 23
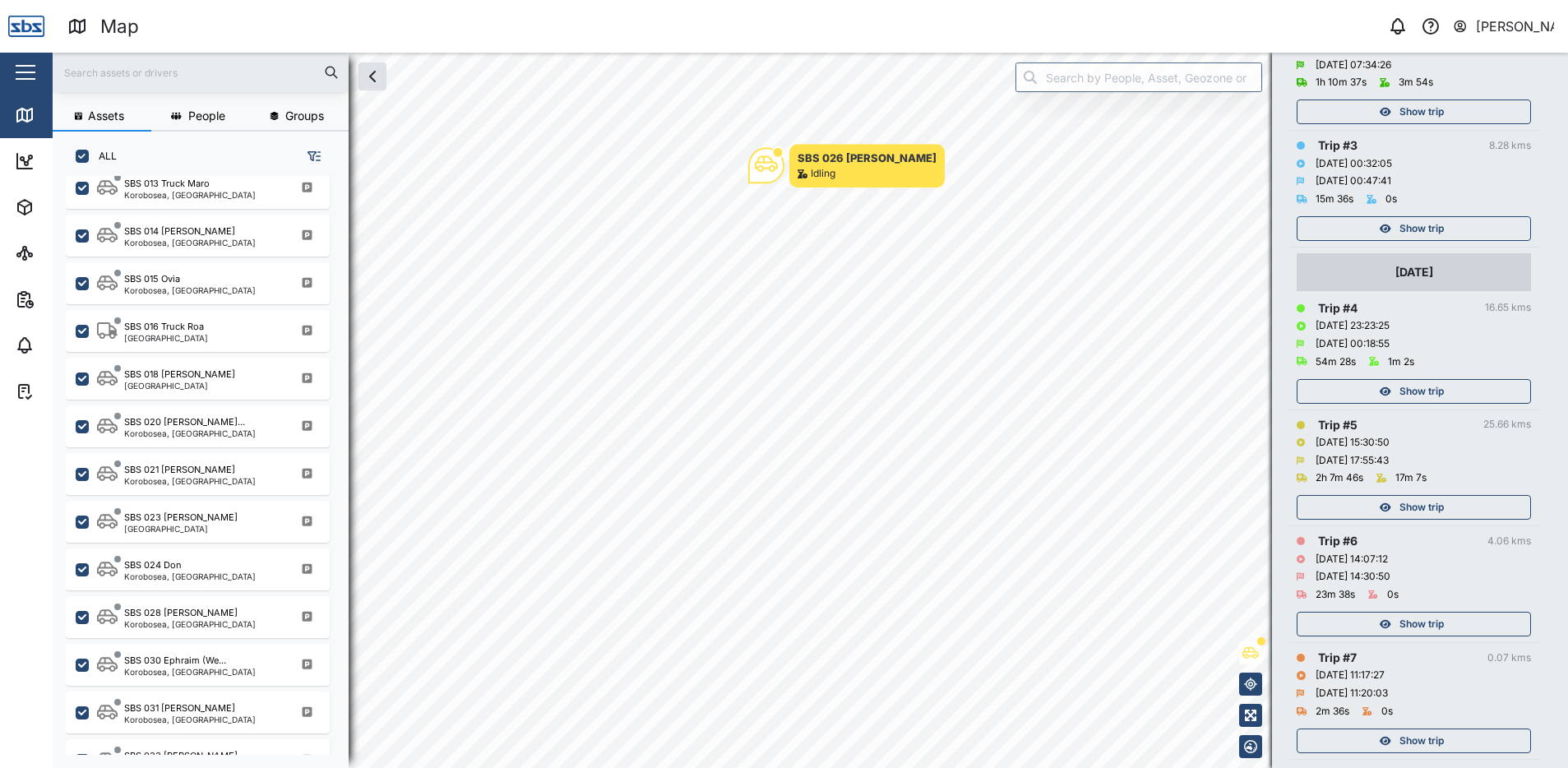
click at [1402, 519] on span "Show trip" at bounding box center [1421, 506] width 45 height 23
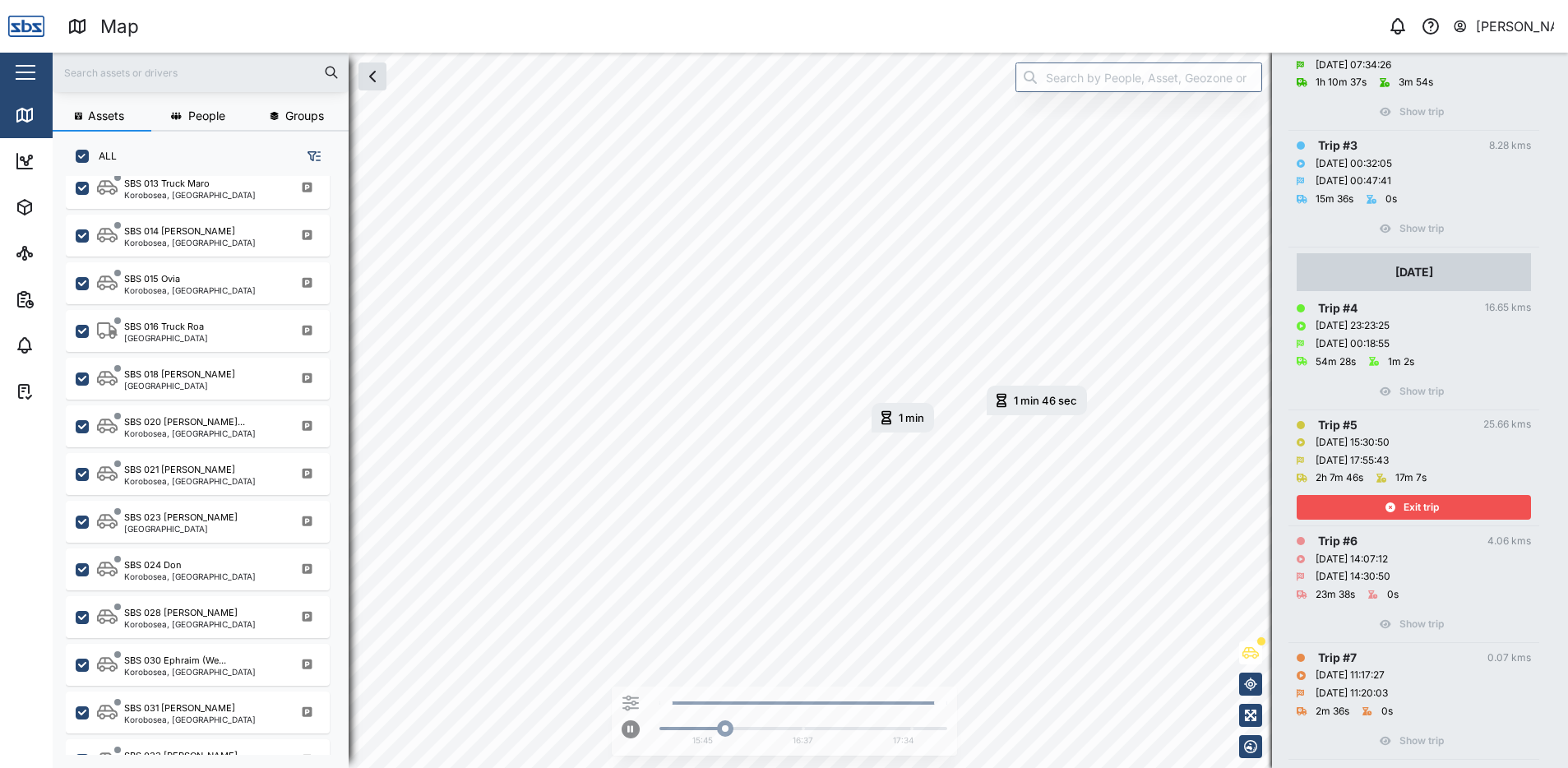
click at [1409, 519] on span "Exit trip" at bounding box center [1421, 506] width 35 height 23
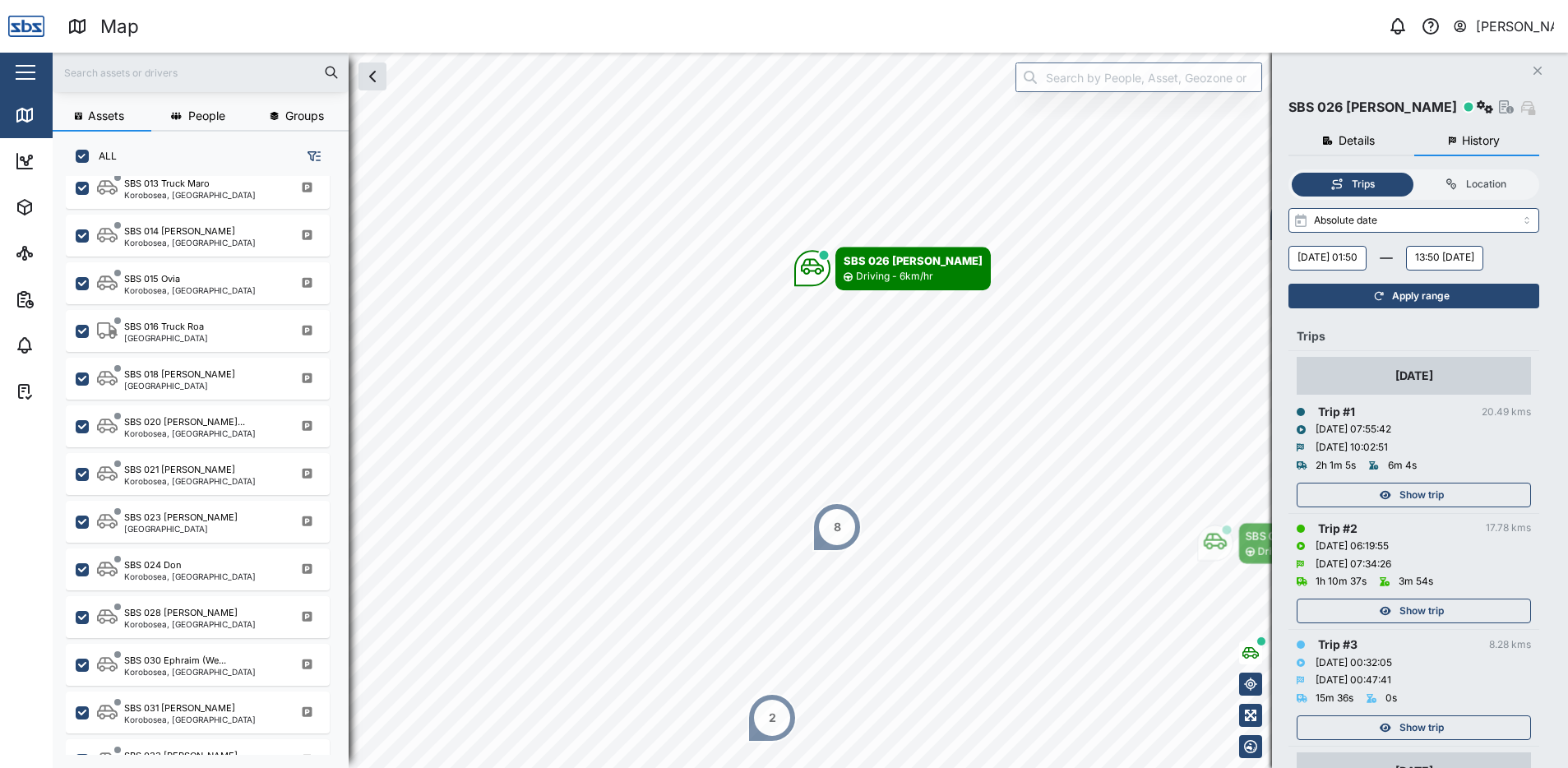
click at [1492, 148] on button "History" at bounding box center [1477, 140] width 126 height 29
click at [1542, 66] on button "Close" at bounding box center [1537, 70] width 23 height 23
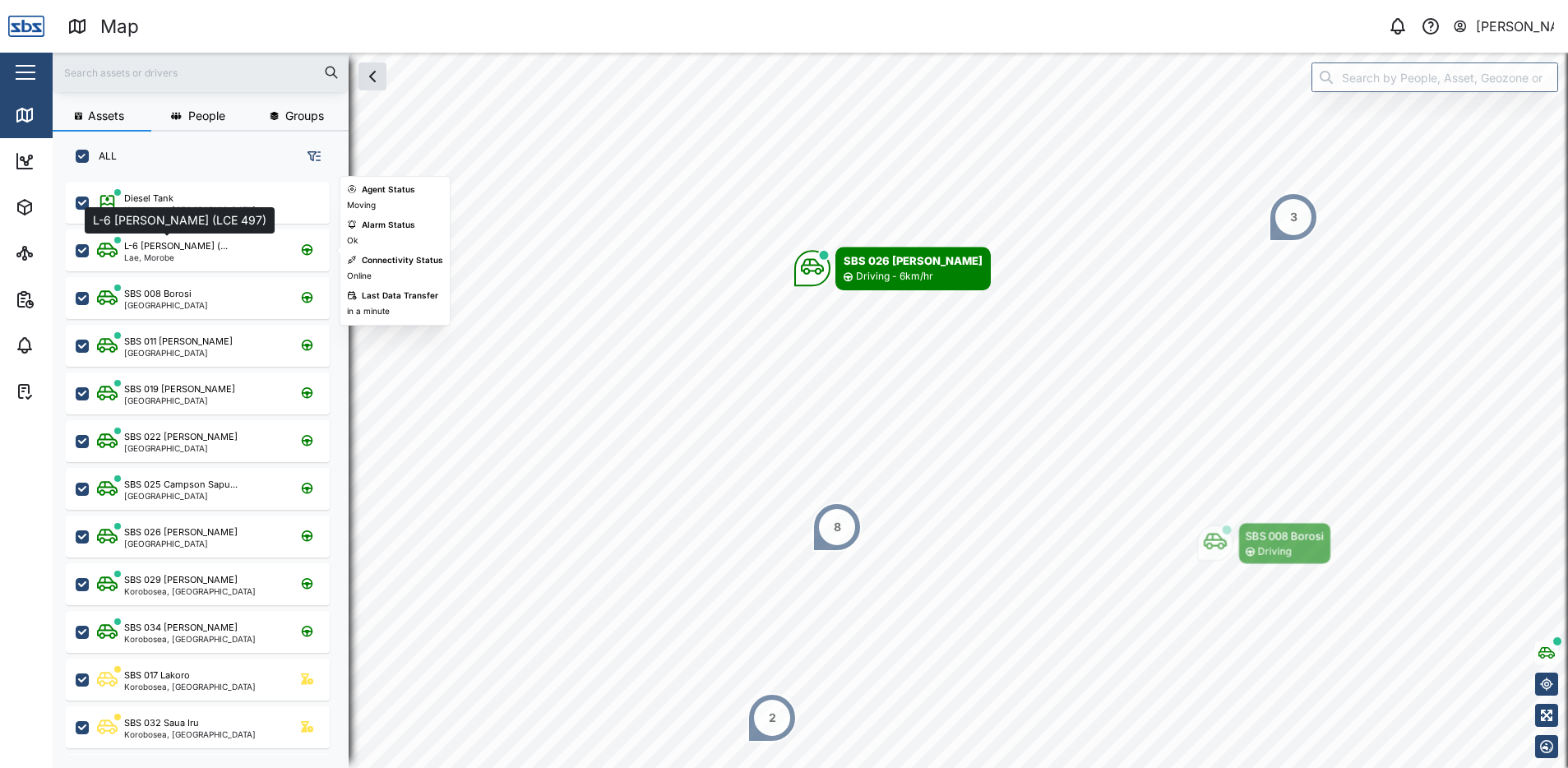
click at [162, 250] on div "L-6 [PERSON_NAME] (..." at bounding box center [176, 246] width 103 height 14
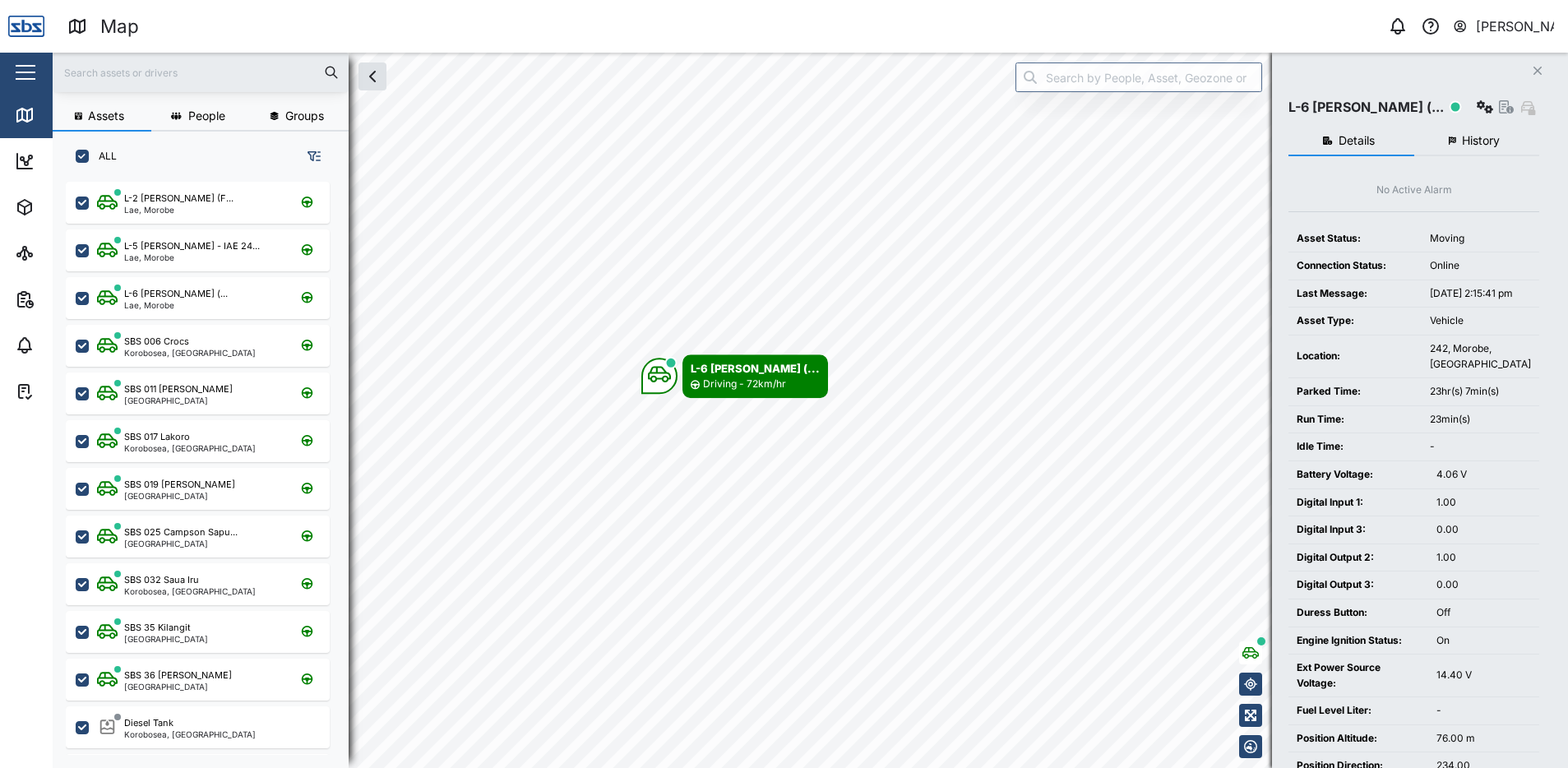
click at [1533, 72] on icon "Close" at bounding box center [1538, 71] width 10 height 13
